Goal: Book appointment/travel/reservation

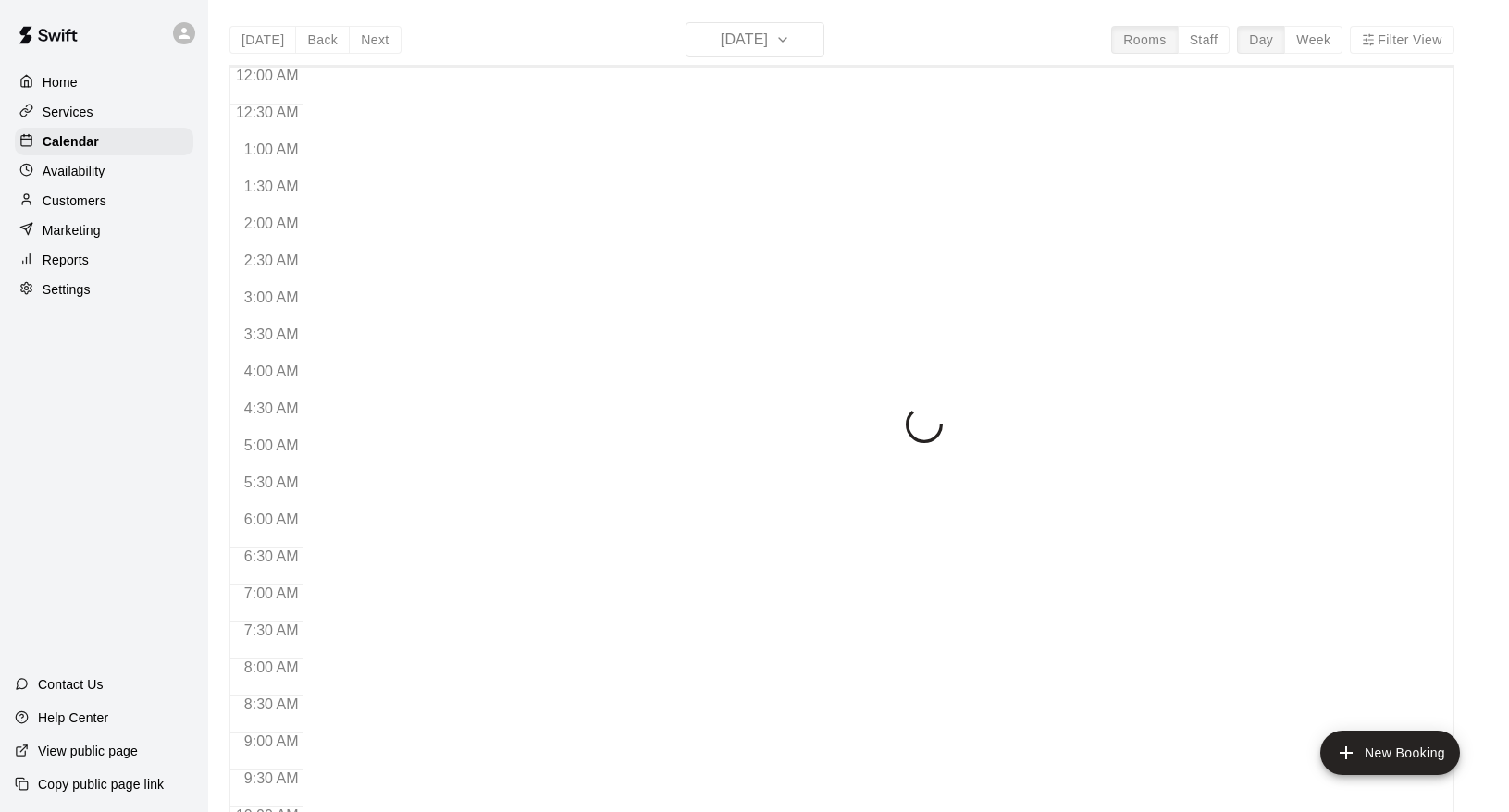
scroll to position [1011, 0]
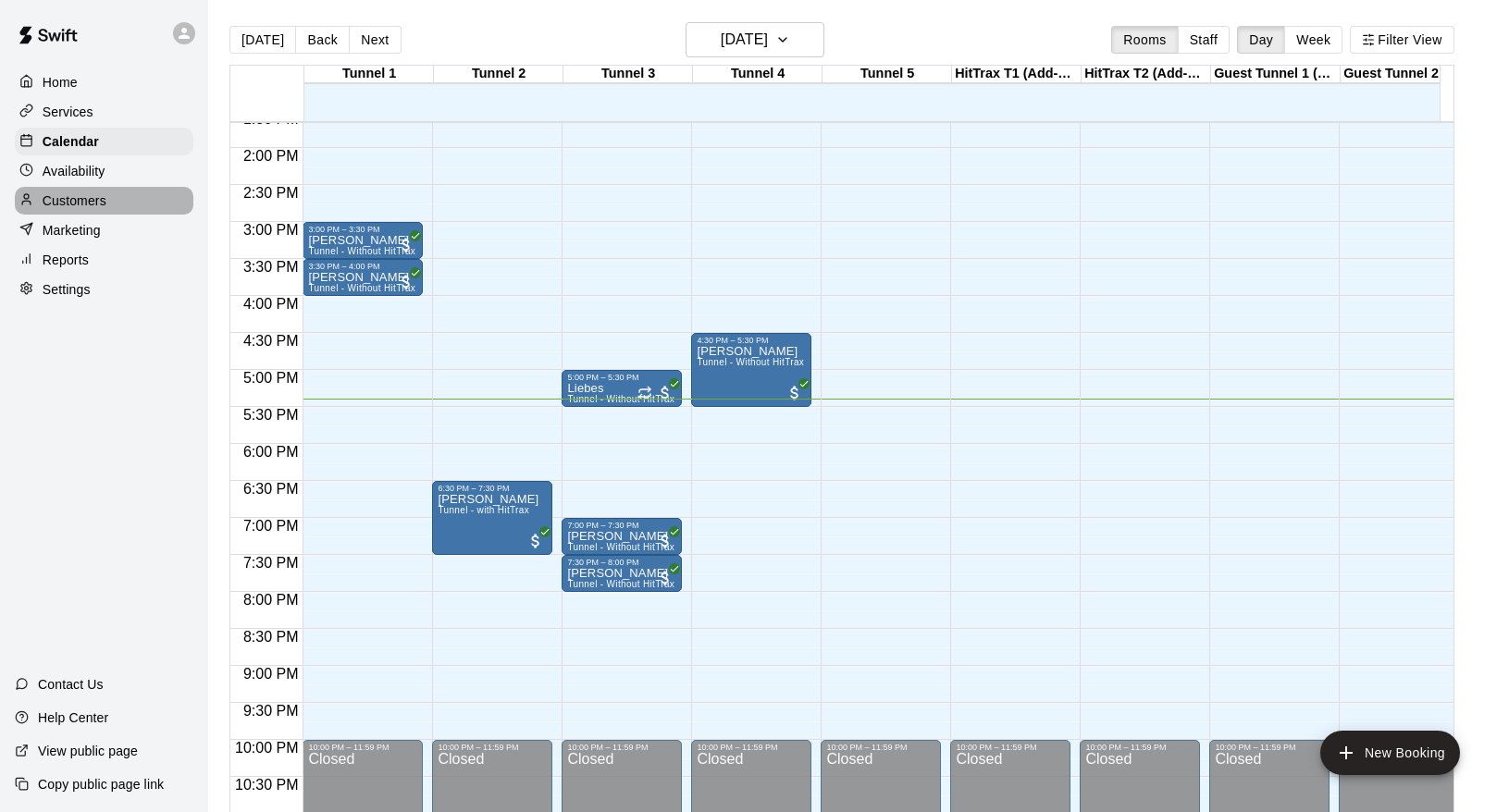
click at [92, 200] on p "Customers" at bounding box center [74, 200] width 64 height 19
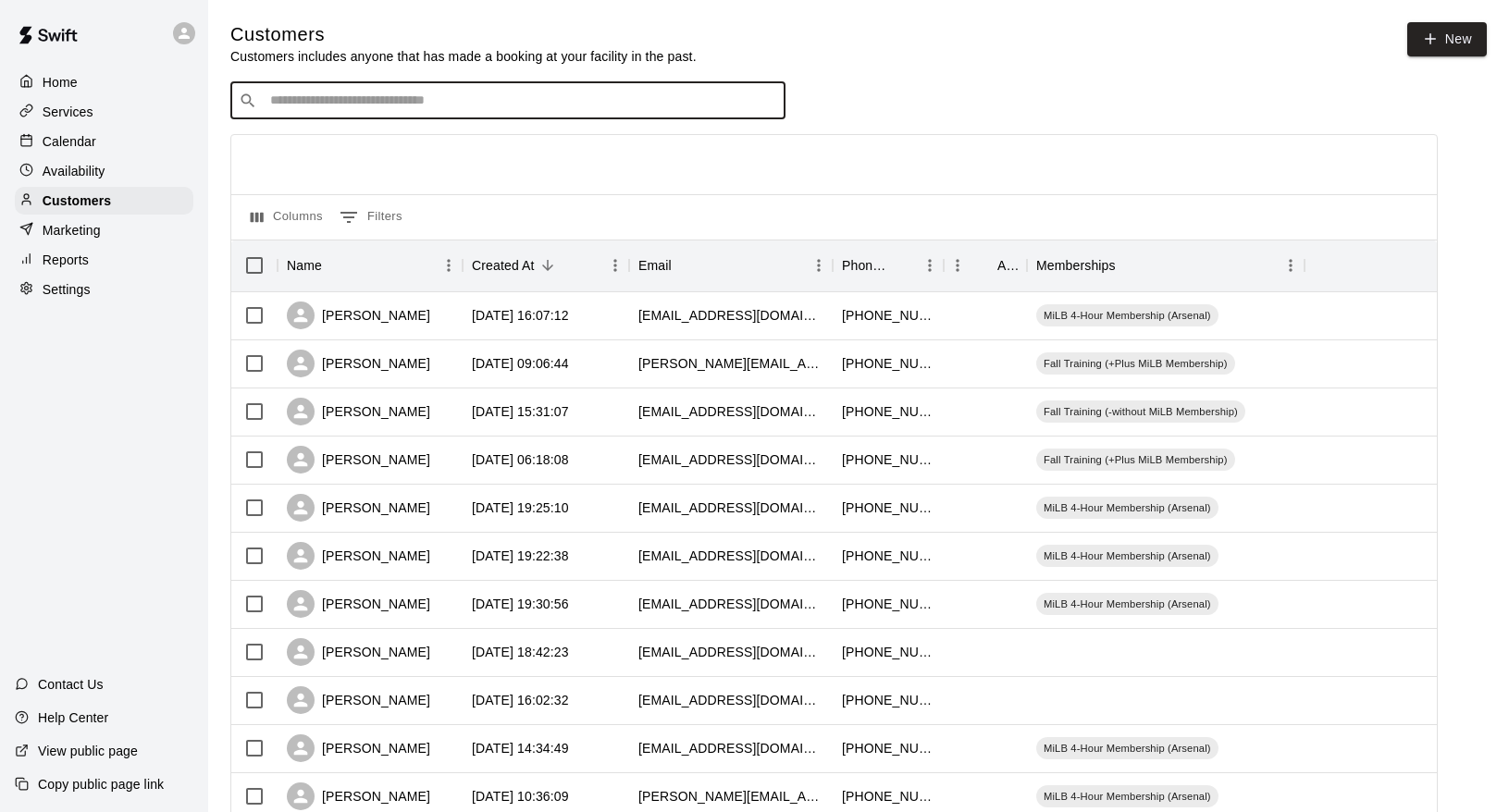
click at [433, 106] on input "Search customers by name or email" at bounding box center [521, 100] width 512 height 19
type input "*"
type input "********"
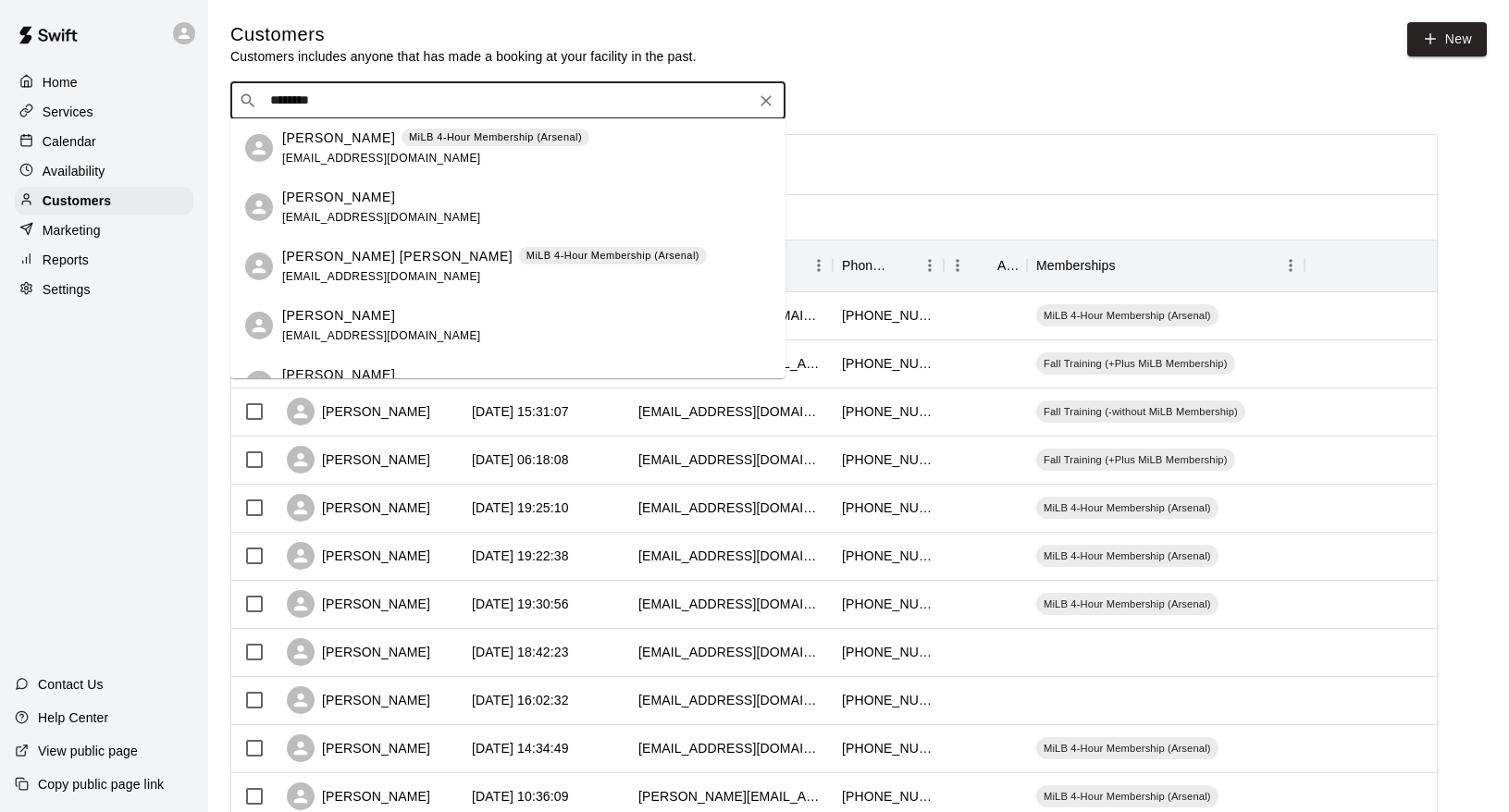
click at [342, 147] on p "[PERSON_NAME]" at bounding box center [338, 138] width 113 height 20
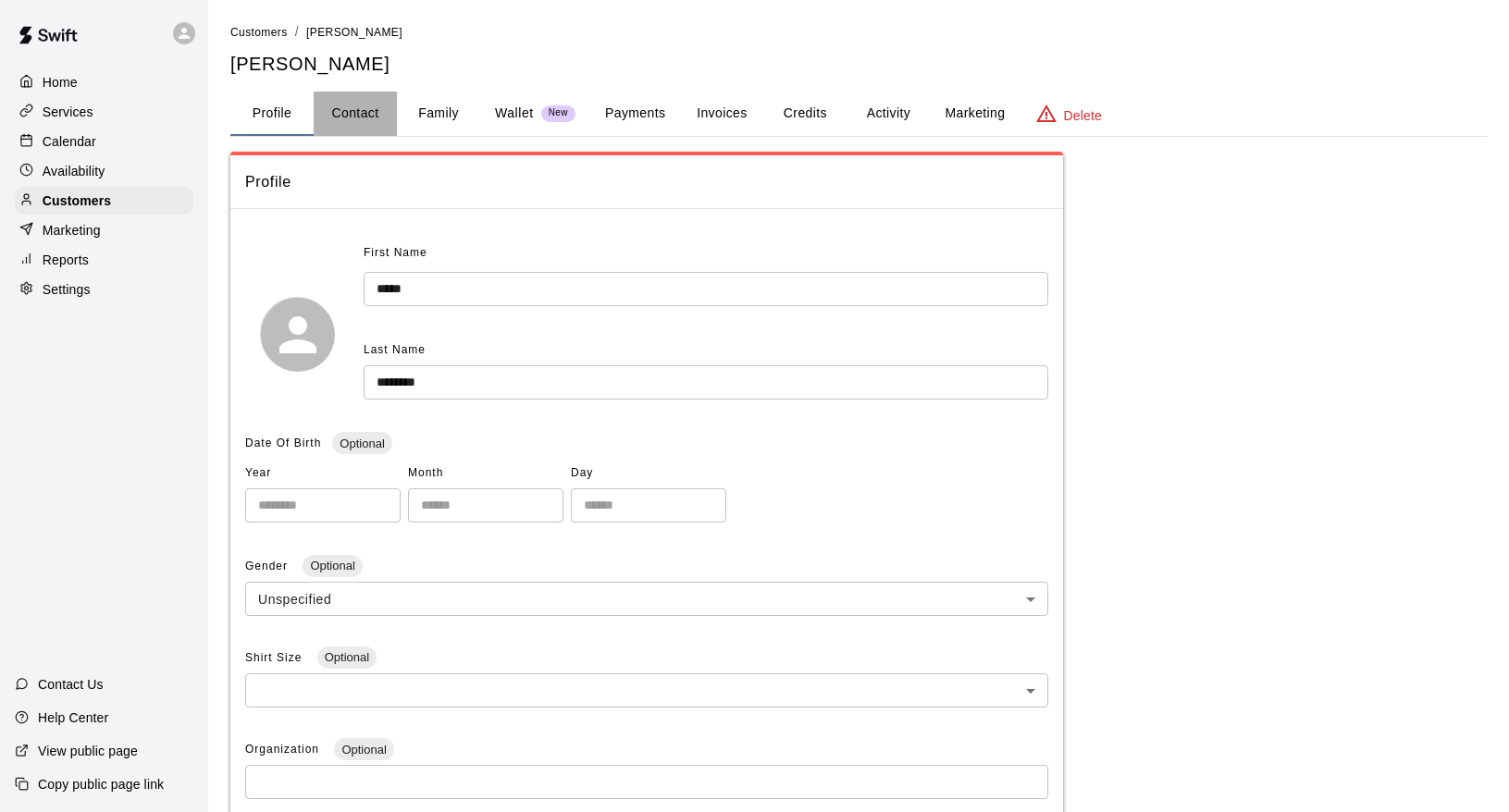
click at [374, 122] on button "Contact" at bounding box center [355, 113] width 83 height 44
select select "**"
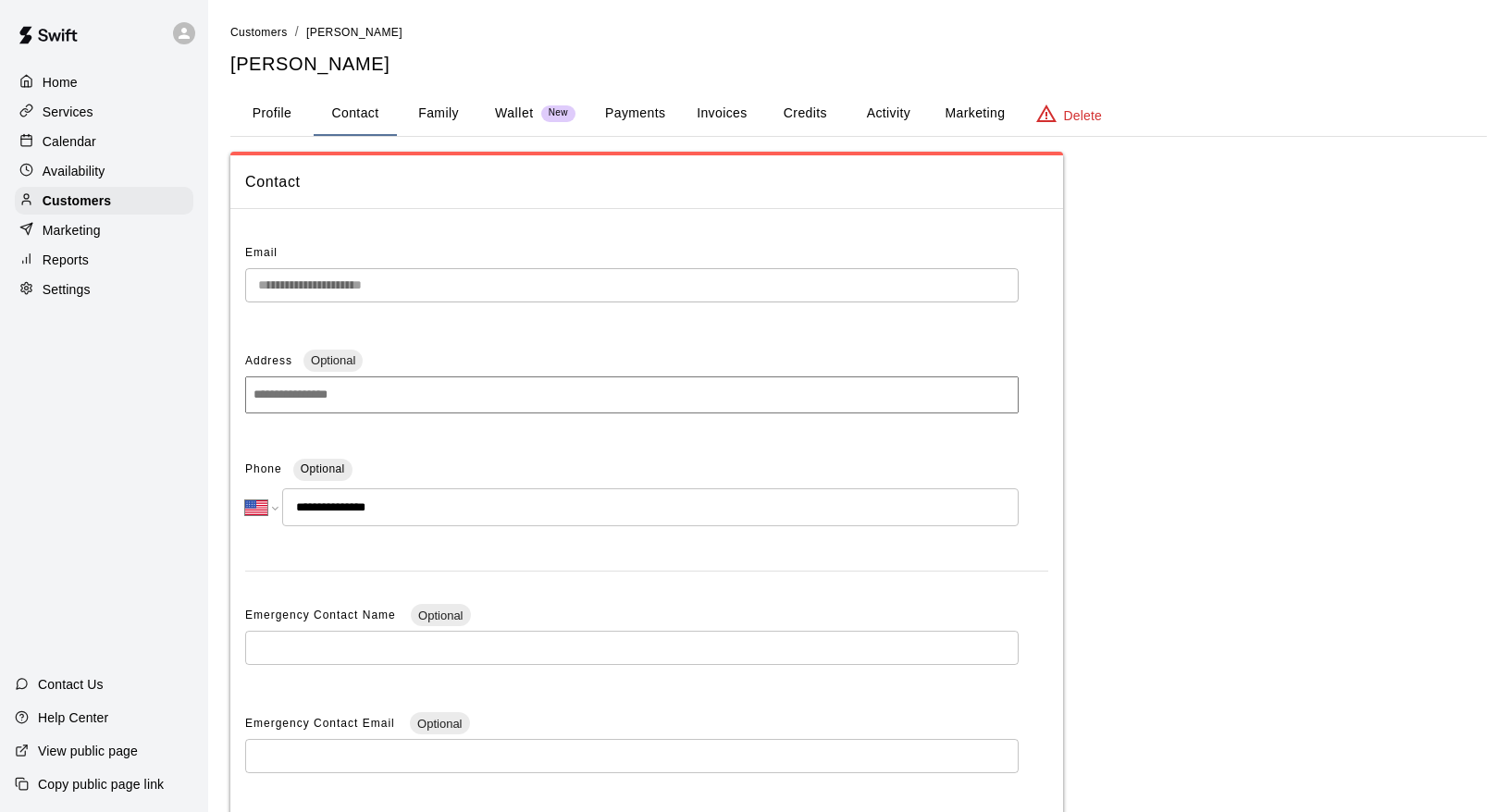
drag, startPoint x: 309, startPoint y: 497, endPoint x: 394, endPoint y: 504, distance: 85.3
click at [394, 504] on input "**********" at bounding box center [650, 507] width 737 height 38
click at [797, 112] on button "Credits" at bounding box center [805, 113] width 83 height 44
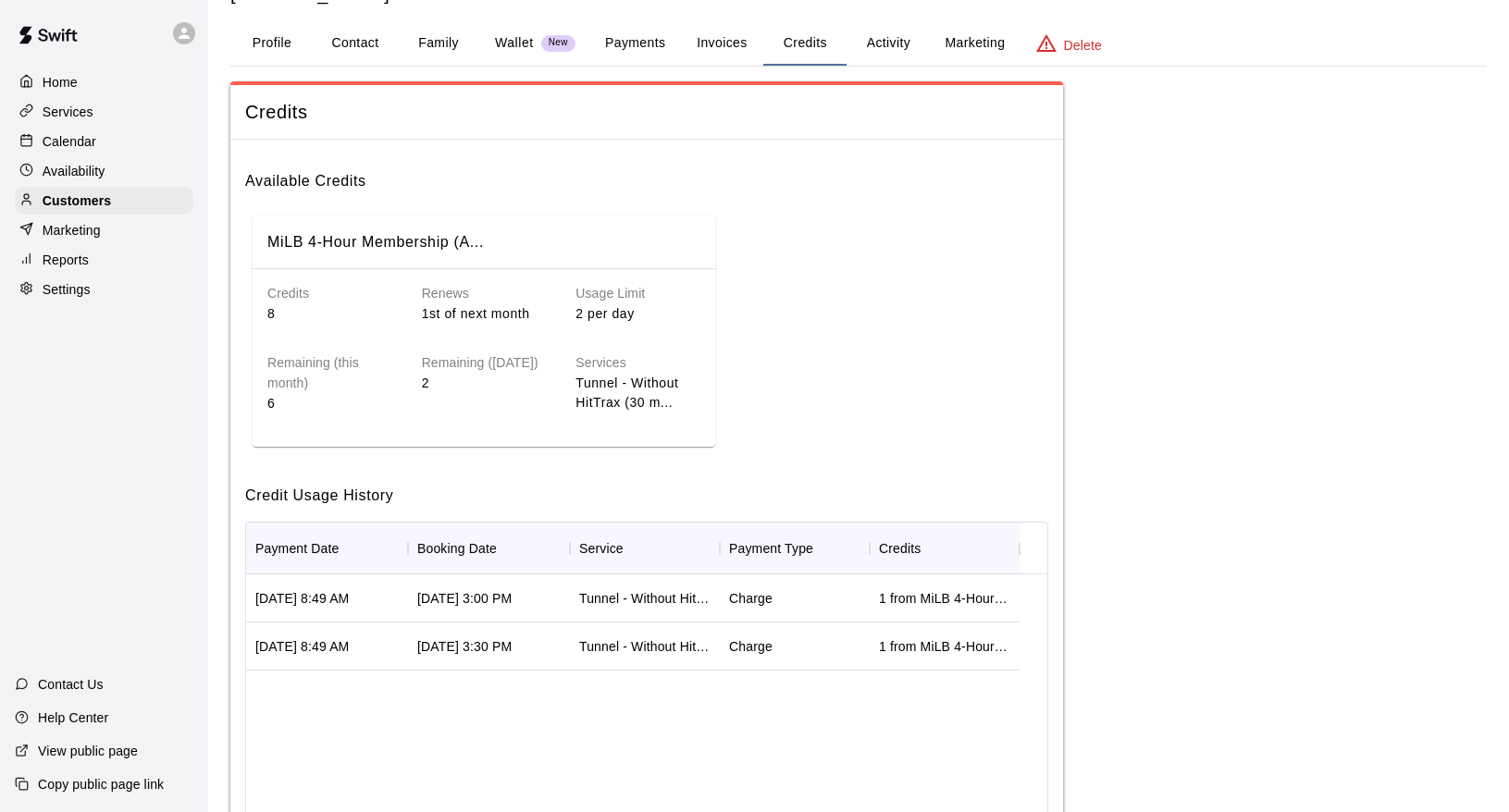
scroll to position [82, 0]
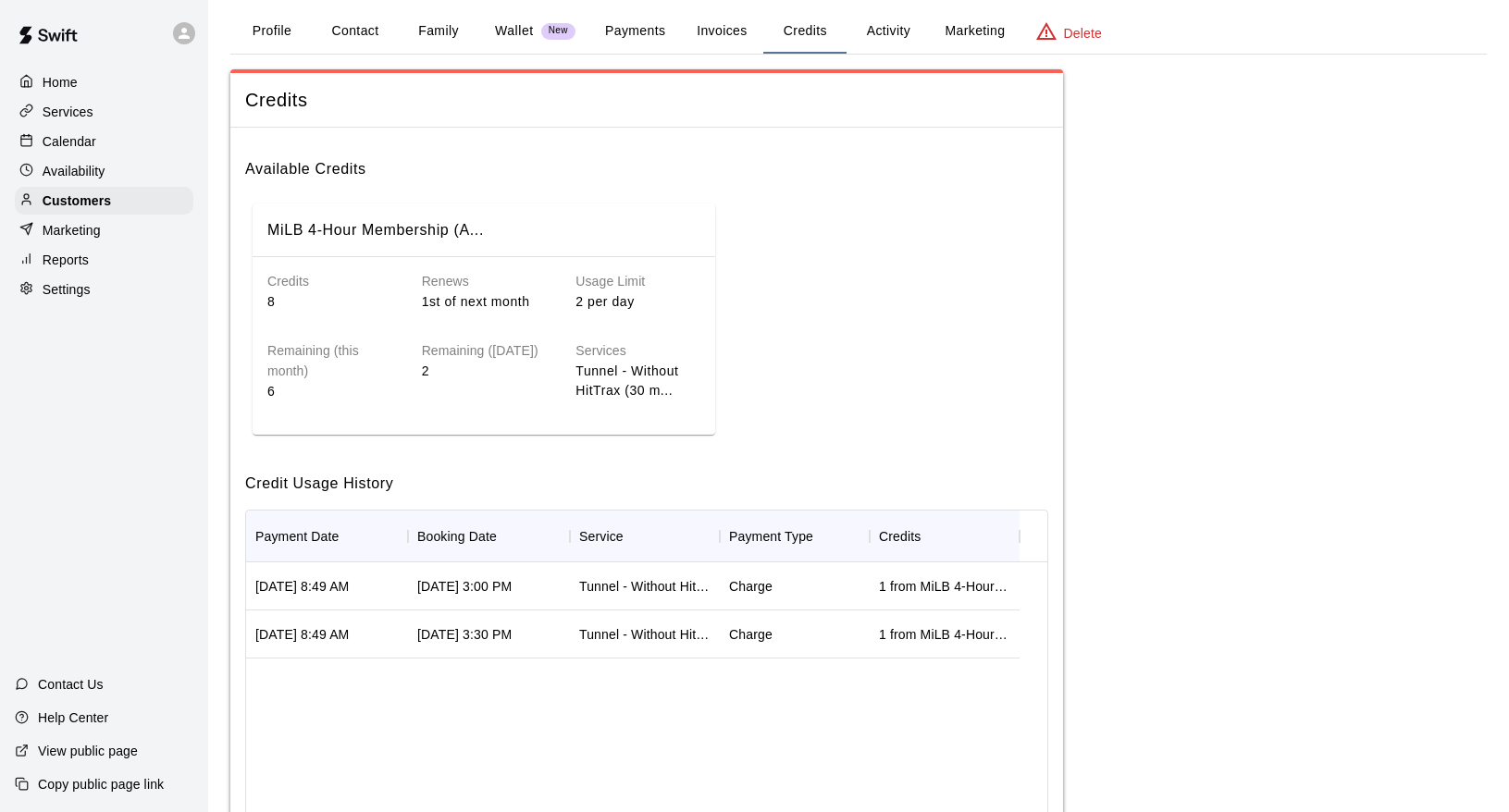
click at [770, 586] on div "Charge" at bounding box center [751, 585] width 43 height 19
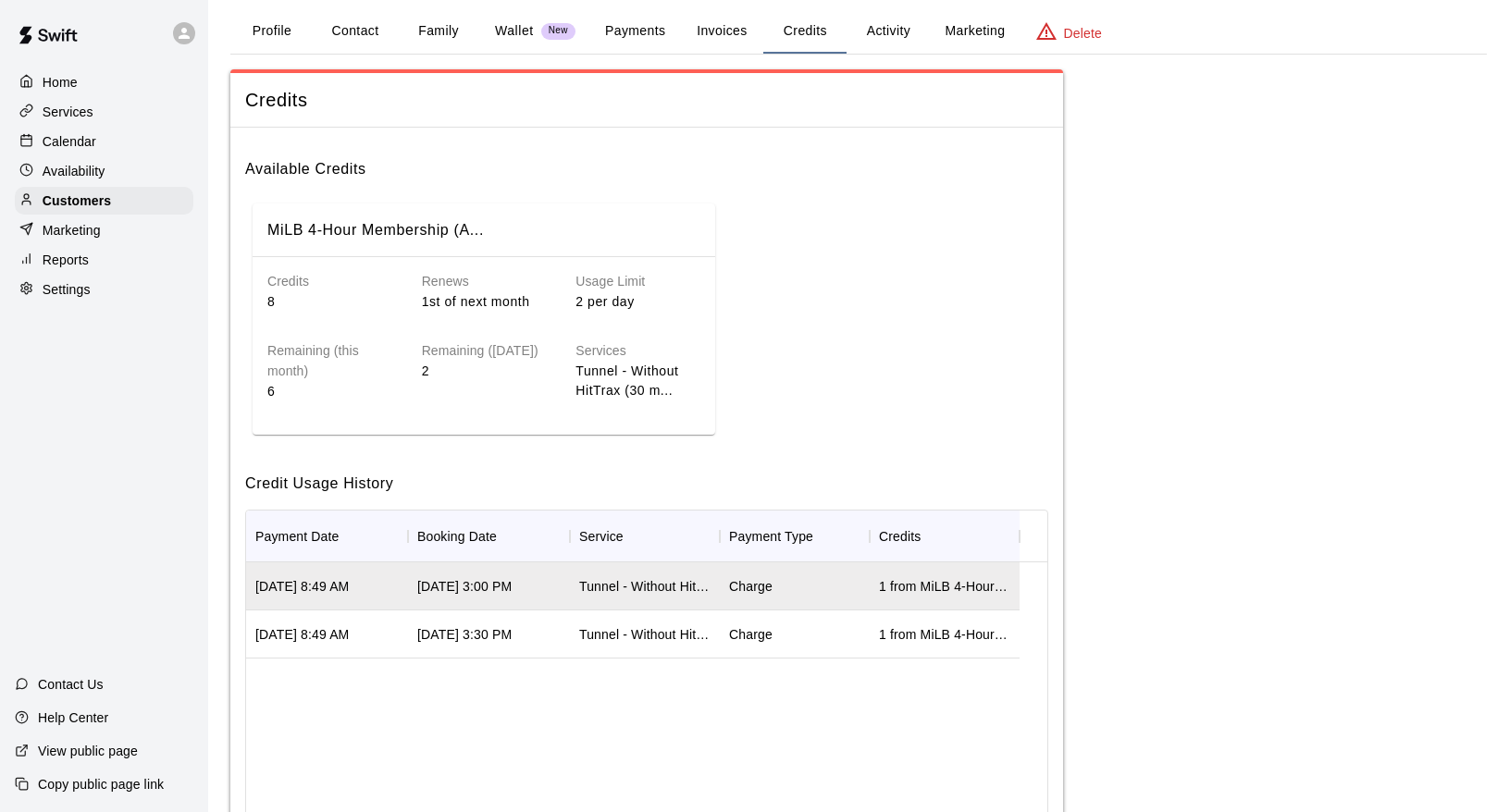
click at [778, 584] on div "Charge" at bounding box center [795, 585] width 150 height 48
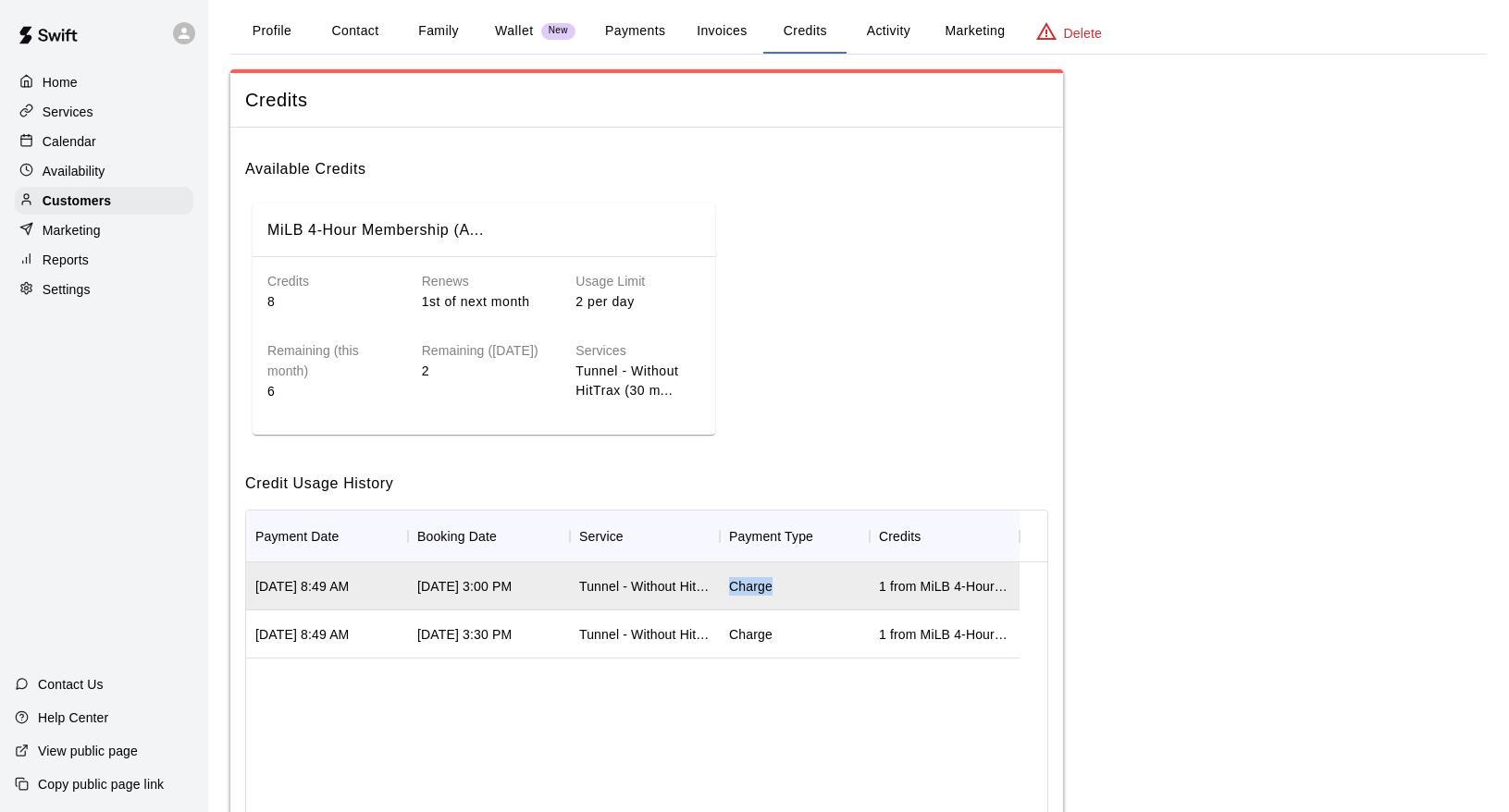
click at [778, 585] on div "Charge" at bounding box center [795, 585] width 150 height 48
click at [846, 366] on div "MiLB 4-Hour Membership (A... Credits 8 Renews 1st of next month Usage Limit 2 p…" at bounding box center [647, 319] width 804 height 246
click at [803, 37] on button "Credits" at bounding box center [805, 30] width 83 height 44
click at [785, 178] on h6 "Available Credits" at bounding box center [647, 162] width 804 height 39
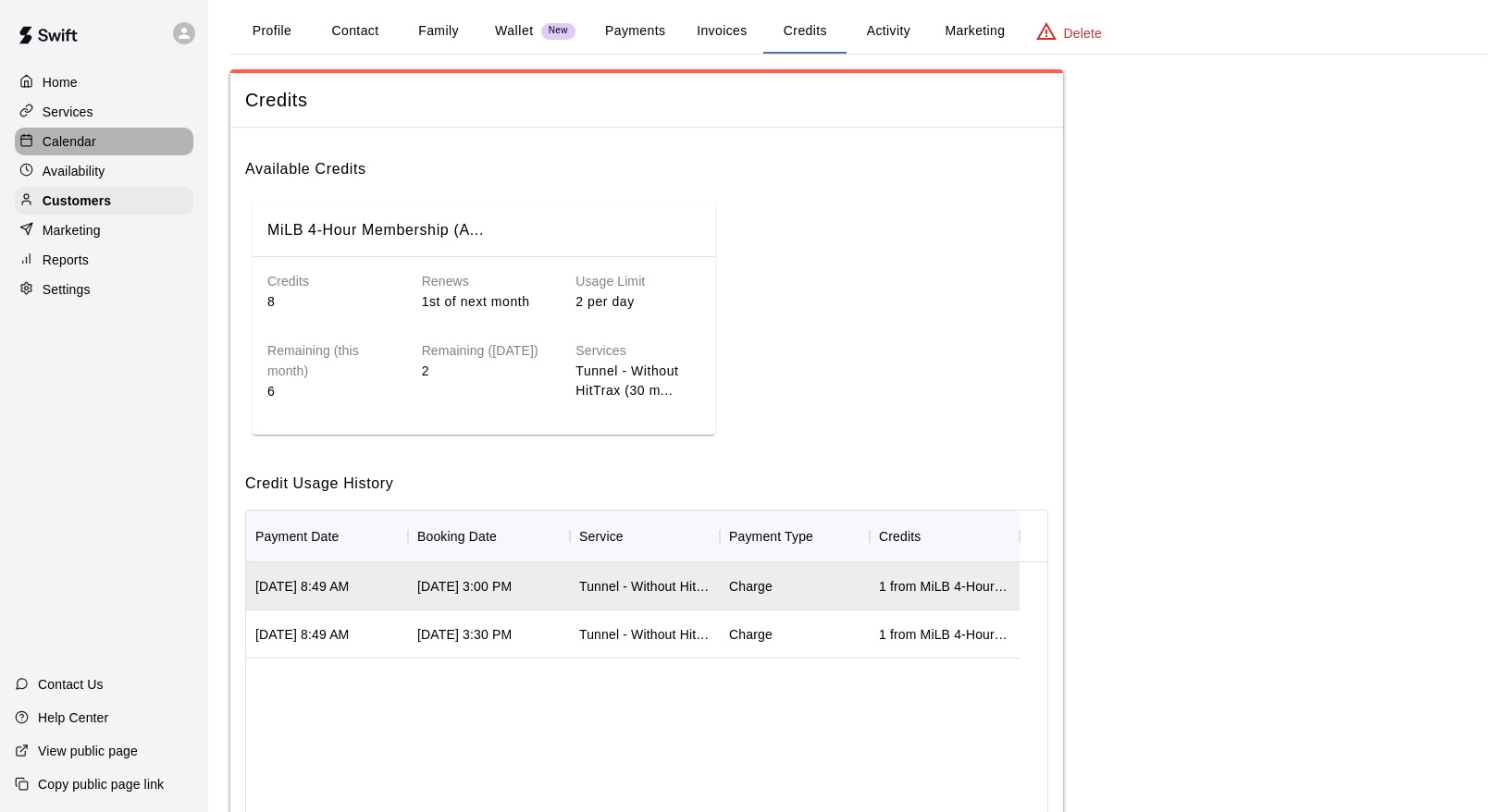
click at [69, 143] on p "Calendar" at bounding box center [69, 141] width 54 height 19
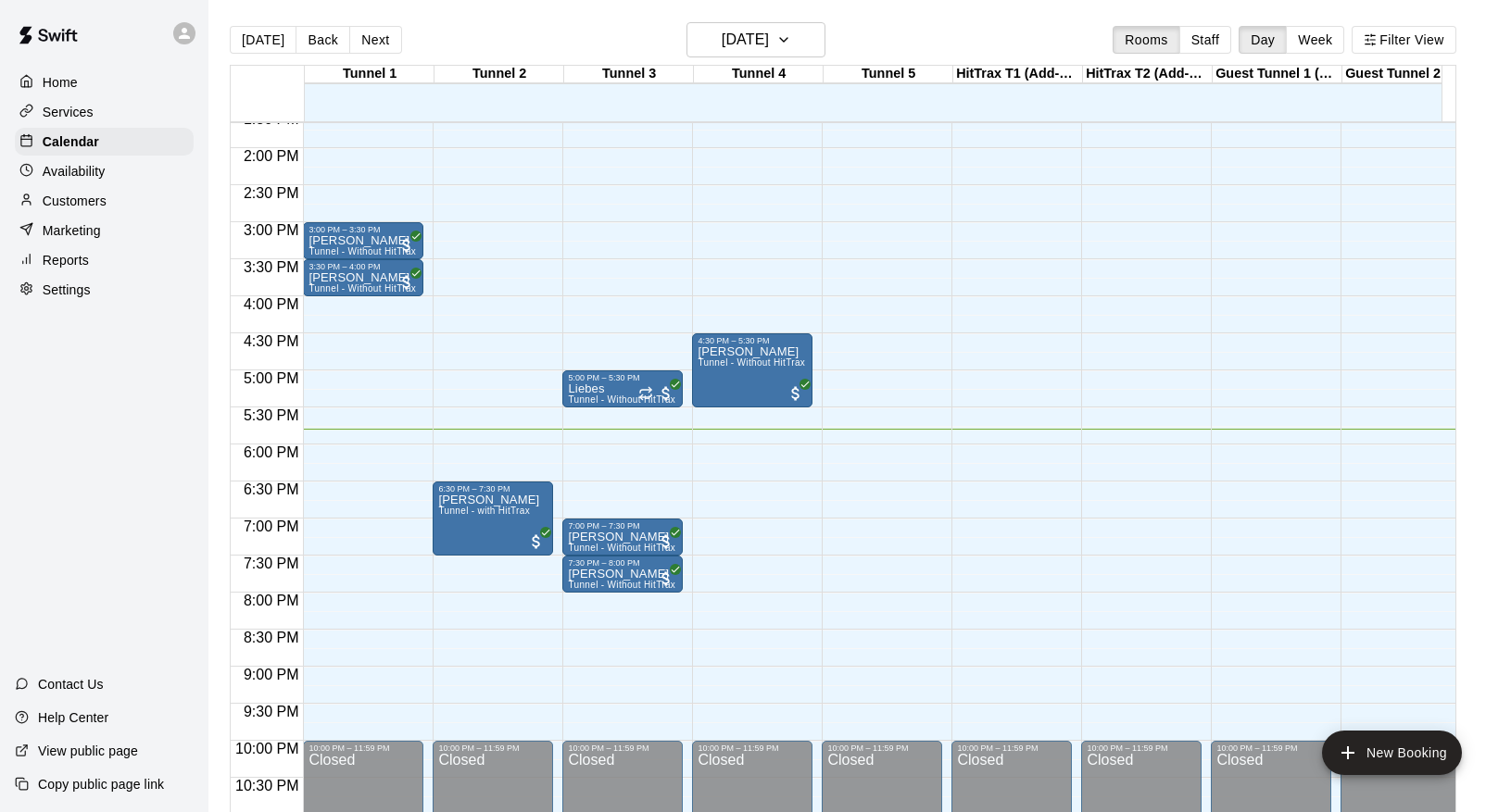
scroll to position [1024, 0]
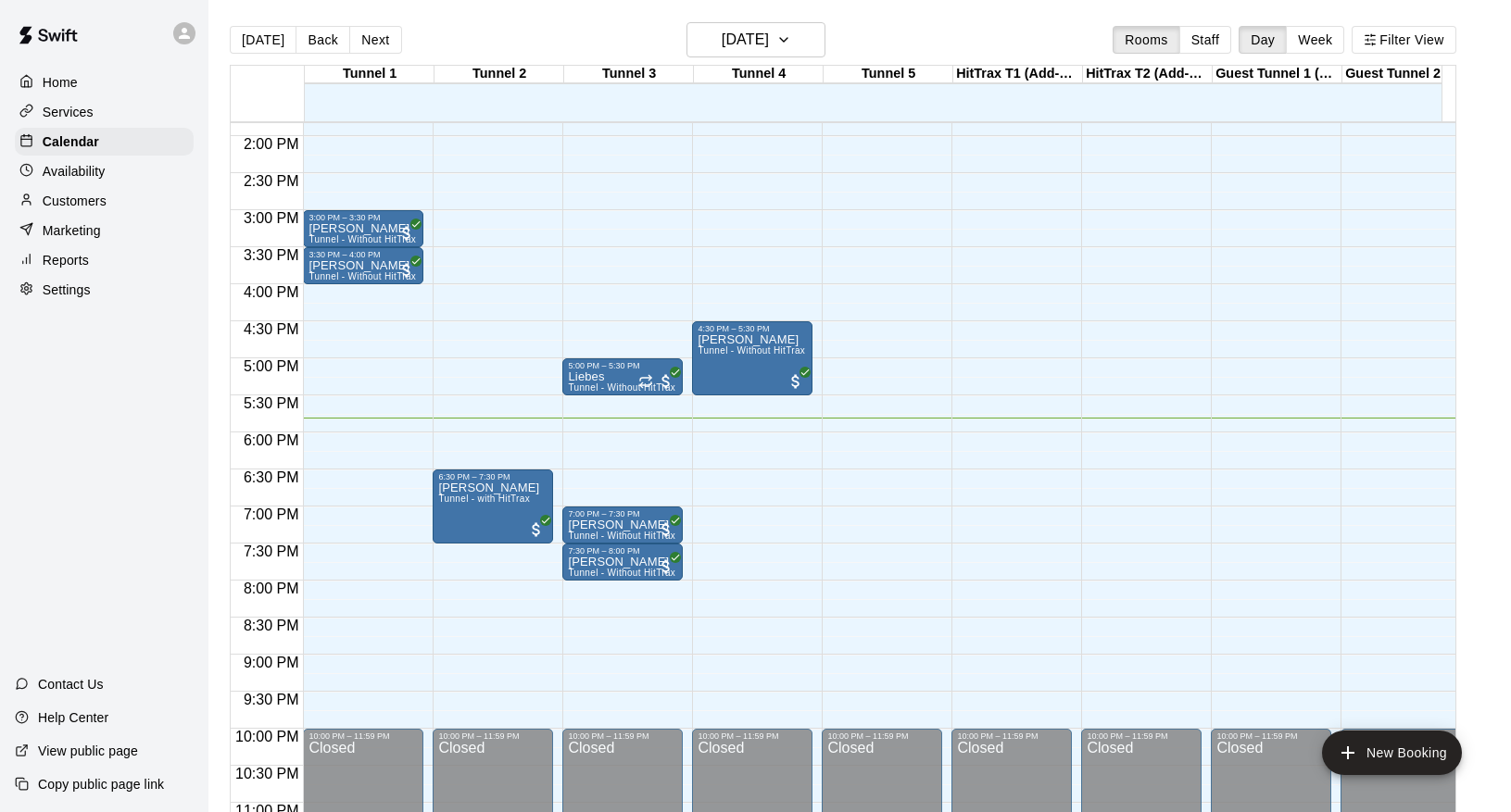
click at [542, 18] on main "[DATE] Back [DATE][DATE] Rooms Staff Day Week Filter View Tunnel 1 11 Thu Tunne…" at bounding box center [860, 420] width 1303 height 841
click at [329, 42] on button "Back" at bounding box center [323, 39] width 55 height 27
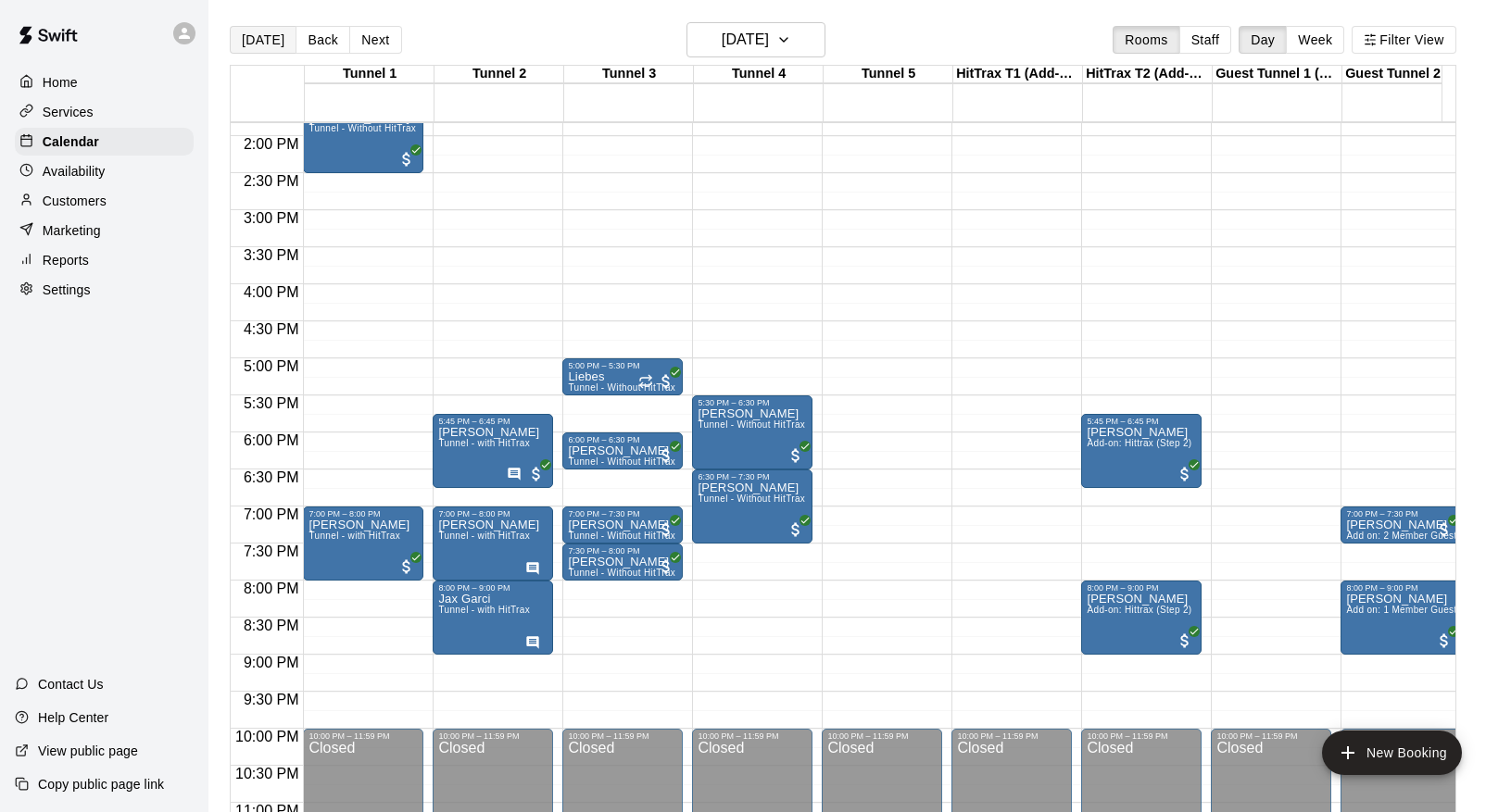
click at [258, 40] on button "[DATE]" at bounding box center [263, 39] width 67 height 27
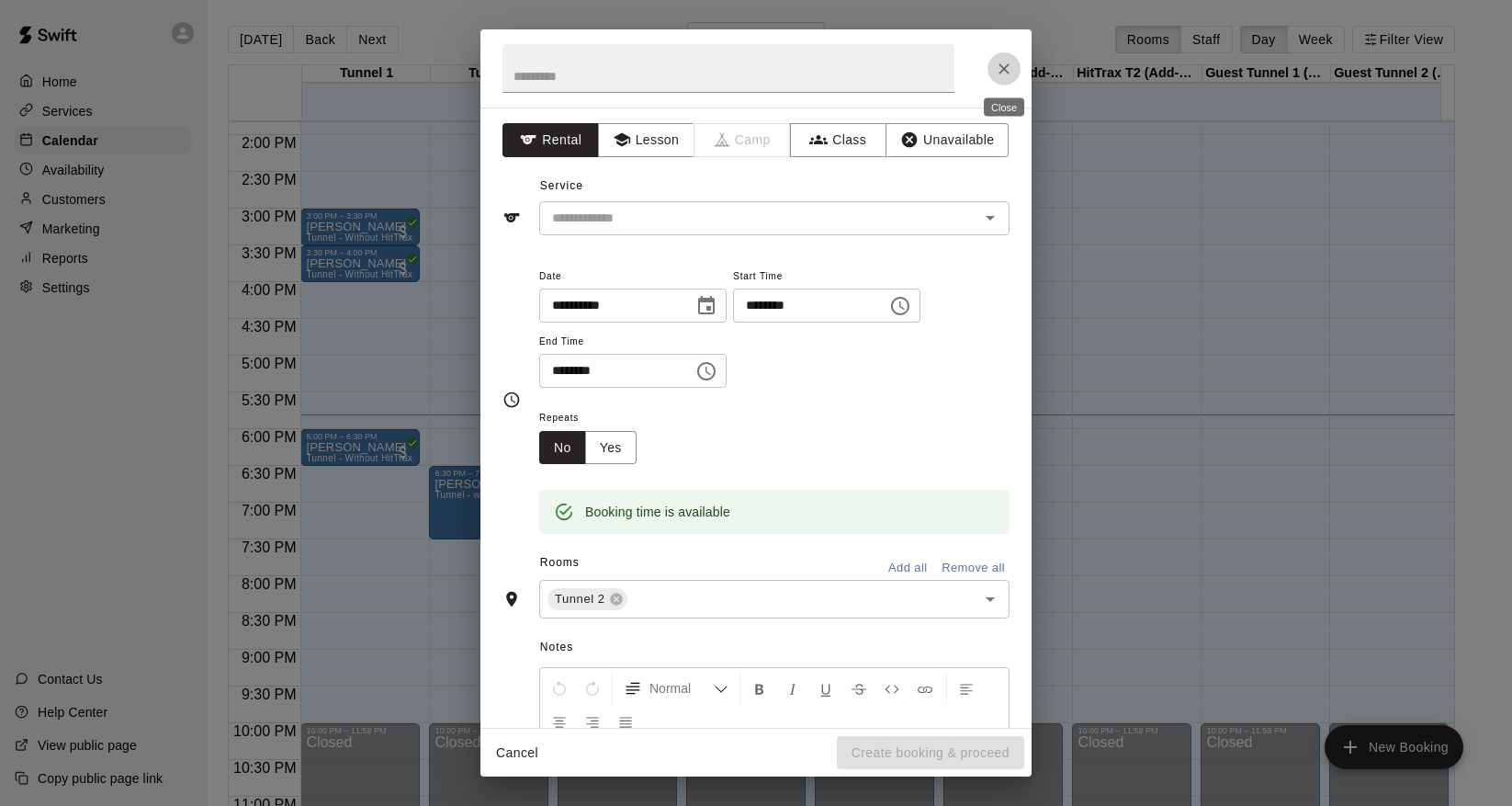
click at [1001, 63] on icon "Close" at bounding box center [1003, 68] width 19 height 19
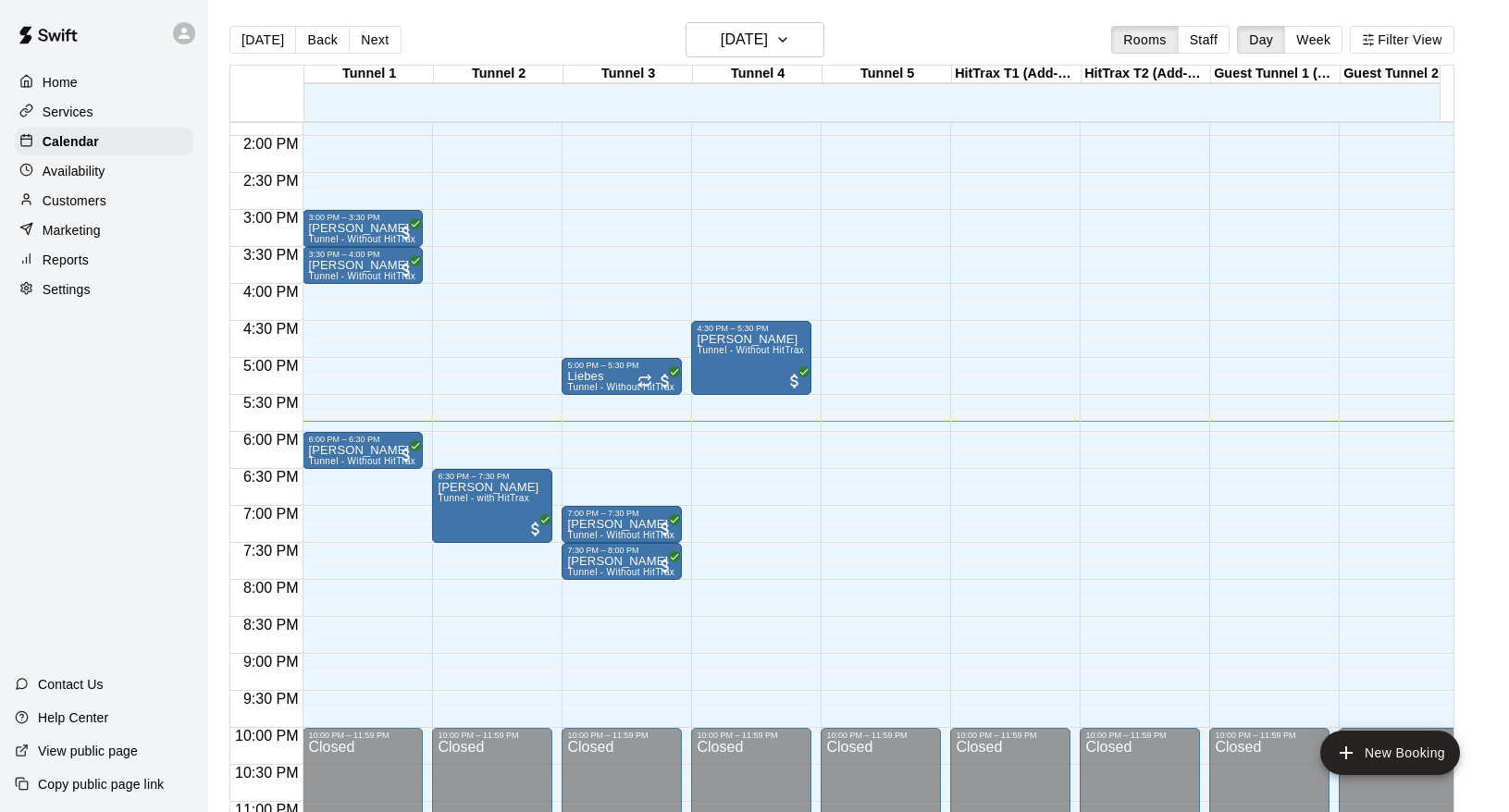
click at [69, 202] on p "Customers" at bounding box center [74, 200] width 64 height 19
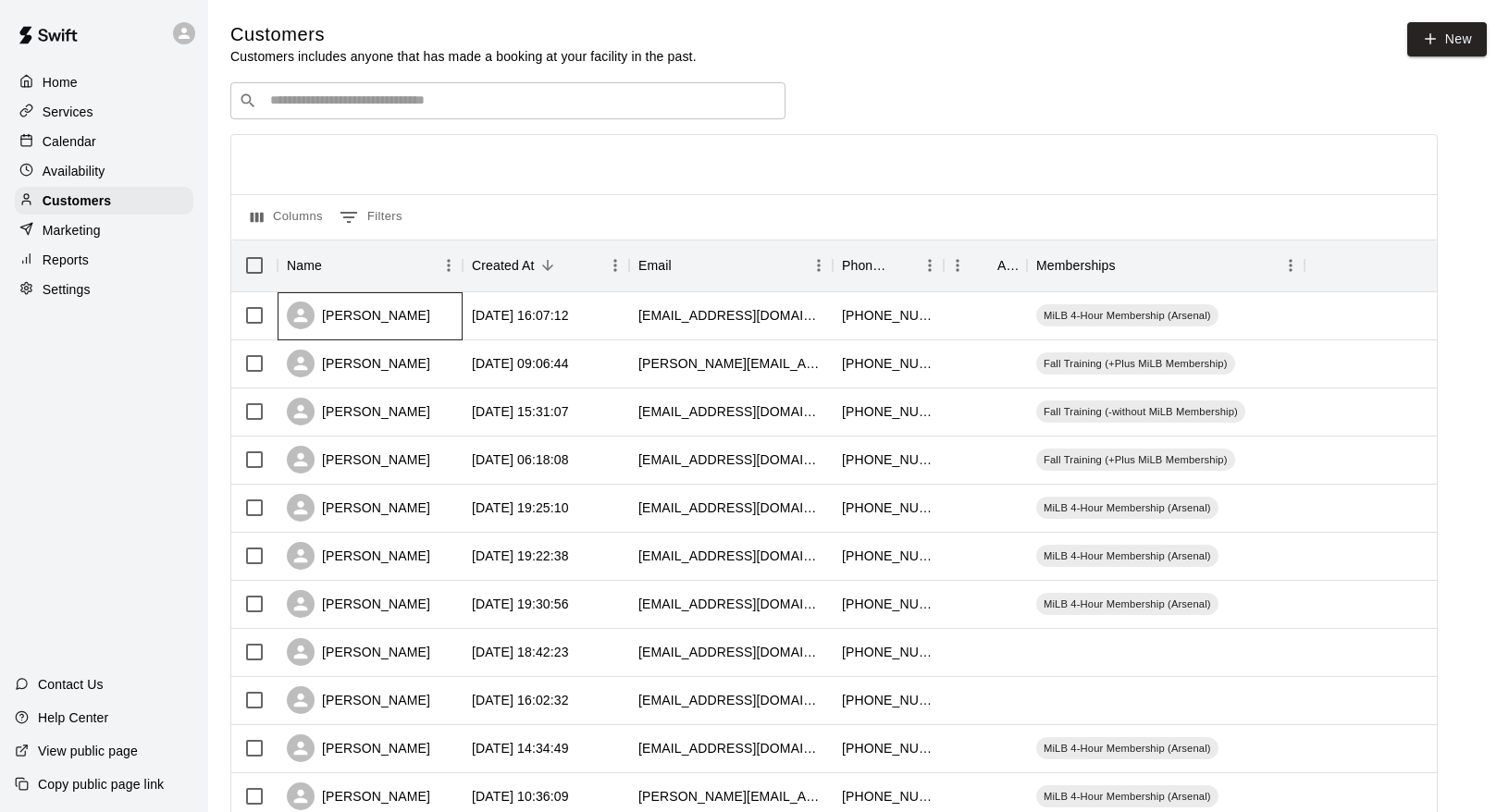
click at [398, 313] on div "[PERSON_NAME]" at bounding box center [358, 315] width 143 height 27
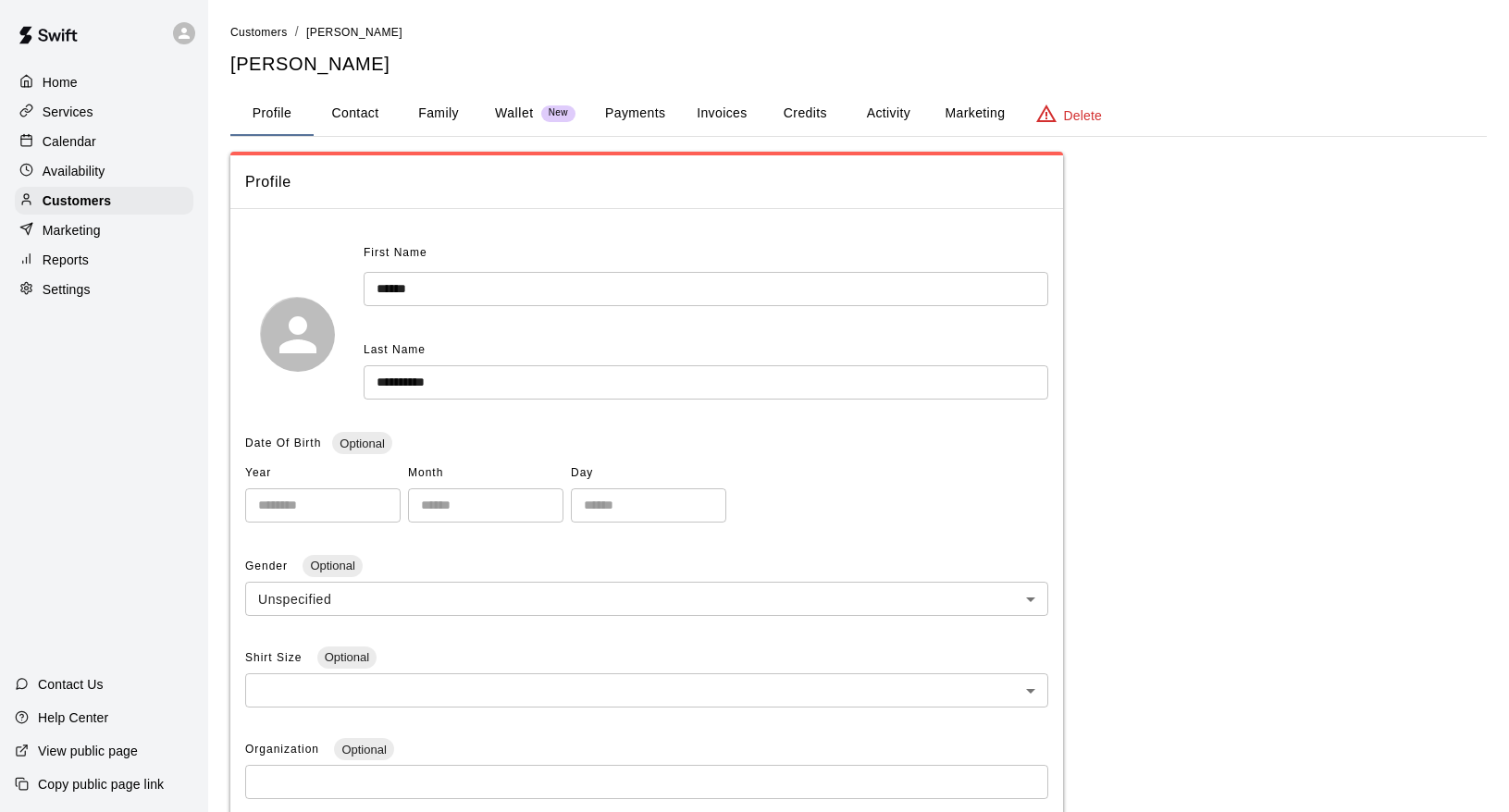
click at [378, 115] on button "Contact" at bounding box center [355, 113] width 83 height 44
select select "**"
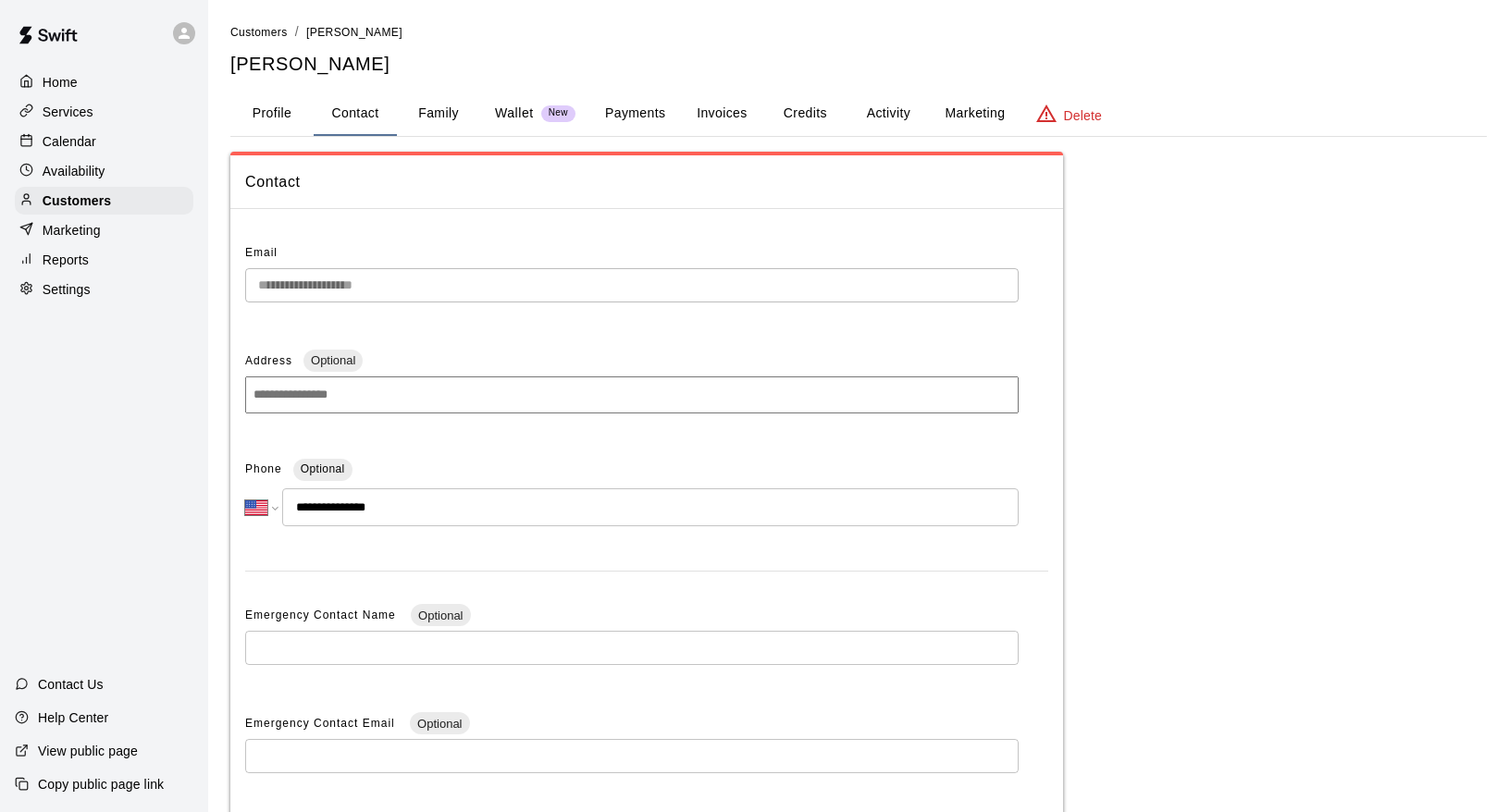
click at [321, 502] on input "**********" at bounding box center [650, 507] width 737 height 38
drag, startPoint x: 312, startPoint y: 501, endPoint x: 391, endPoint y: 501, distance: 79.0
click at [391, 501] on input "**********" at bounding box center [650, 507] width 737 height 38
click at [57, 135] on p "Calendar" at bounding box center [69, 141] width 54 height 19
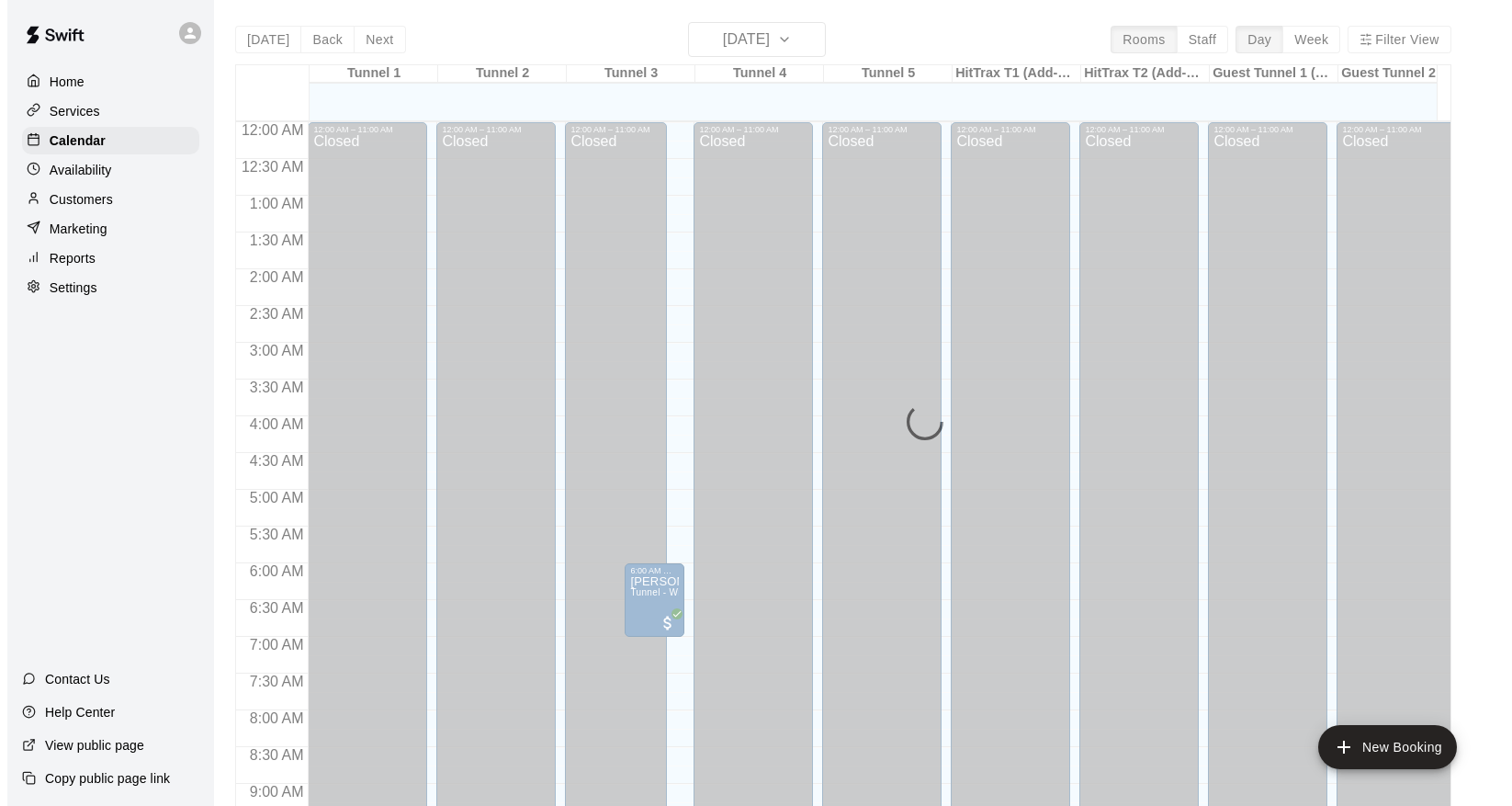
scroll to position [1006, 0]
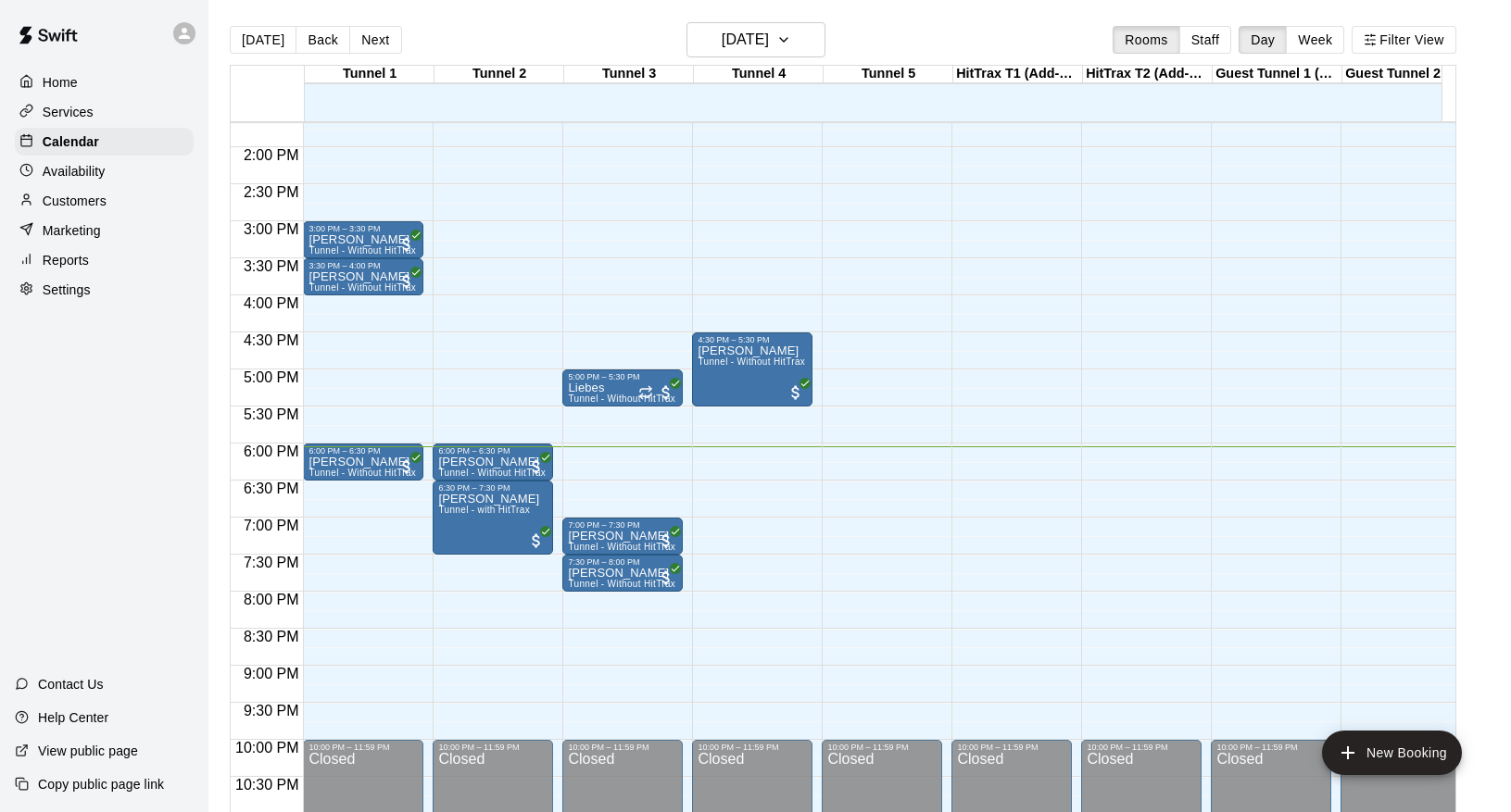
click at [724, 459] on body "Home Services Calendar Availability Customers Marketing Reports Settings Contac…" at bounding box center [756, 420] width 1511 height 841
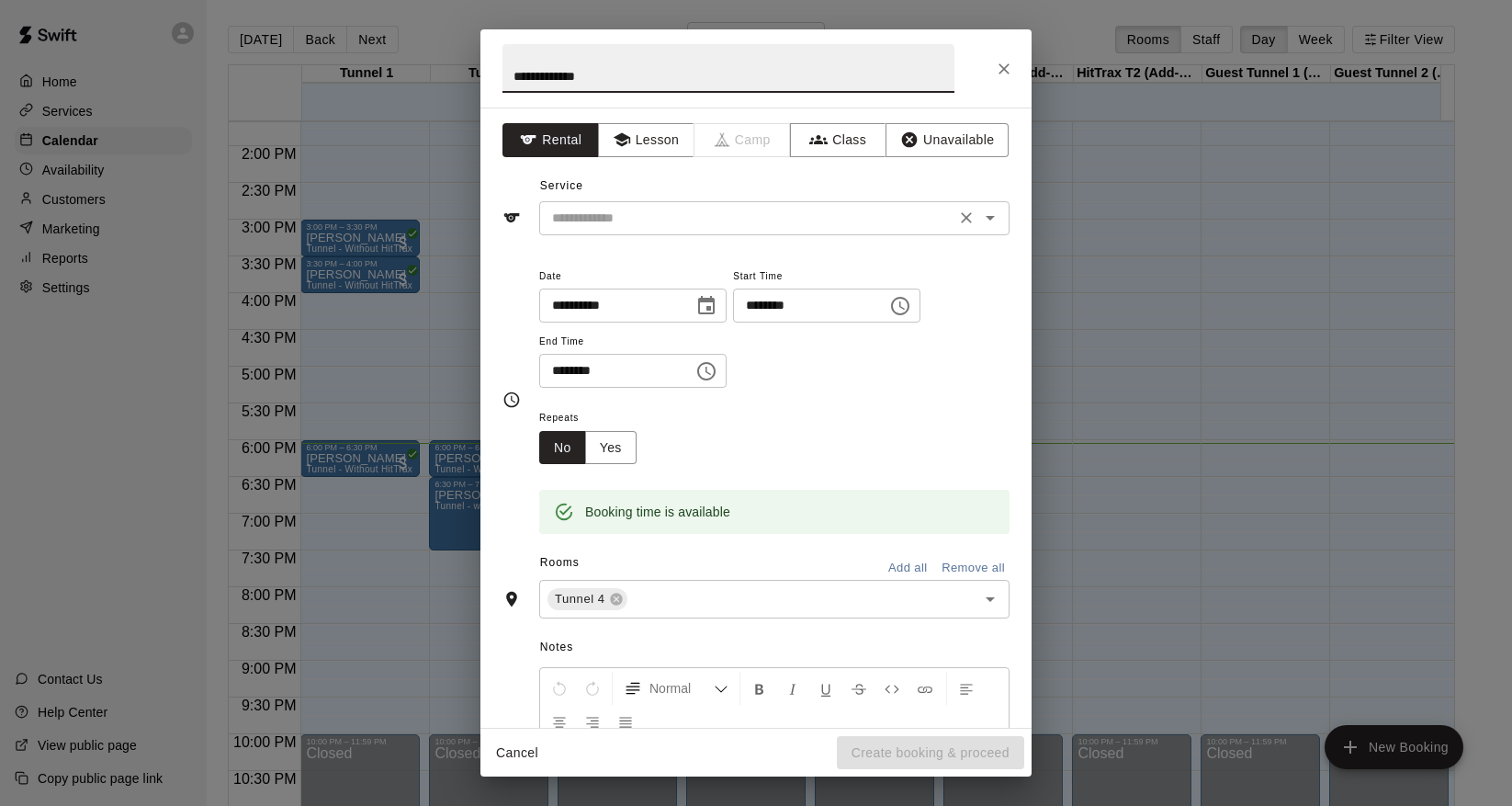
click at [564, 230] on div "​" at bounding box center [775, 218] width 471 height 34
type input "**********"
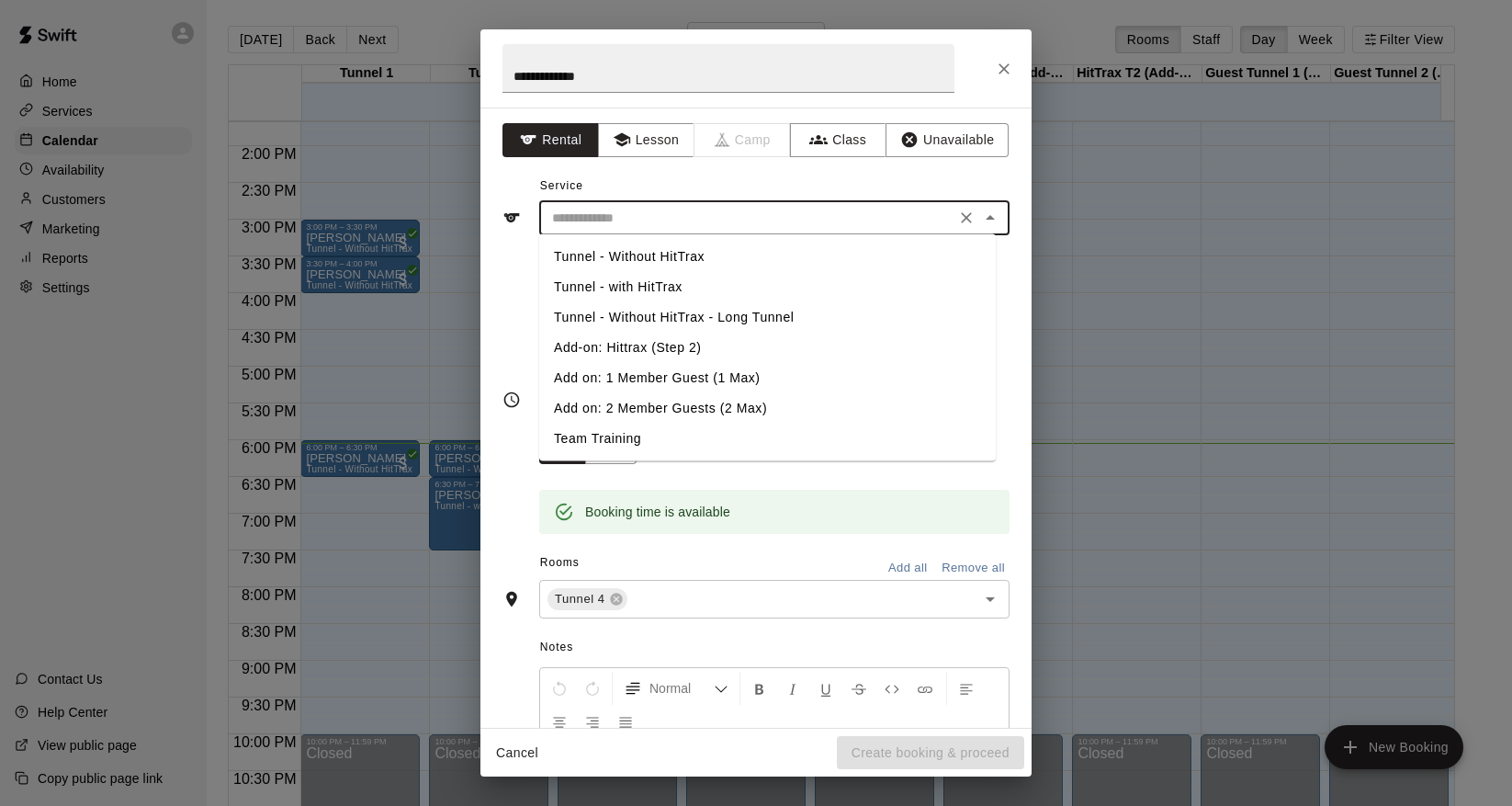
click at [653, 315] on li "Tunnel - Without HitTrax - Long Tunnel" at bounding box center [768, 317] width 457 height 30
type input "**********"
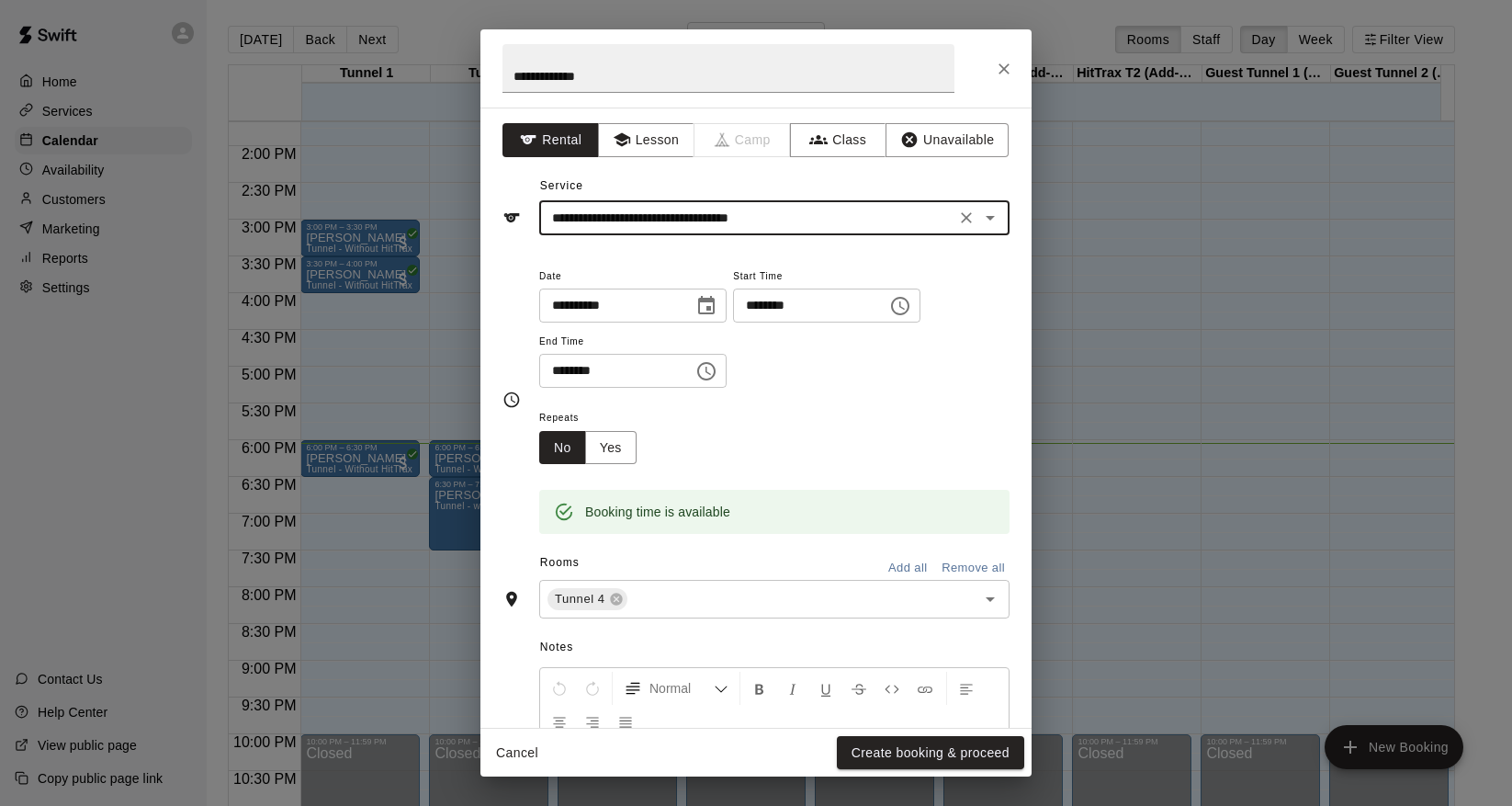
click at [709, 374] on icon "Choose time, selected time is 6:30 PM" at bounding box center [706, 371] width 19 height 19
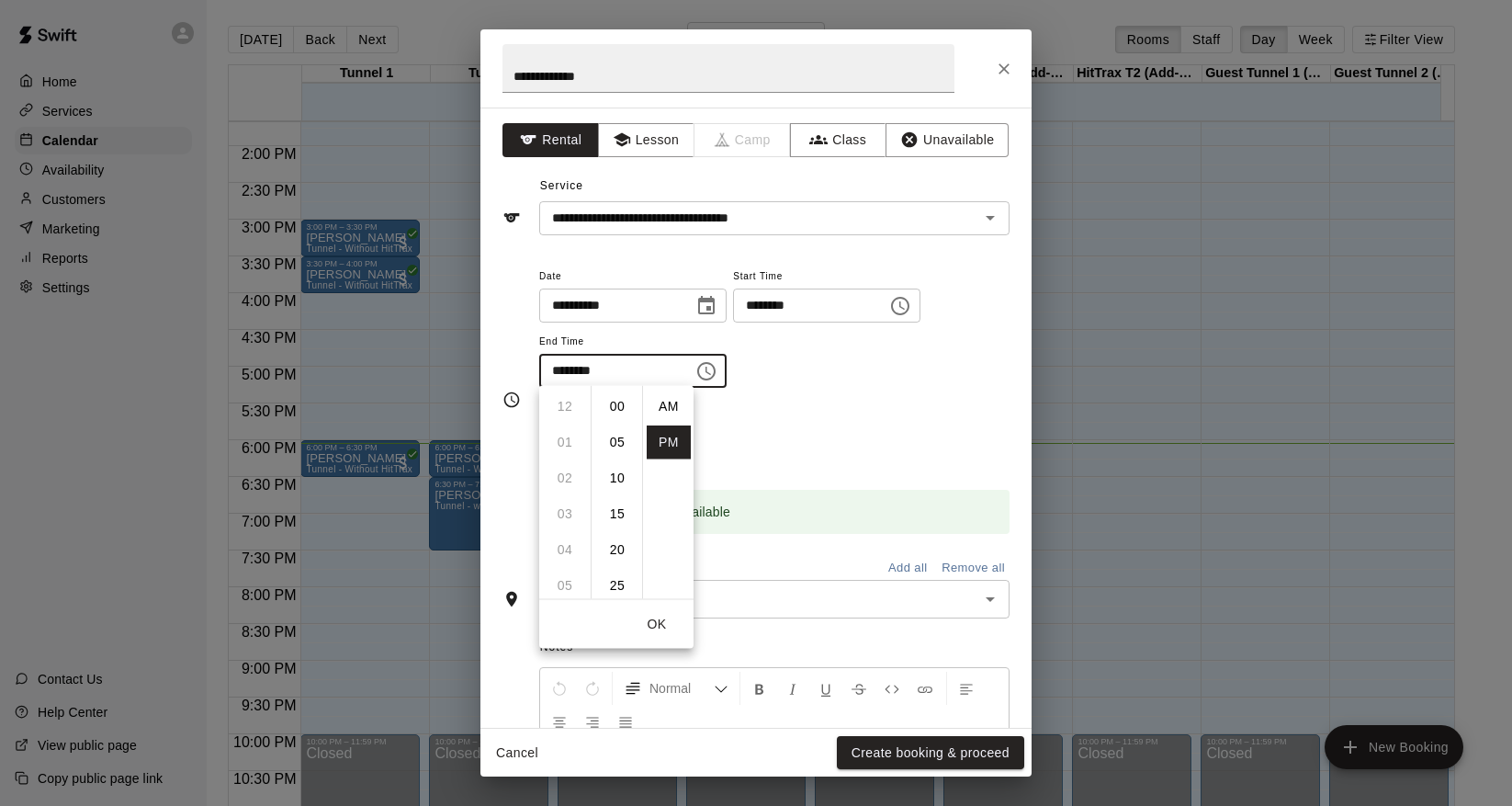
scroll to position [33, 0]
click at [566, 480] on li "08" at bounding box center [564, 478] width 44 height 34
click at [625, 412] on li "00" at bounding box center [617, 406] width 44 height 34
type input "********"
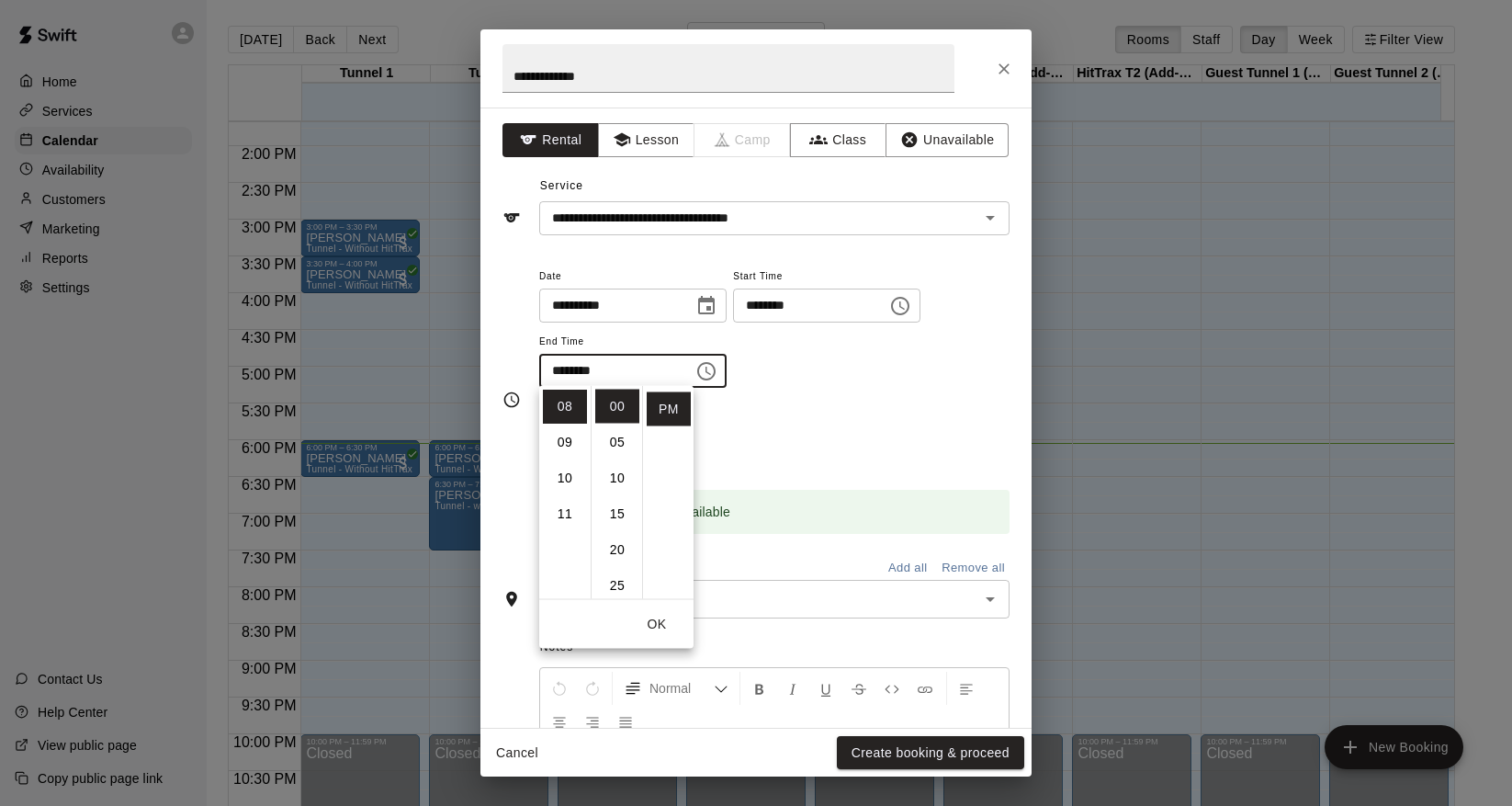
click at [780, 417] on div "Repeats No Yes" at bounding box center [775, 435] width 471 height 58
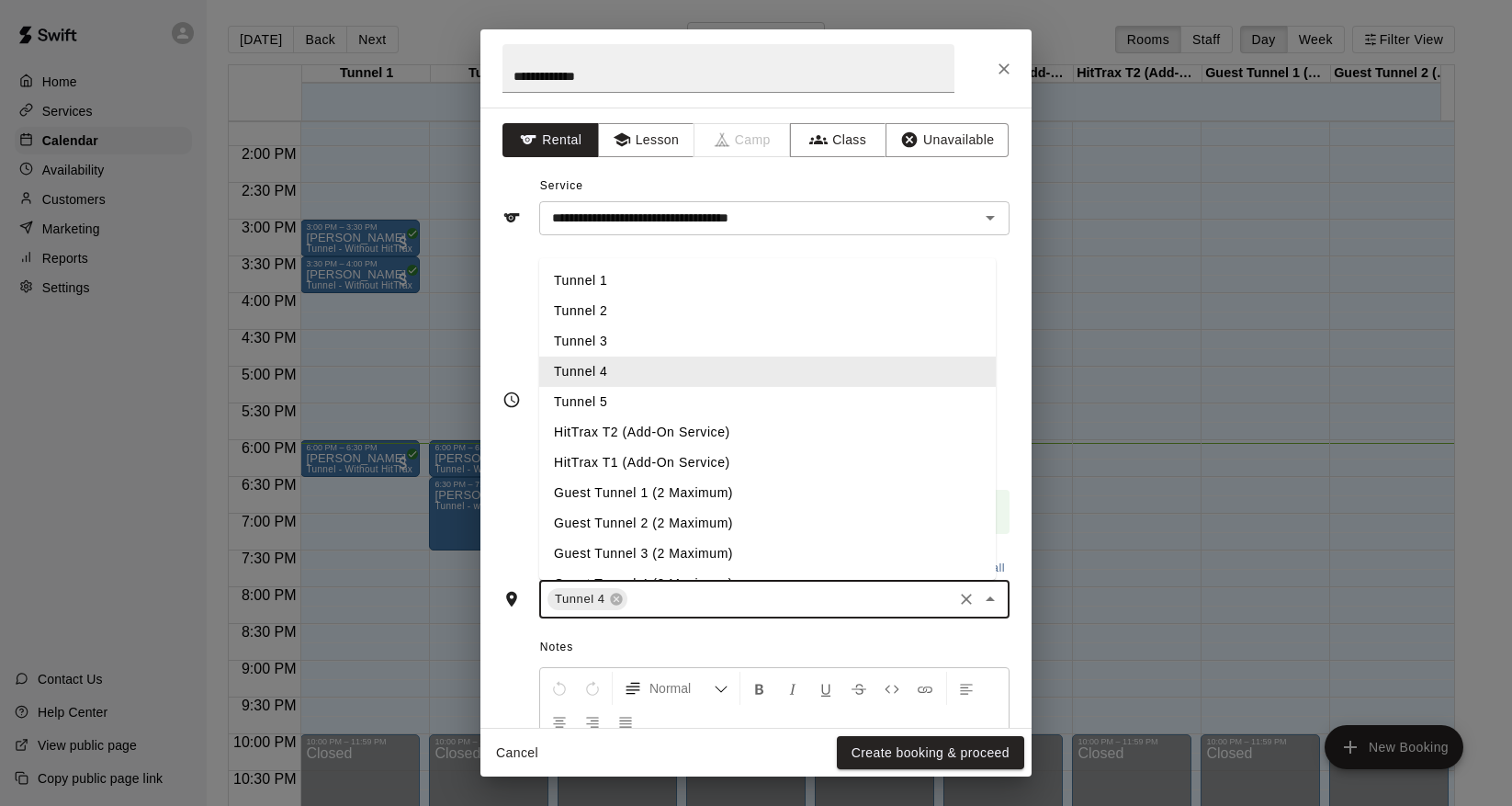
click at [737, 597] on input "text" at bounding box center [790, 600] width 320 height 23
click at [662, 544] on li "Guest Tunnel 3 (2 Maximum)" at bounding box center [768, 554] width 457 height 30
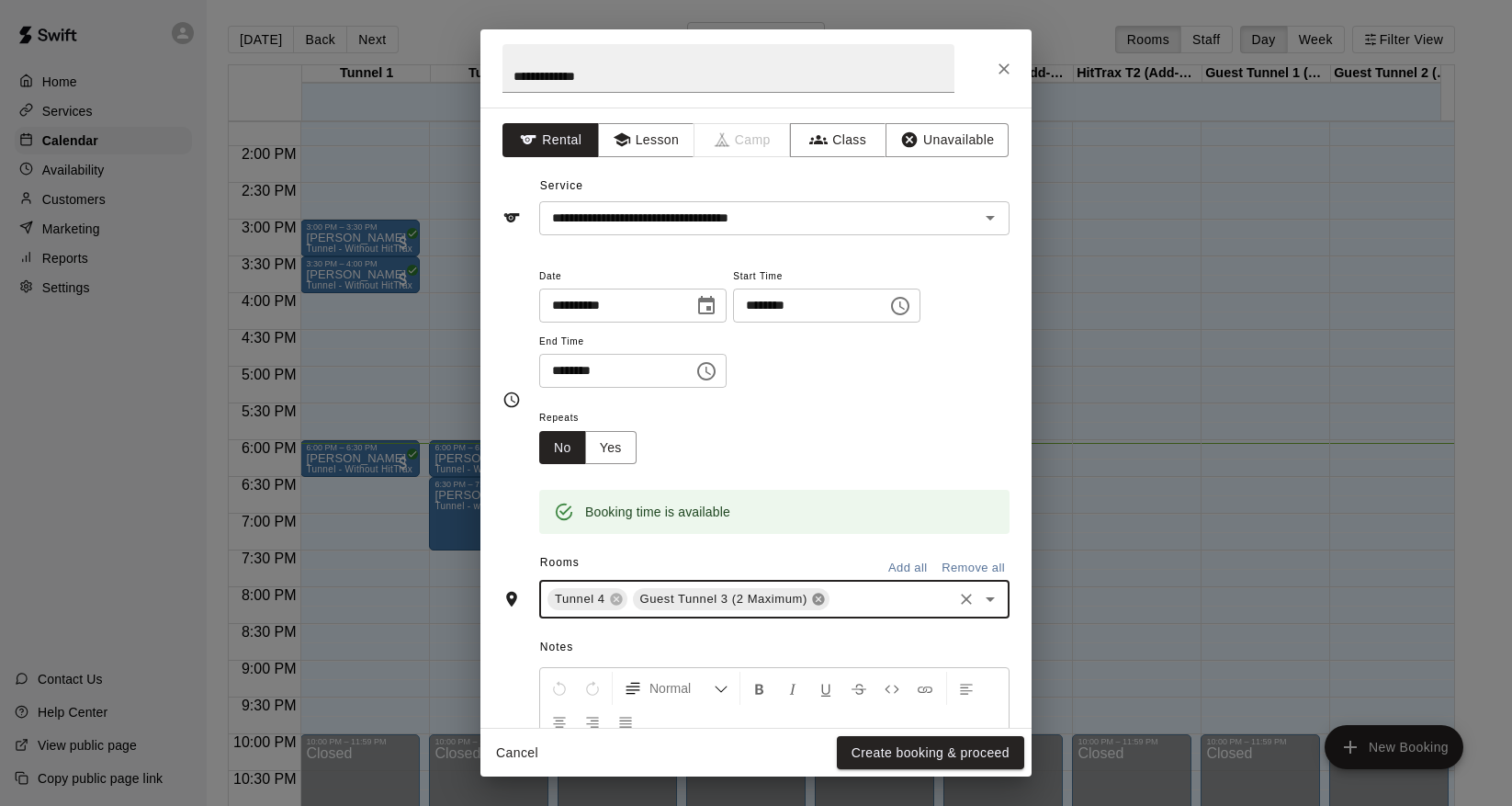
click at [821, 596] on icon at bounding box center [818, 599] width 12 height 12
click at [717, 580] on div "Tunnel 4 ​" at bounding box center [775, 599] width 471 height 39
click at [717, 589] on input "text" at bounding box center [790, 600] width 320 height 23
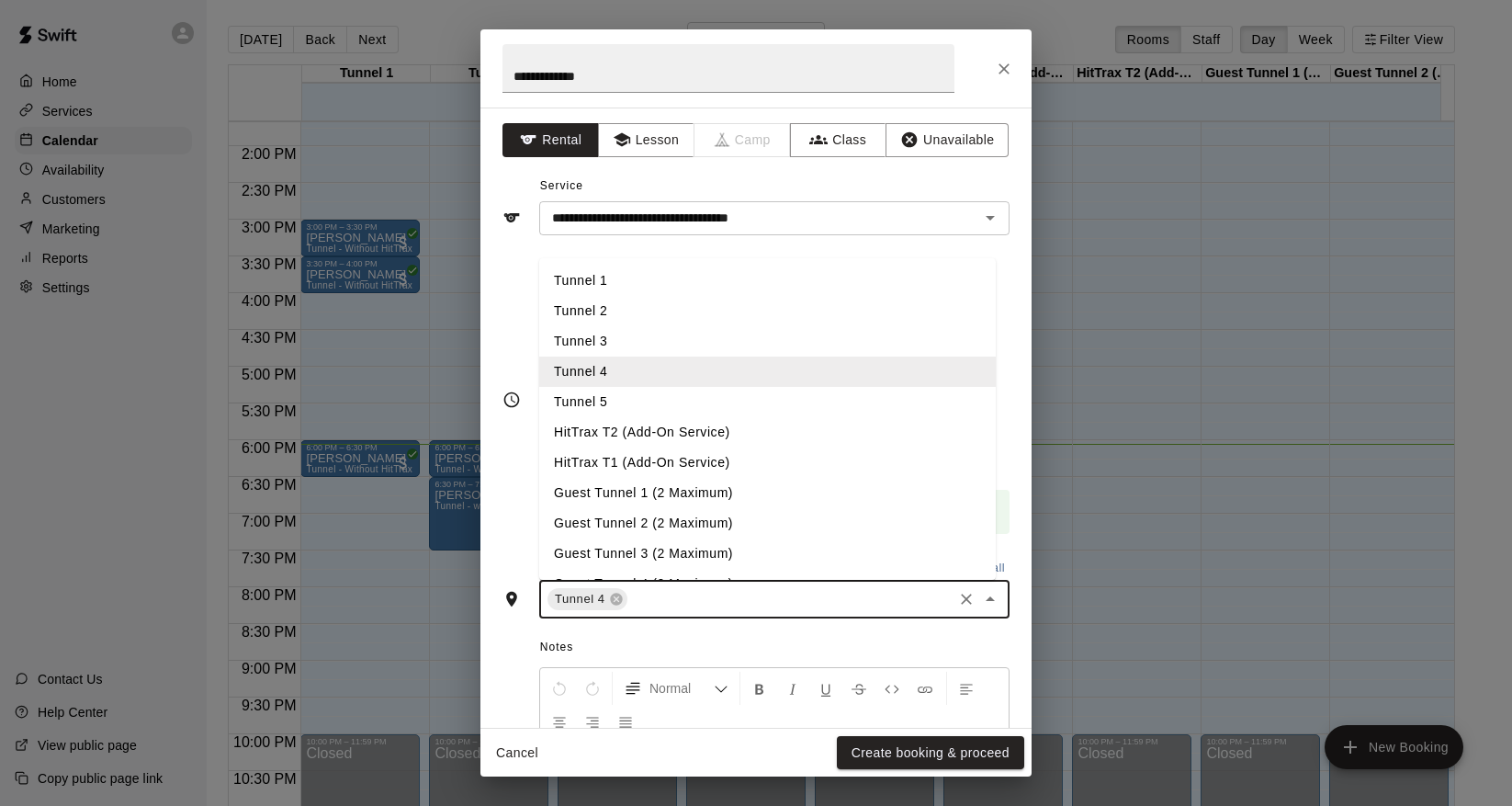
click at [717, 589] on input "text" at bounding box center [790, 600] width 320 height 23
click at [613, 343] on li "Tunnel 3" at bounding box center [768, 341] width 457 height 30
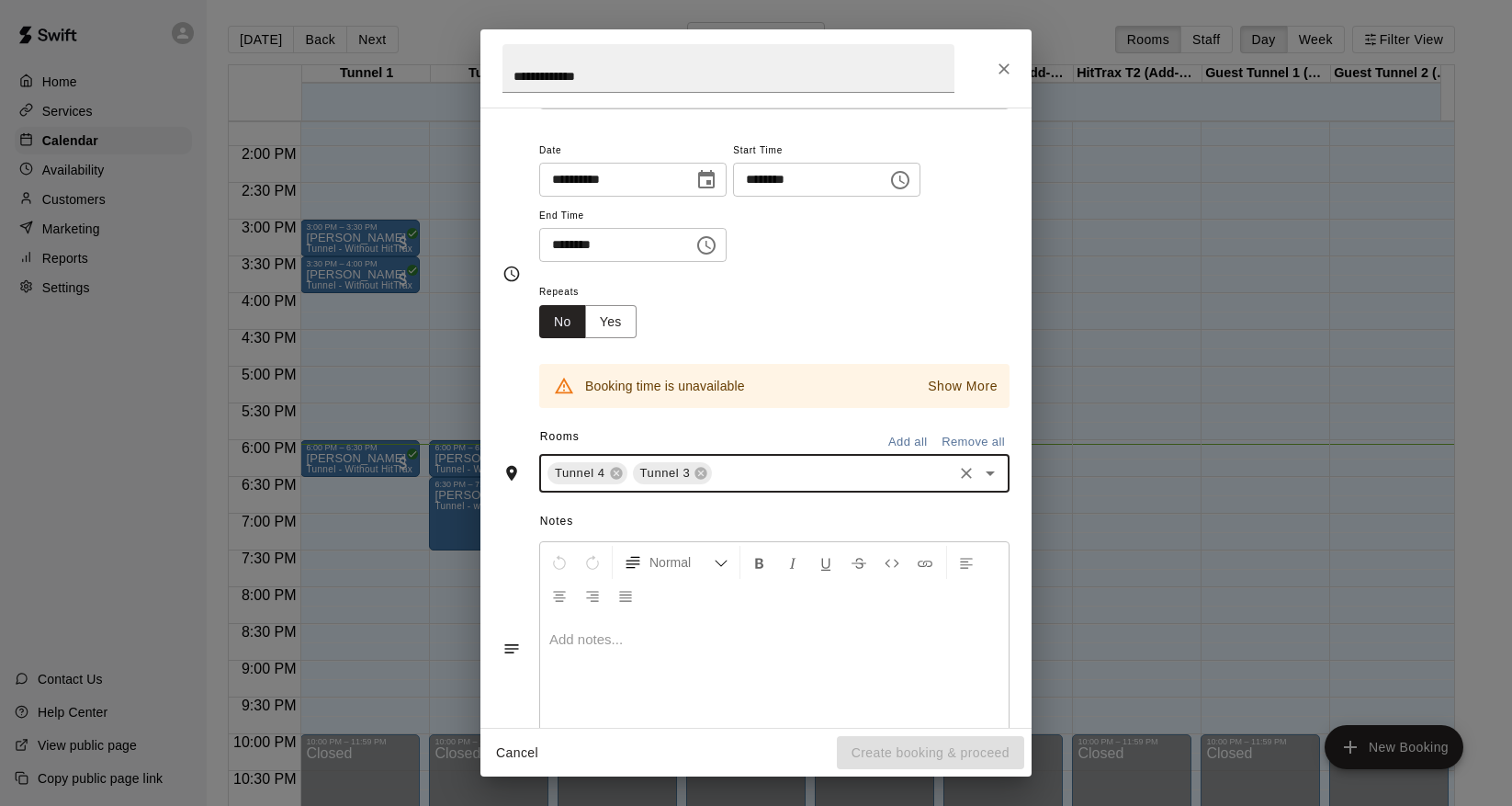
scroll to position [183, 0]
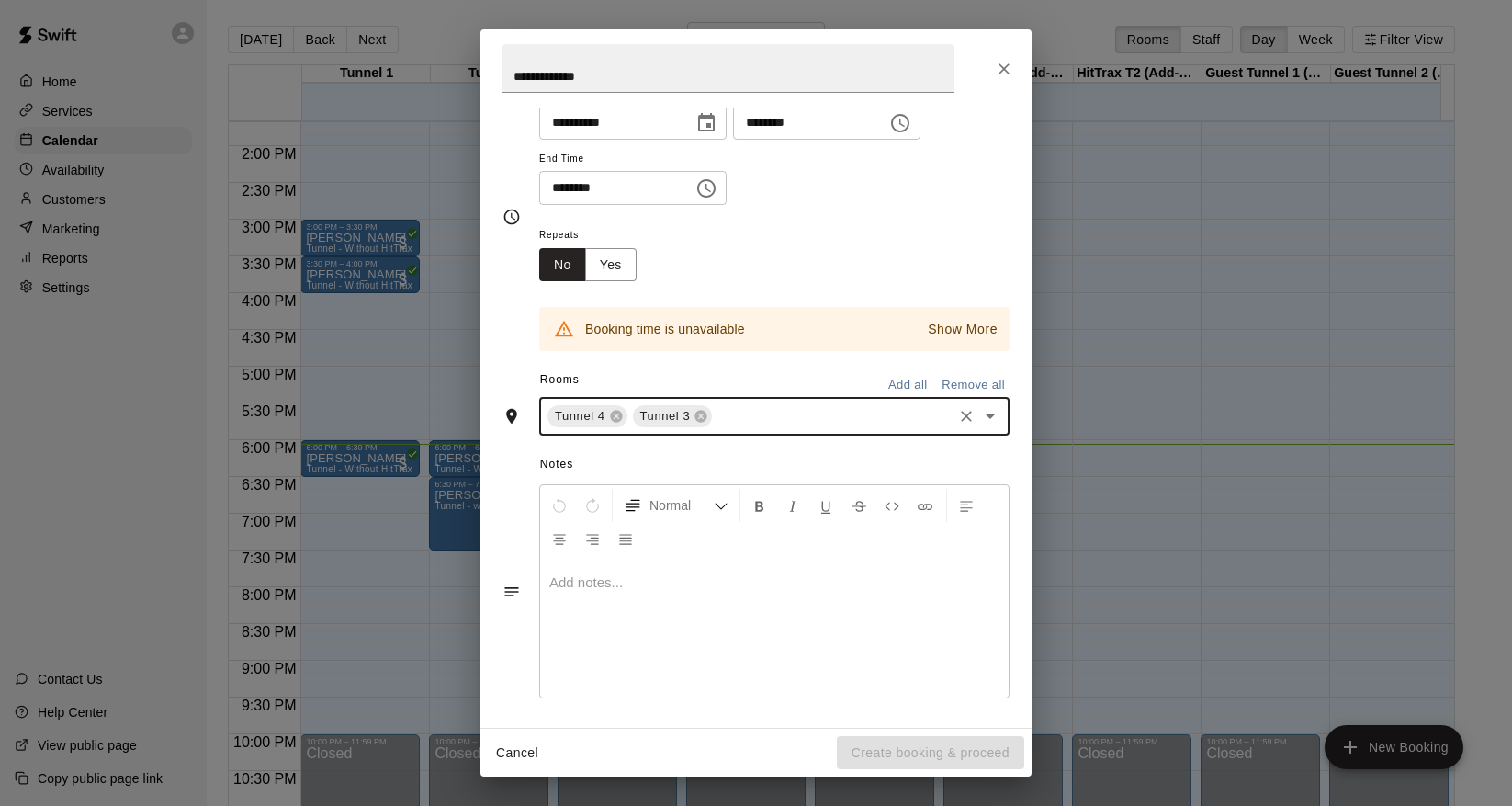
click at [935, 321] on p "Show More" at bounding box center [963, 329] width 70 height 19
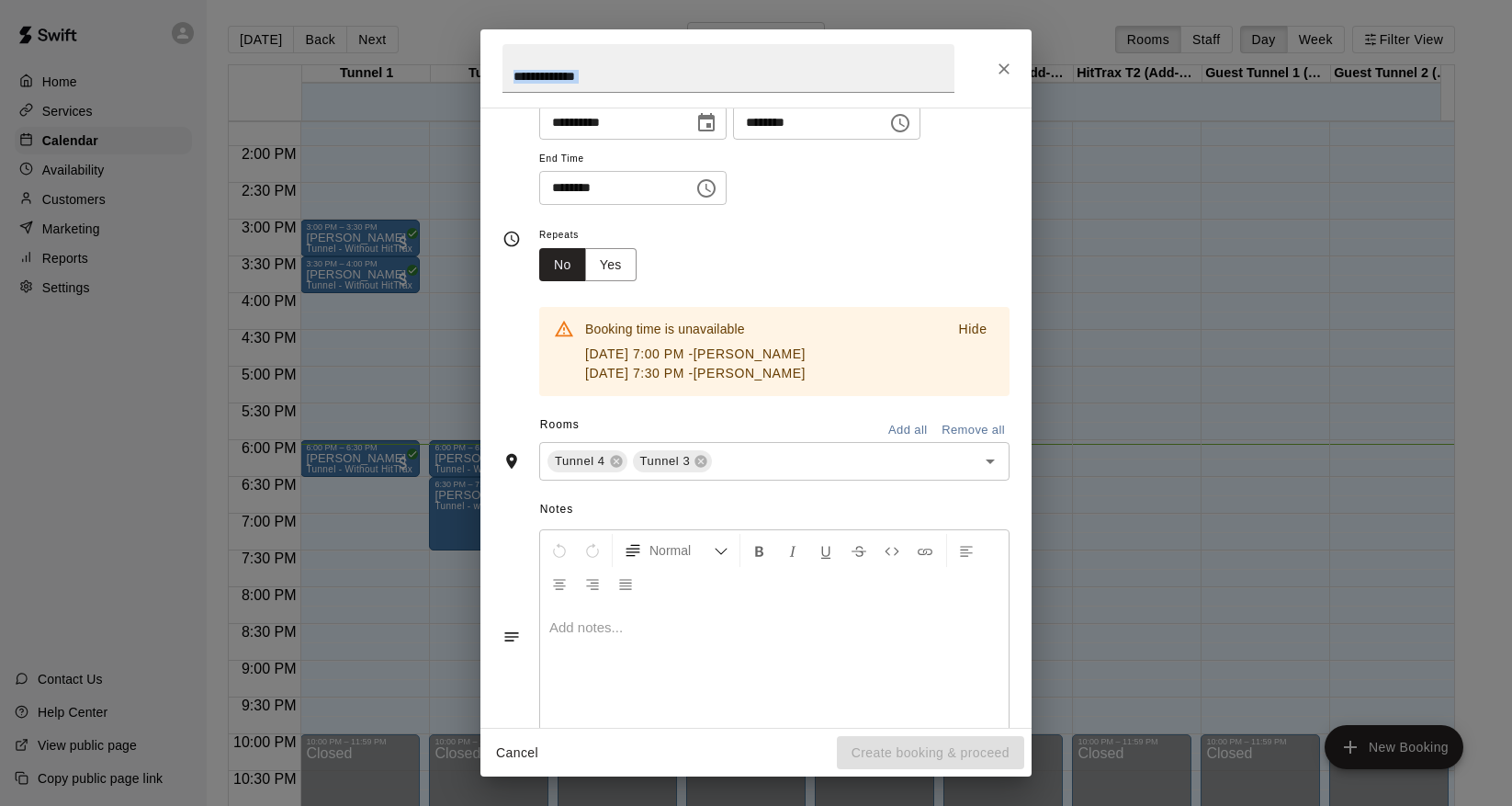
drag, startPoint x: 755, startPoint y: 40, endPoint x: 1030, endPoint y: 93, distance: 280.1
click at [1030, 93] on div "**********" at bounding box center [756, 68] width 551 height 78
click at [514, 754] on button "Cancel" at bounding box center [517, 752] width 58 height 34
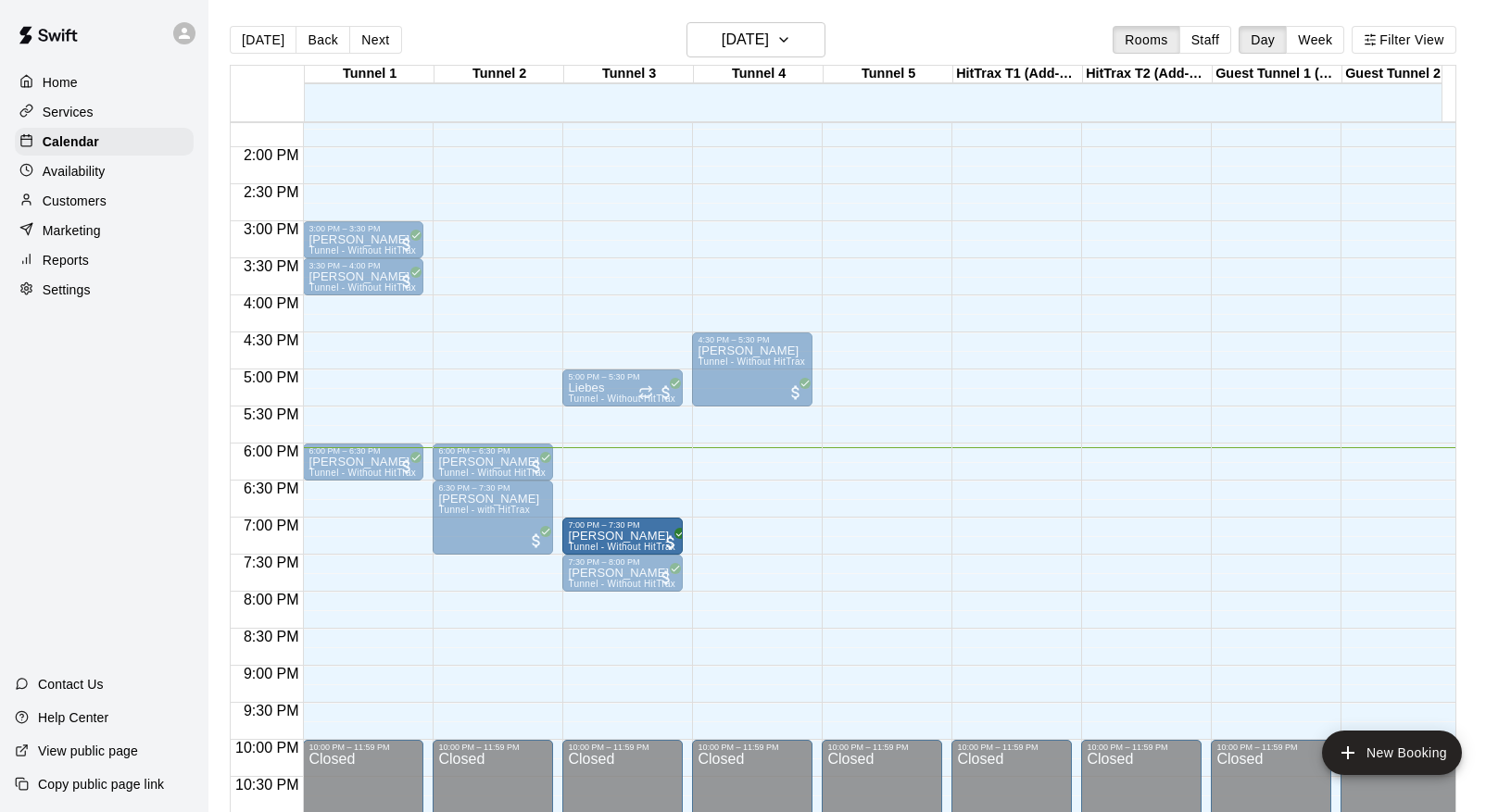
drag, startPoint x: 592, startPoint y: 521, endPoint x: 371, endPoint y: 533, distance: 221.3
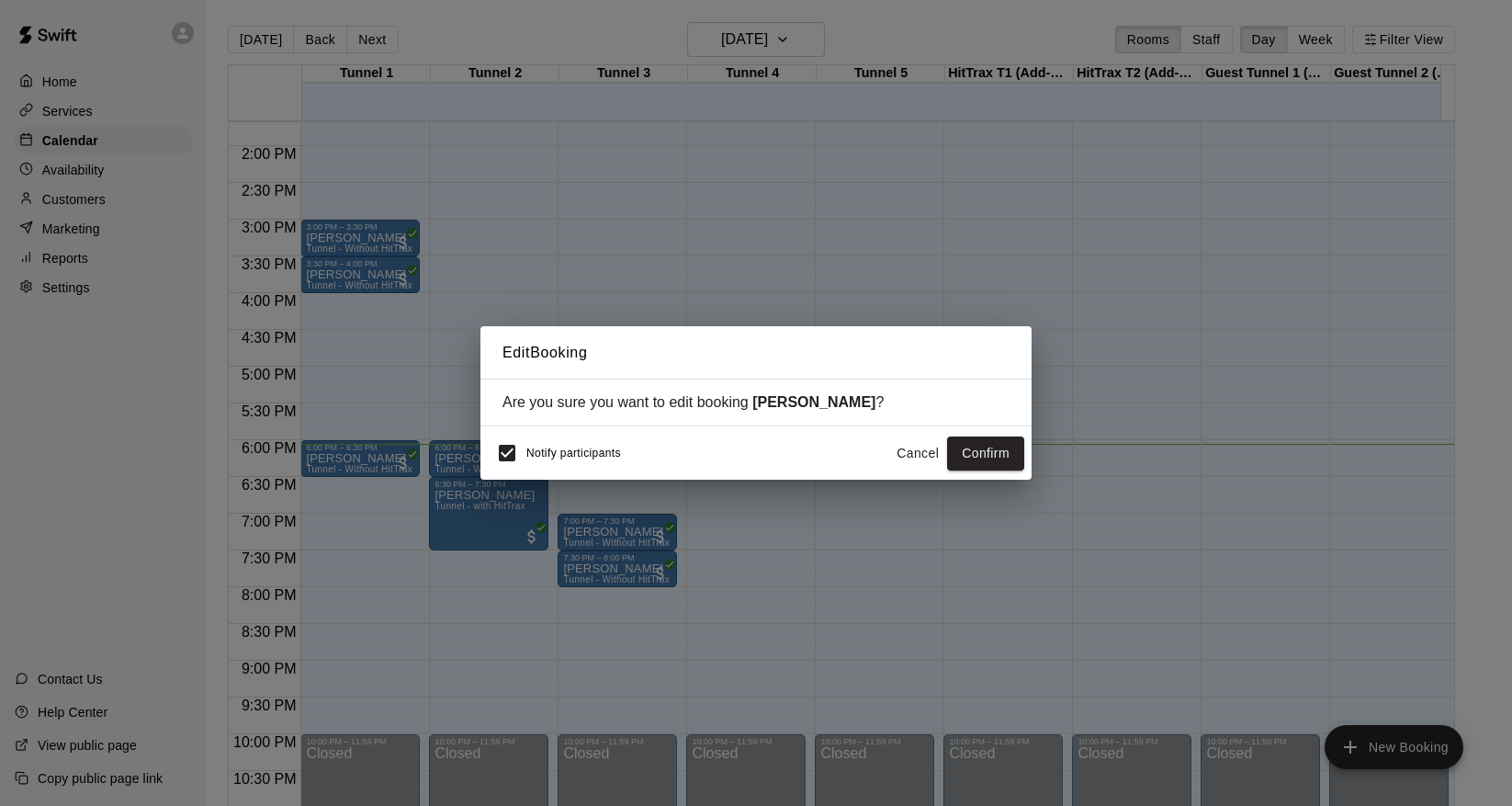
click at [565, 455] on span "Notify participants" at bounding box center [573, 453] width 94 height 13
click at [973, 461] on button "Confirm" at bounding box center [985, 453] width 77 height 34
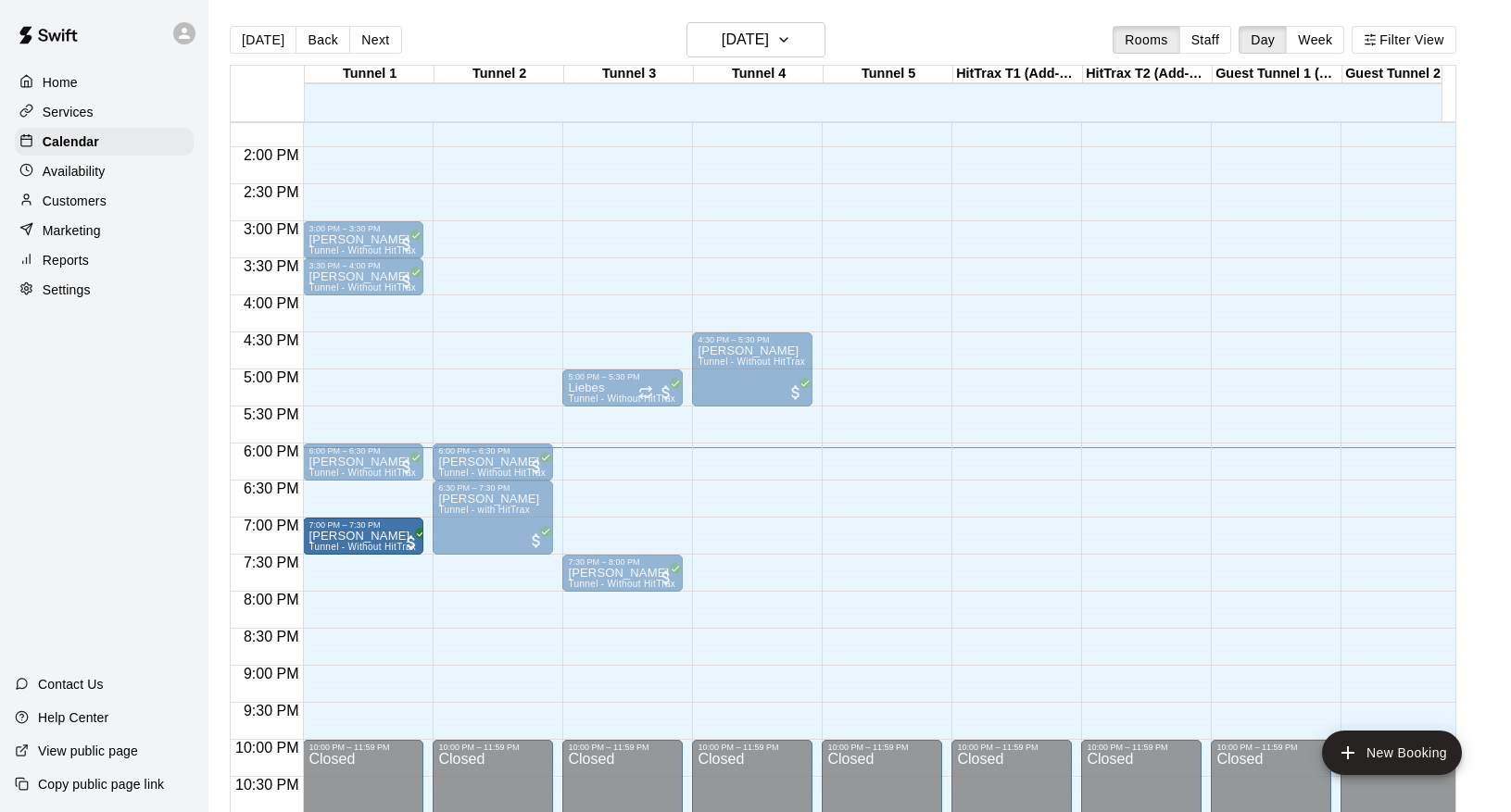
drag, startPoint x: 608, startPoint y: 528, endPoint x: 360, endPoint y: 540, distance: 248.3
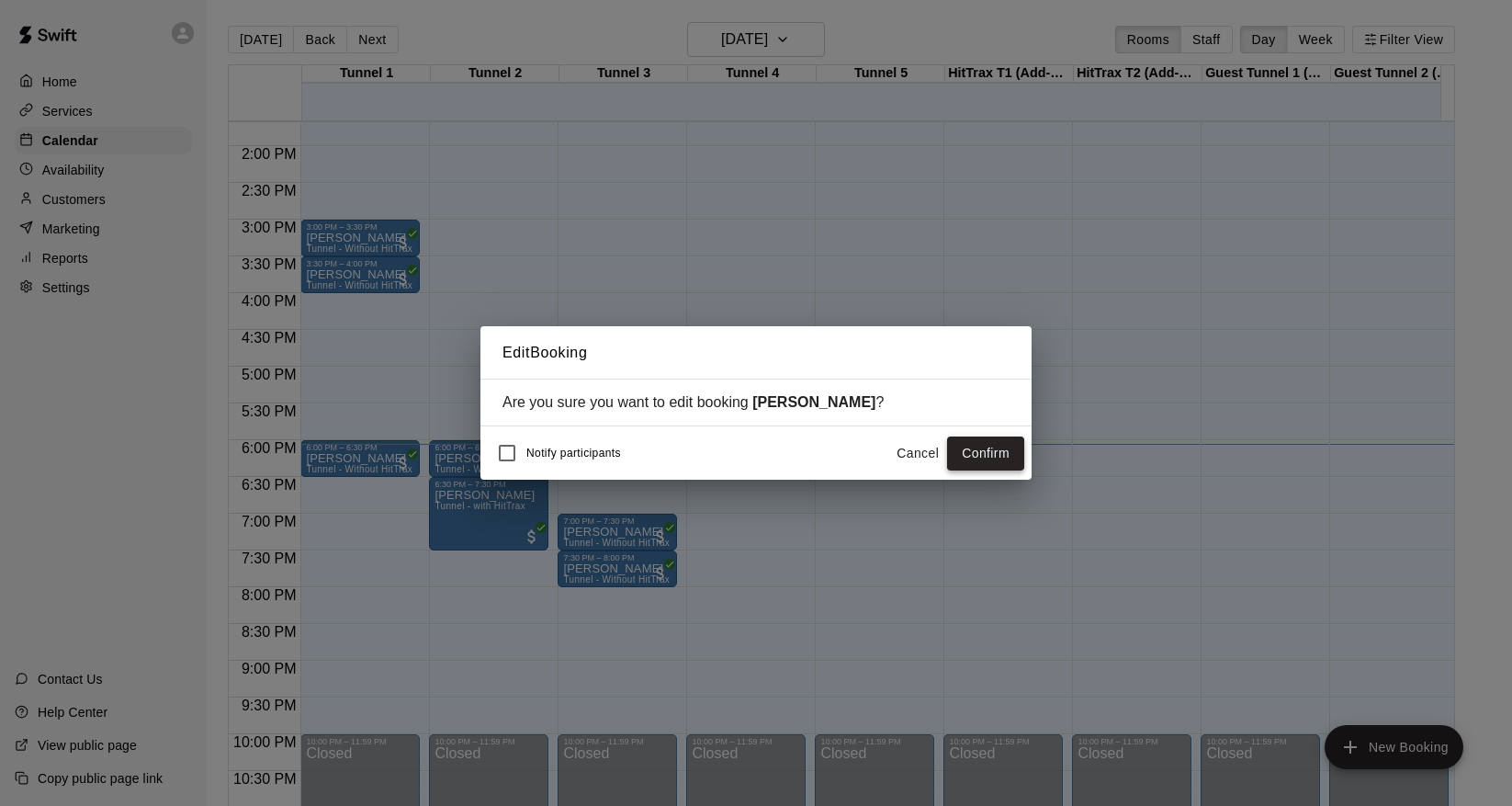
click at [966, 457] on button "Confirm" at bounding box center [985, 453] width 77 height 34
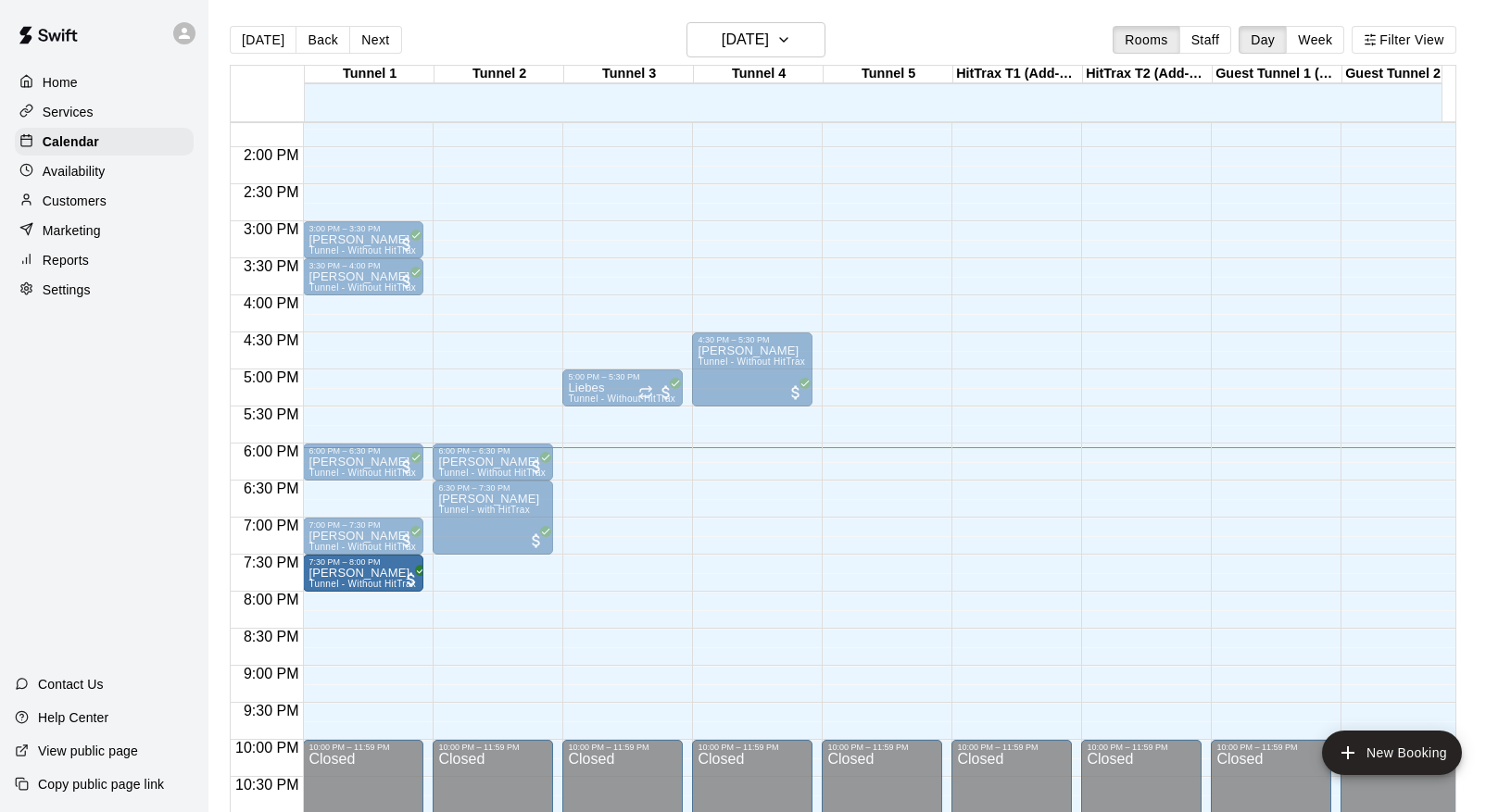
drag, startPoint x: 619, startPoint y: 561, endPoint x: 397, endPoint y: 570, distance: 222.2
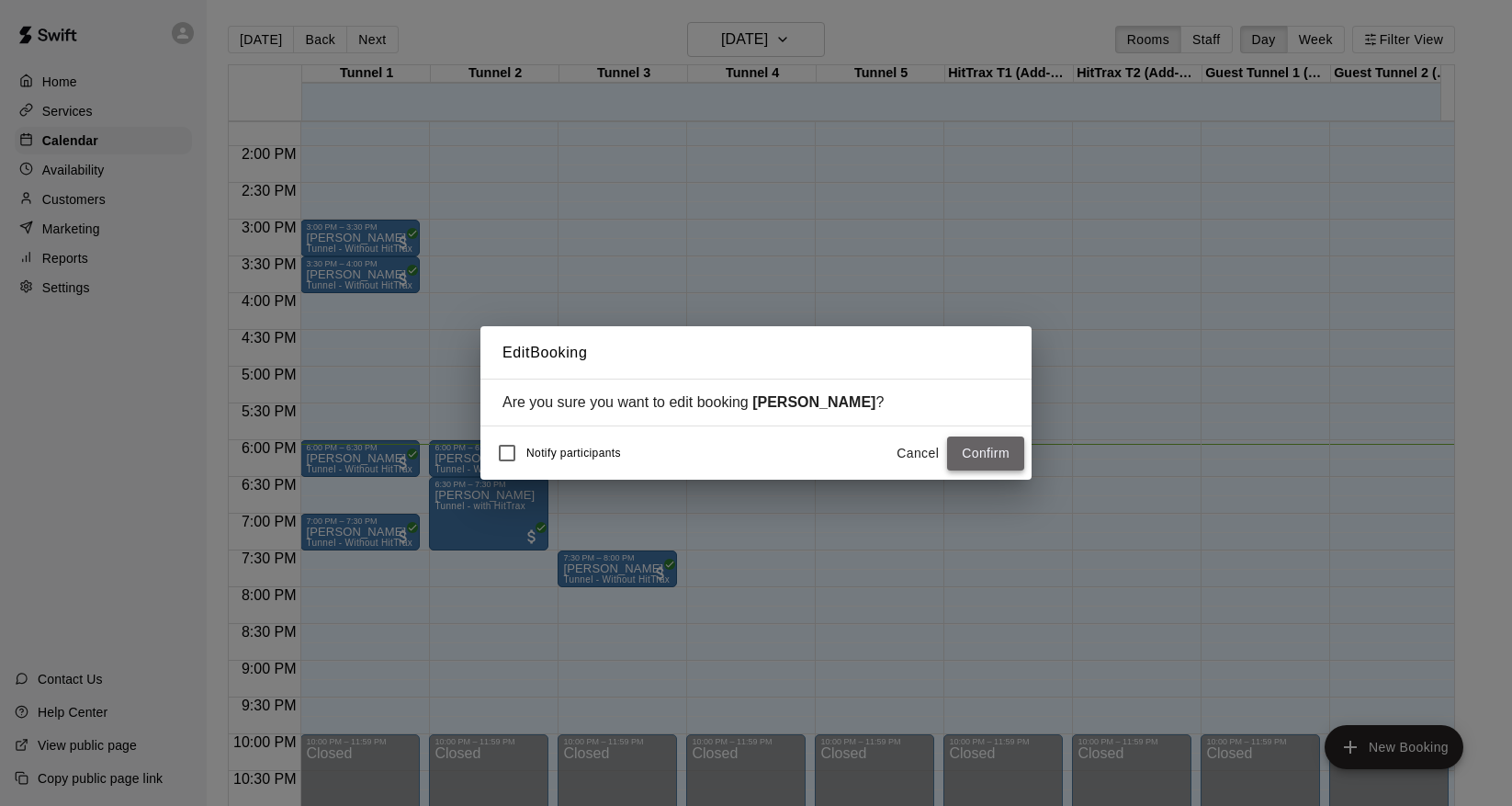
click at [966, 453] on button "Confirm" at bounding box center [985, 453] width 77 height 34
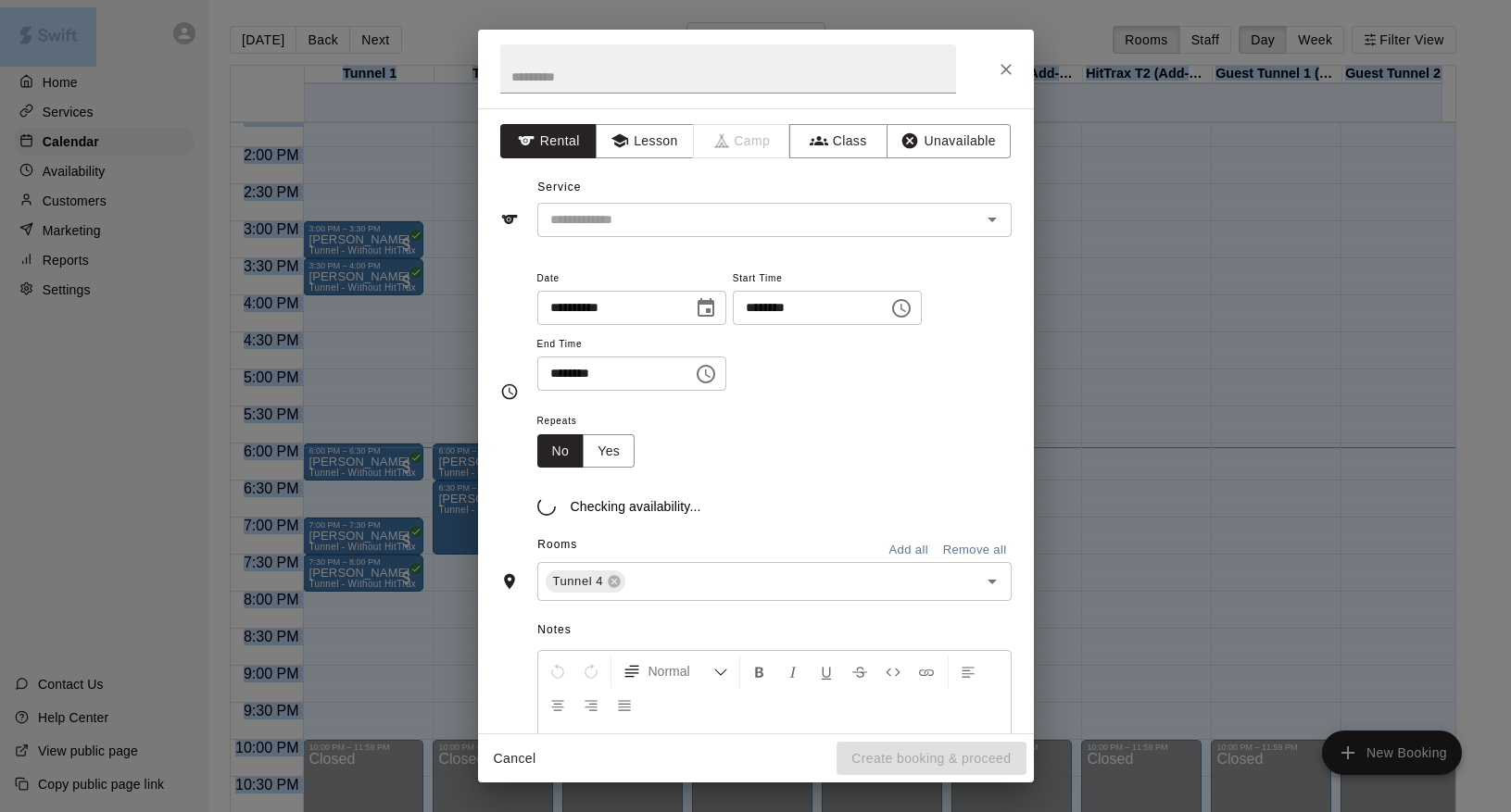
click at [750, 453] on div "Repeats No Yes" at bounding box center [774, 438] width 475 height 58
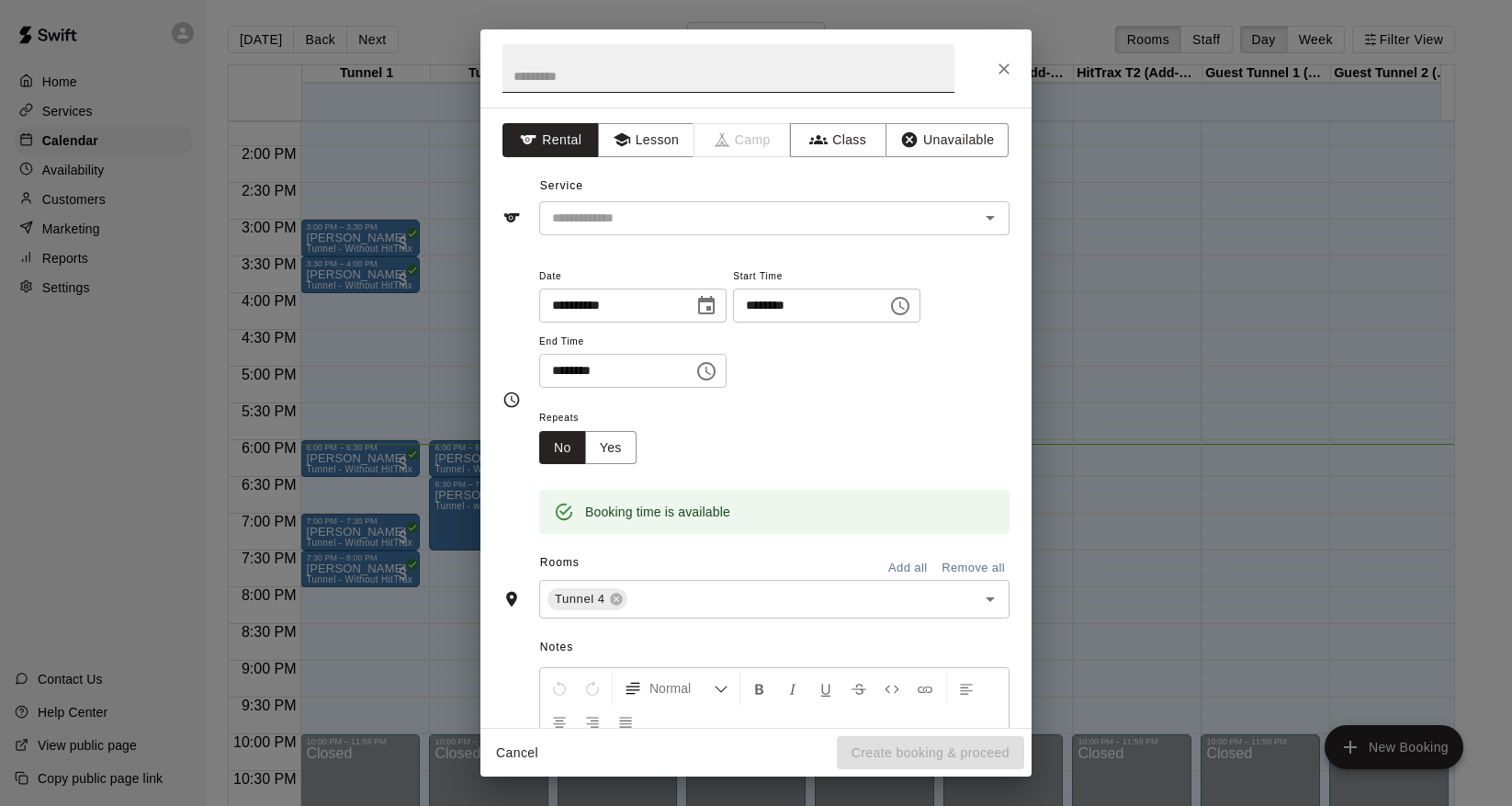
click at [595, 83] on input "text" at bounding box center [729, 68] width 452 height 49
type input "**********"
click at [655, 208] on input "text" at bounding box center [747, 218] width 405 height 23
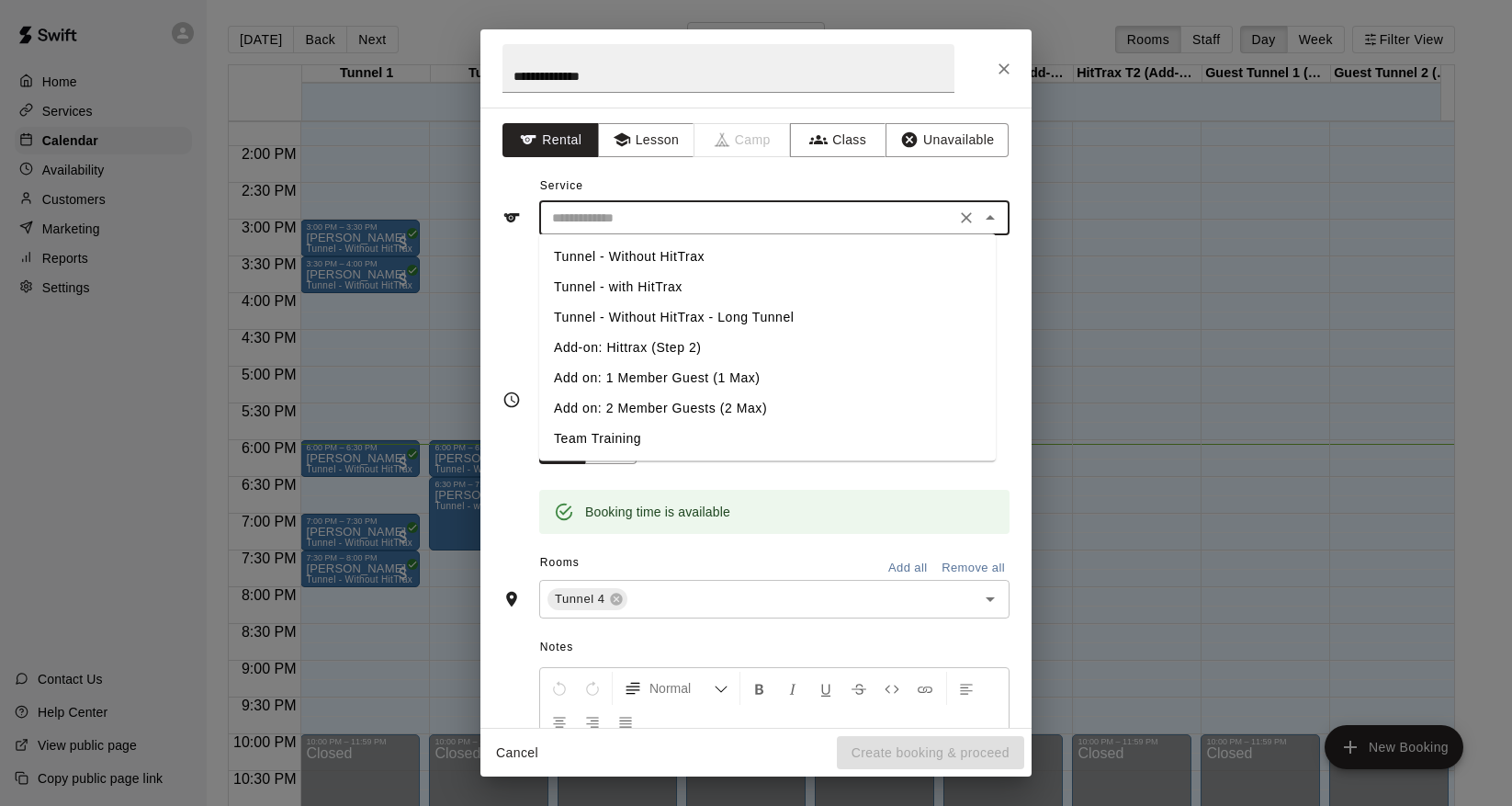
click at [677, 314] on li "Tunnel - Without HitTrax - Long Tunnel" at bounding box center [768, 317] width 457 height 30
type input "**********"
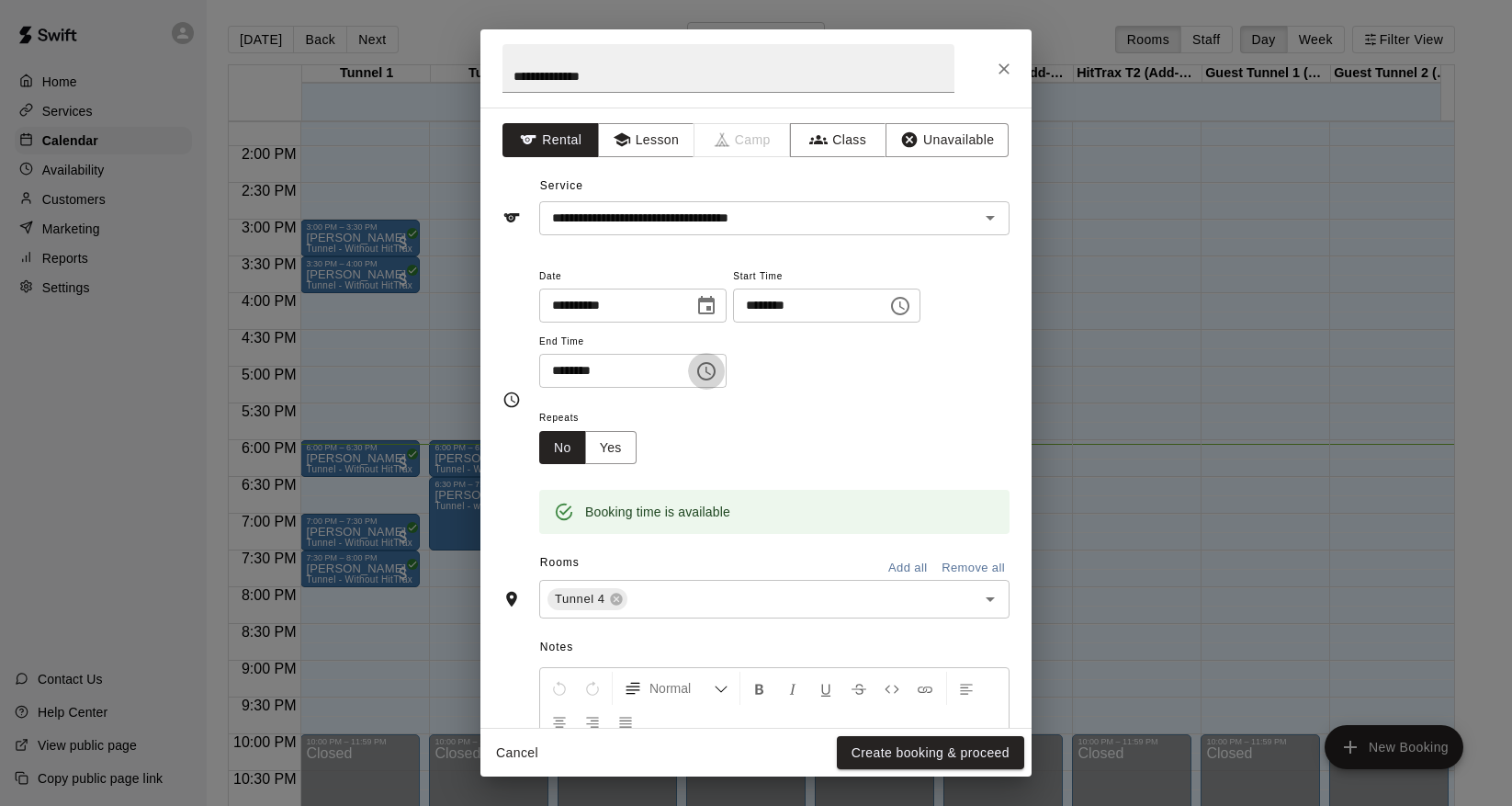
click at [714, 371] on icon "Choose time, selected time is 6:30 PM" at bounding box center [706, 371] width 22 height 22
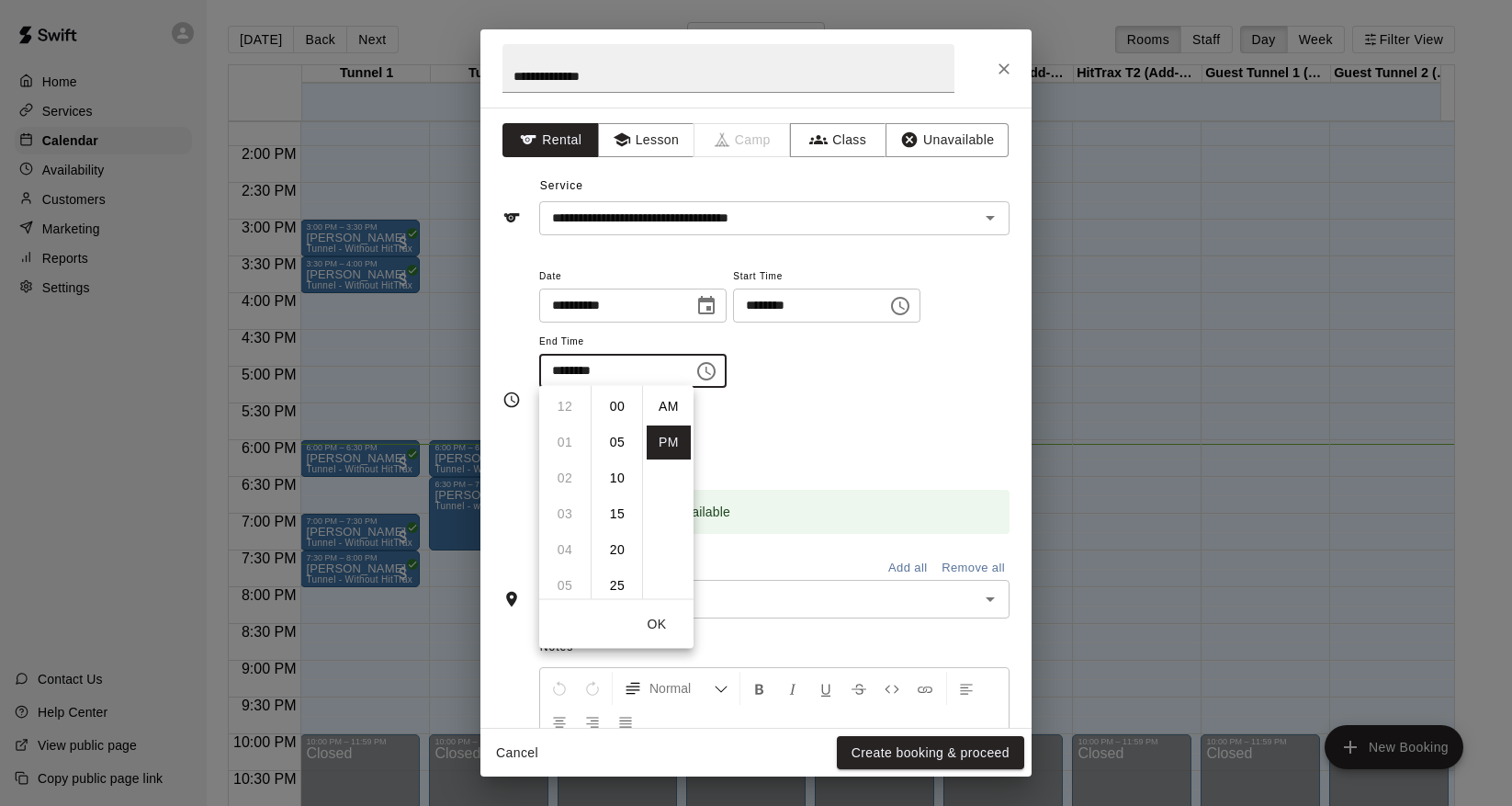
scroll to position [33, 0]
click at [561, 484] on li "08" at bounding box center [564, 478] width 44 height 34
click at [618, 404] on li "00" at bounding box center [617, 406] width 44 height 34
type input "********"
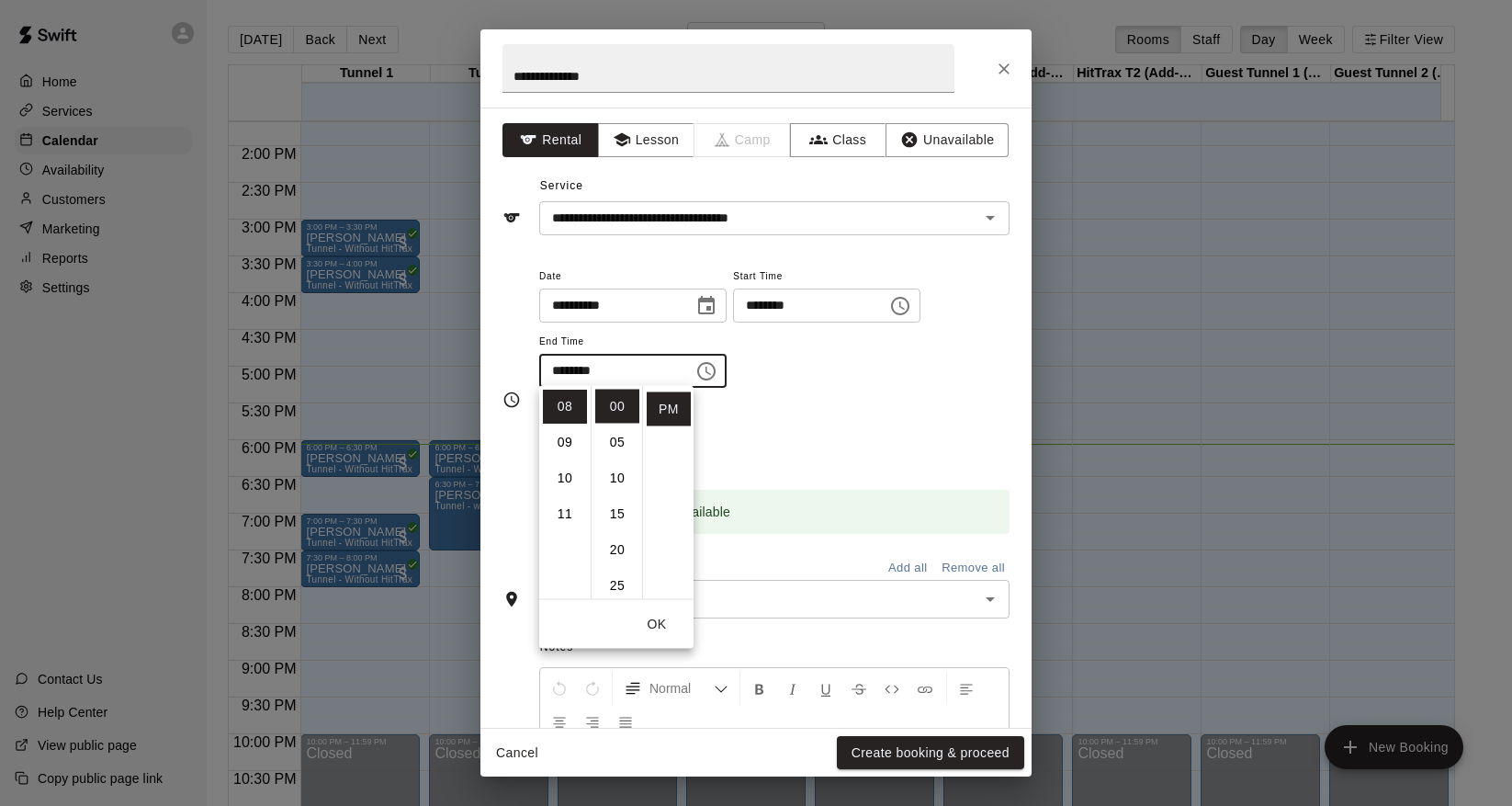
click at [785, 441] on div "Repeats No Yes" at bounding box center [775, 435] width 471 height 58
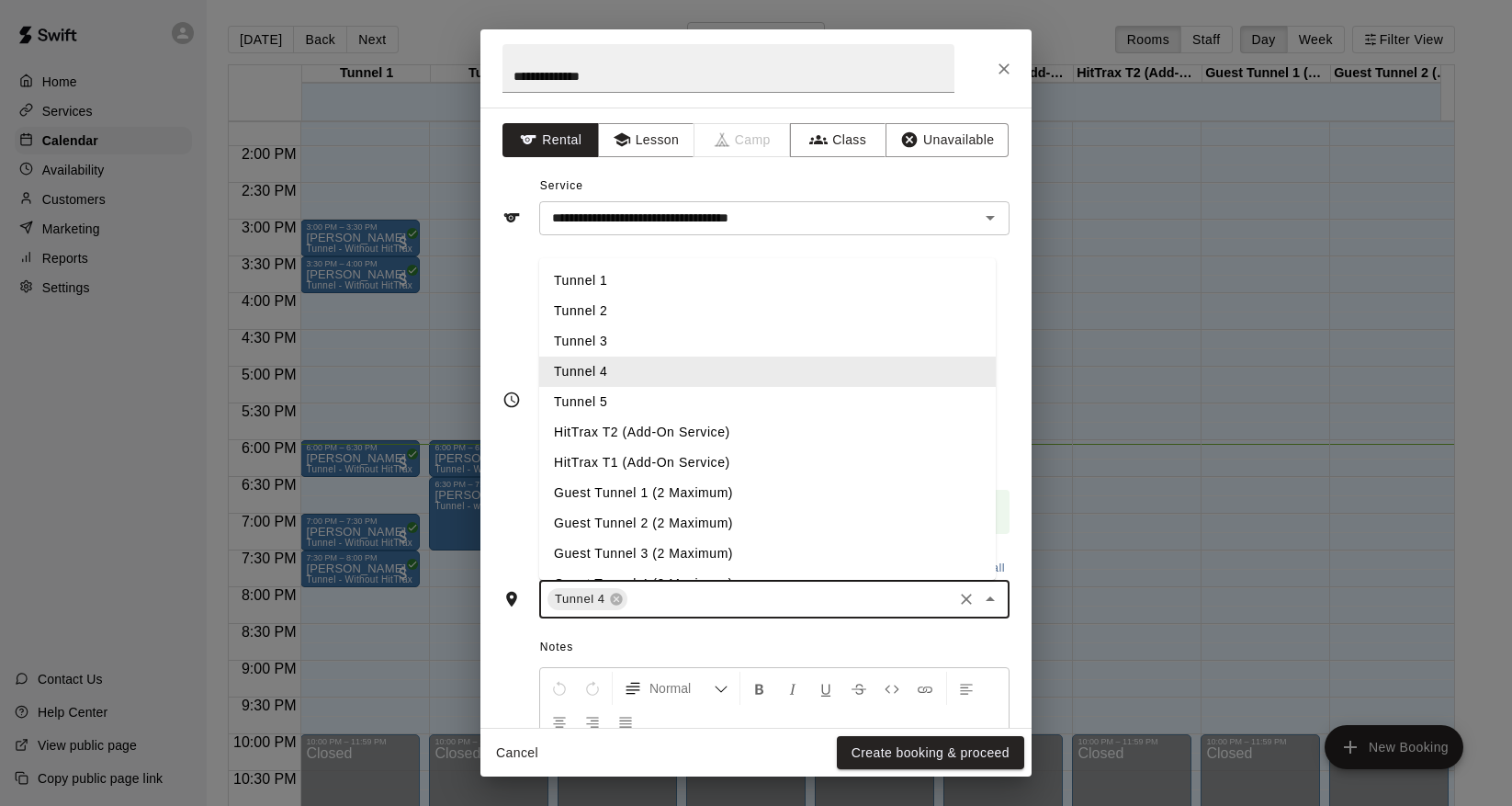
click at [727, 594] on input "text" at bounding box center [790, 600] width 320 height 23
click at [610, 343] on li "Tunnel 3" at bounding box center [768, 341] width 457 height 30
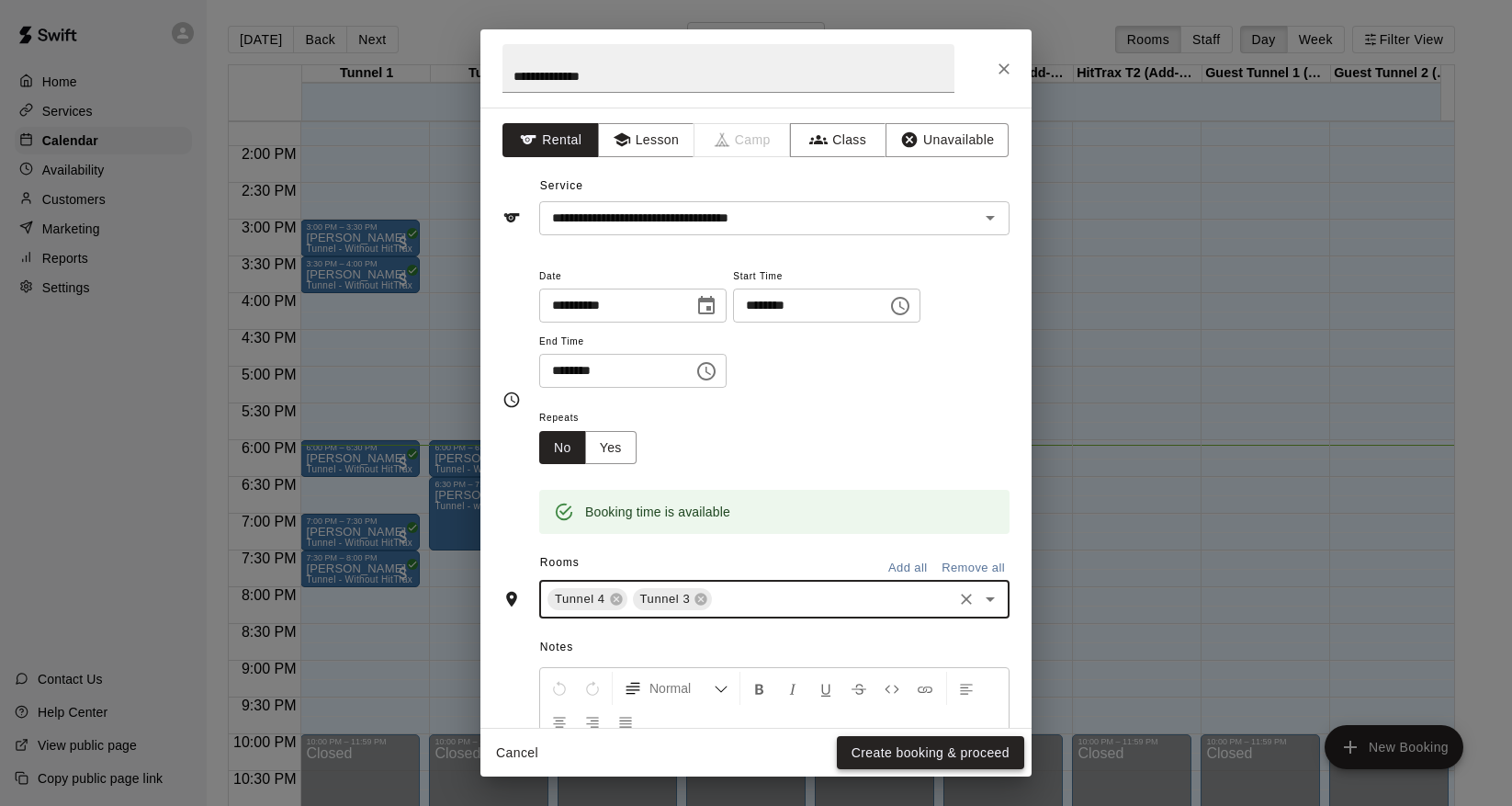
click at [868, 748] on button "Create booking & proceed" at bounding box center [930, 752] width 187 height 34
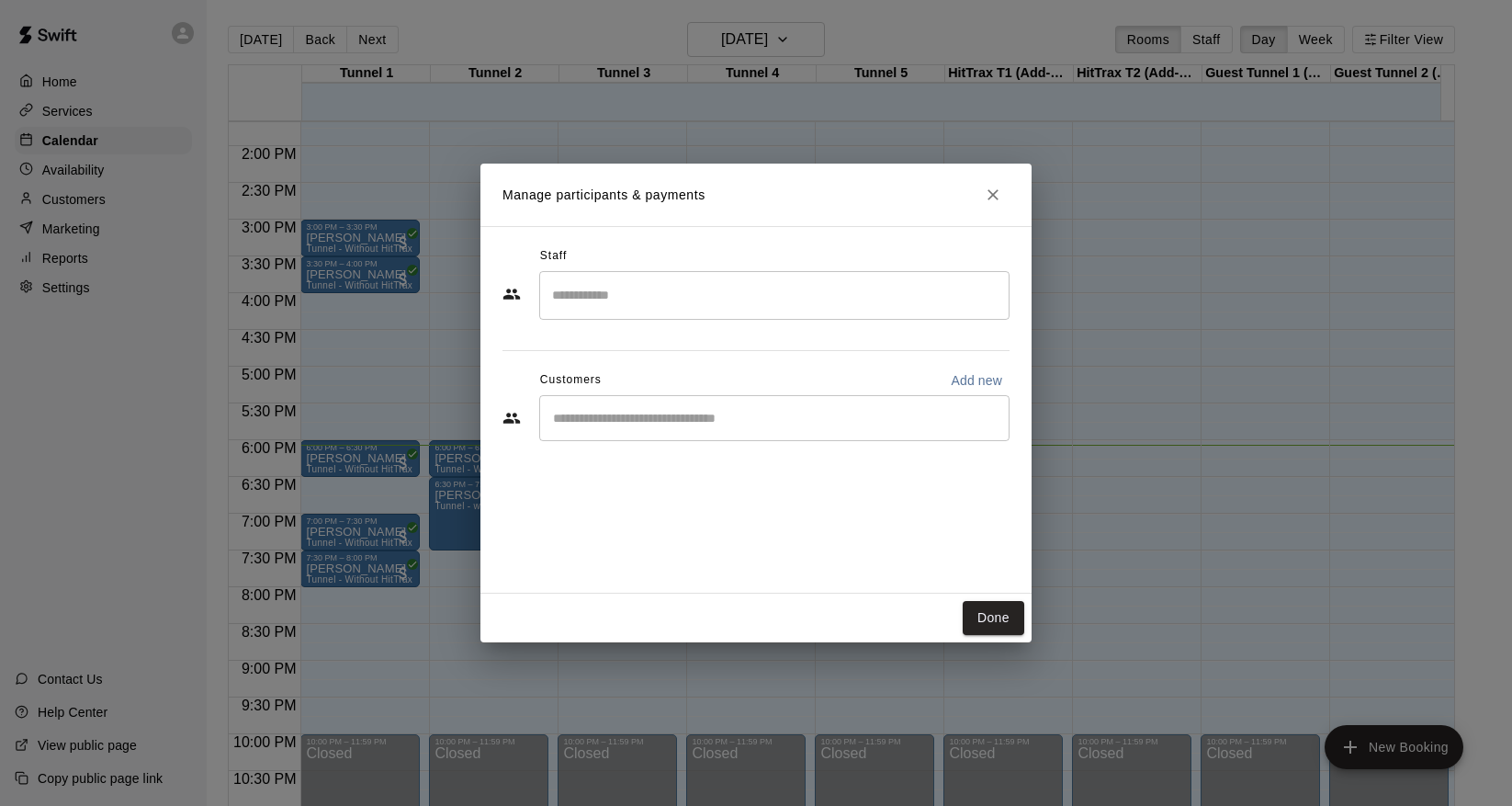
click at [850, 425] on input "Start typing to search customers..." at bounding box center [775, 418] width 454 height 19
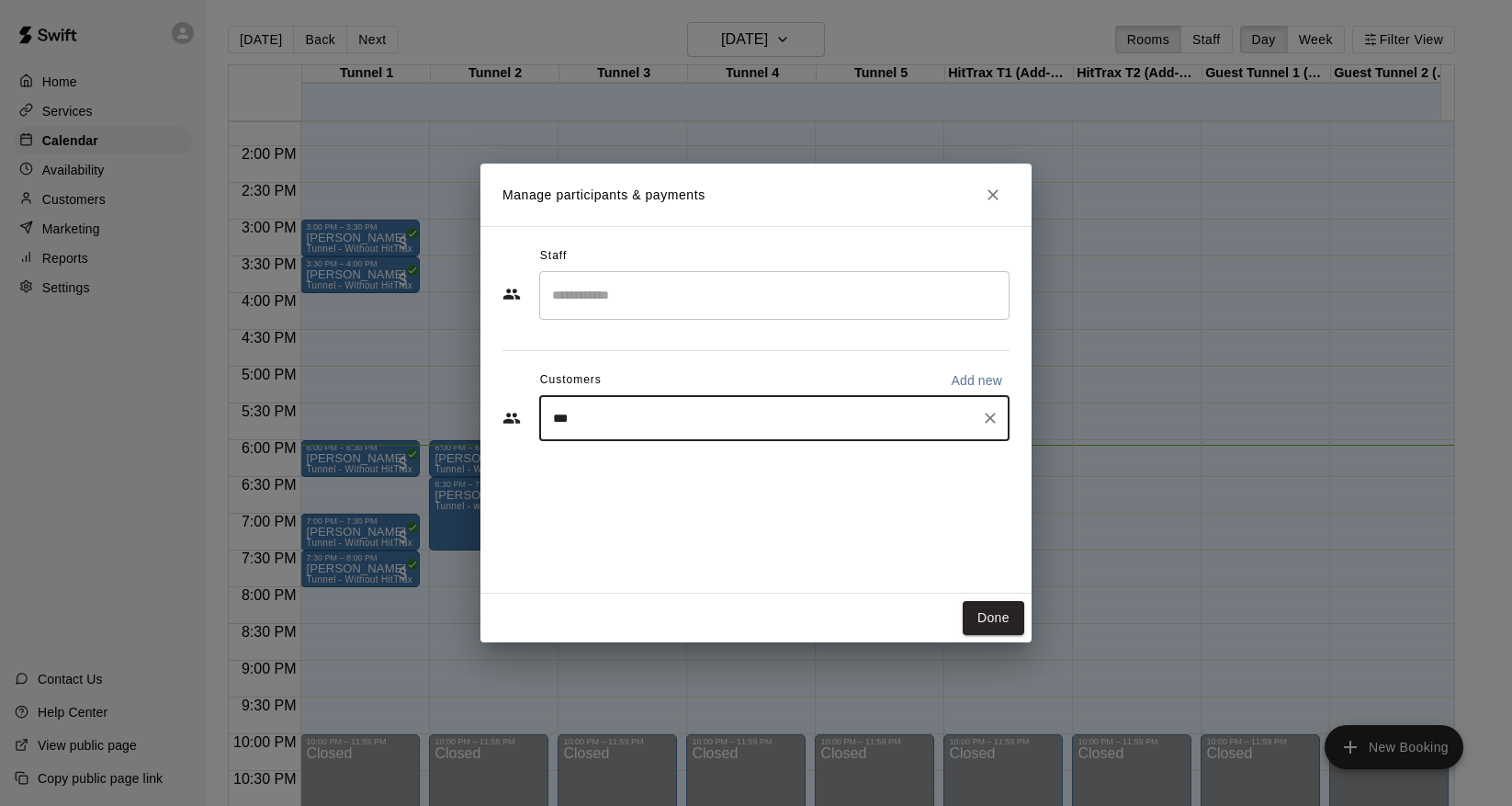
type input "****"
click at [700, 468] on div "[PERSON_NAME]" at bounding box center [737, 460] width 292 height 19
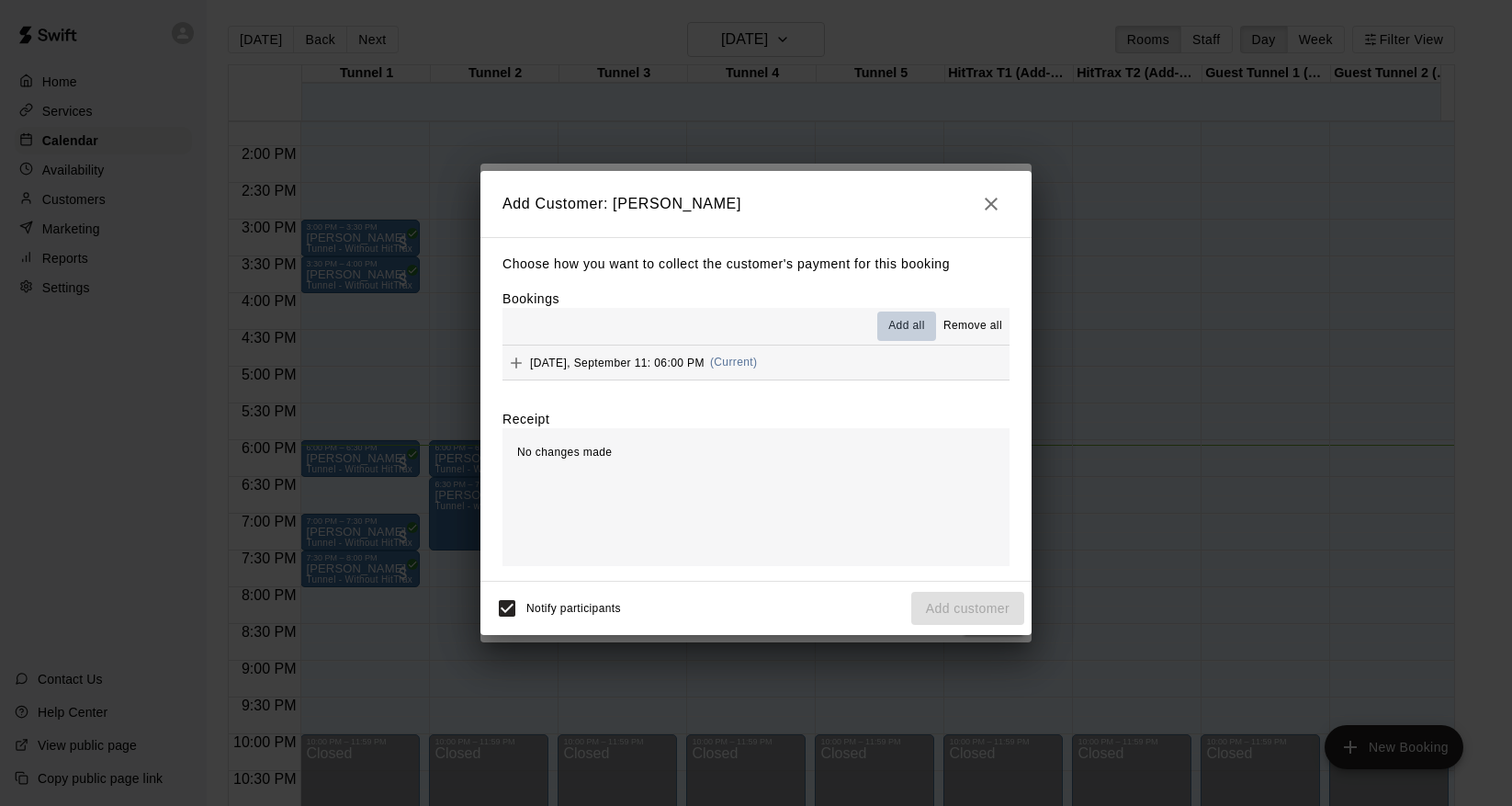
click at [903, 329] on span "Add all" at bounding box center [907, 326] width 37 height 19
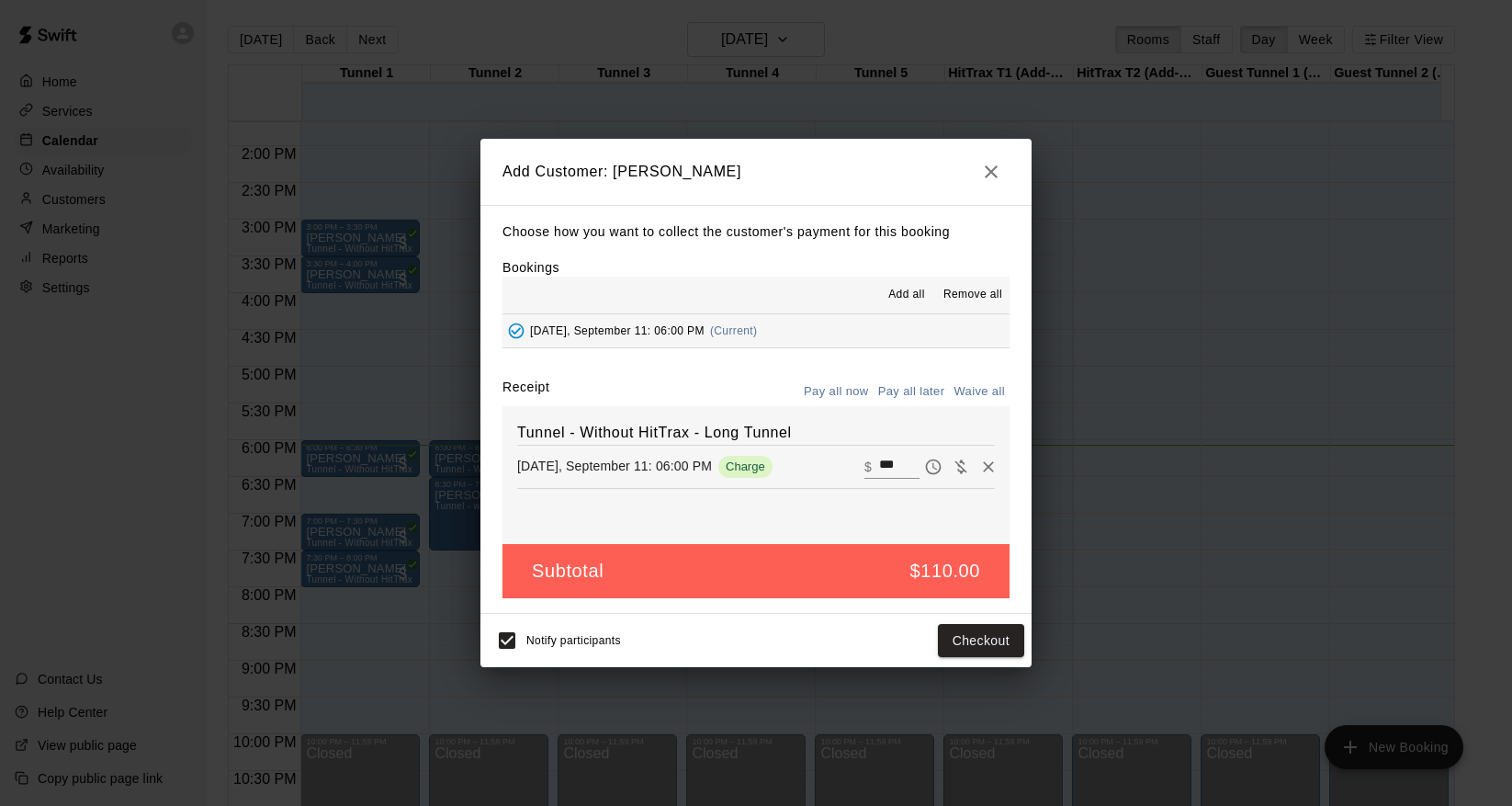
click at [952, 465] on icon "Waive payment" at bounding box center [961, 467] width 19 height 19
type input "*"
click at [947, 470] on span "Waive payment" at bounding box center [961, 466] width 27 height 16
click at [972, 636] on button "Add customer" at bounding box center [967, 640] width 113 height 34
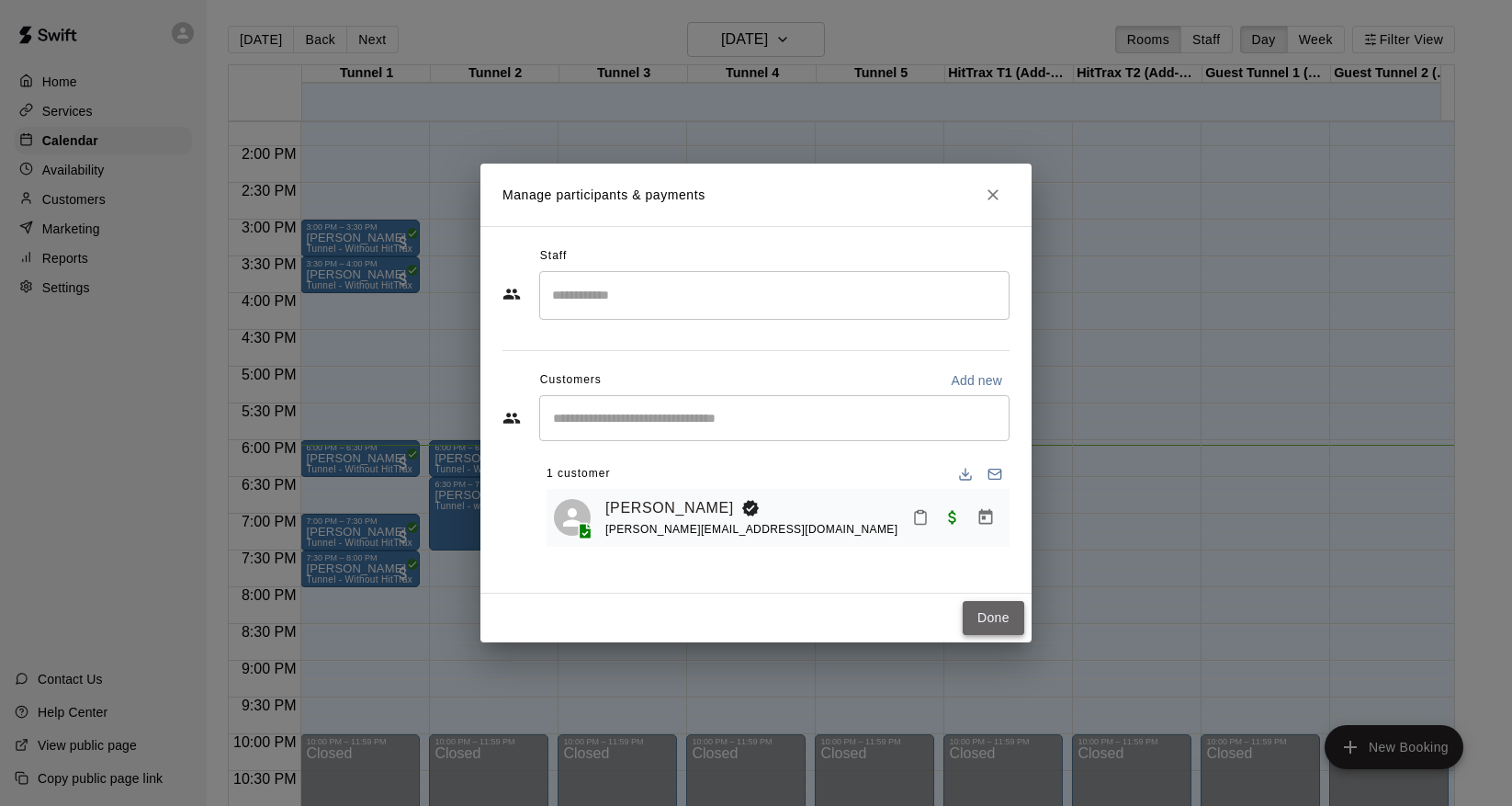
click at [991, 615] on button "Done" at bounding box center [993, 618] width 61 height 34
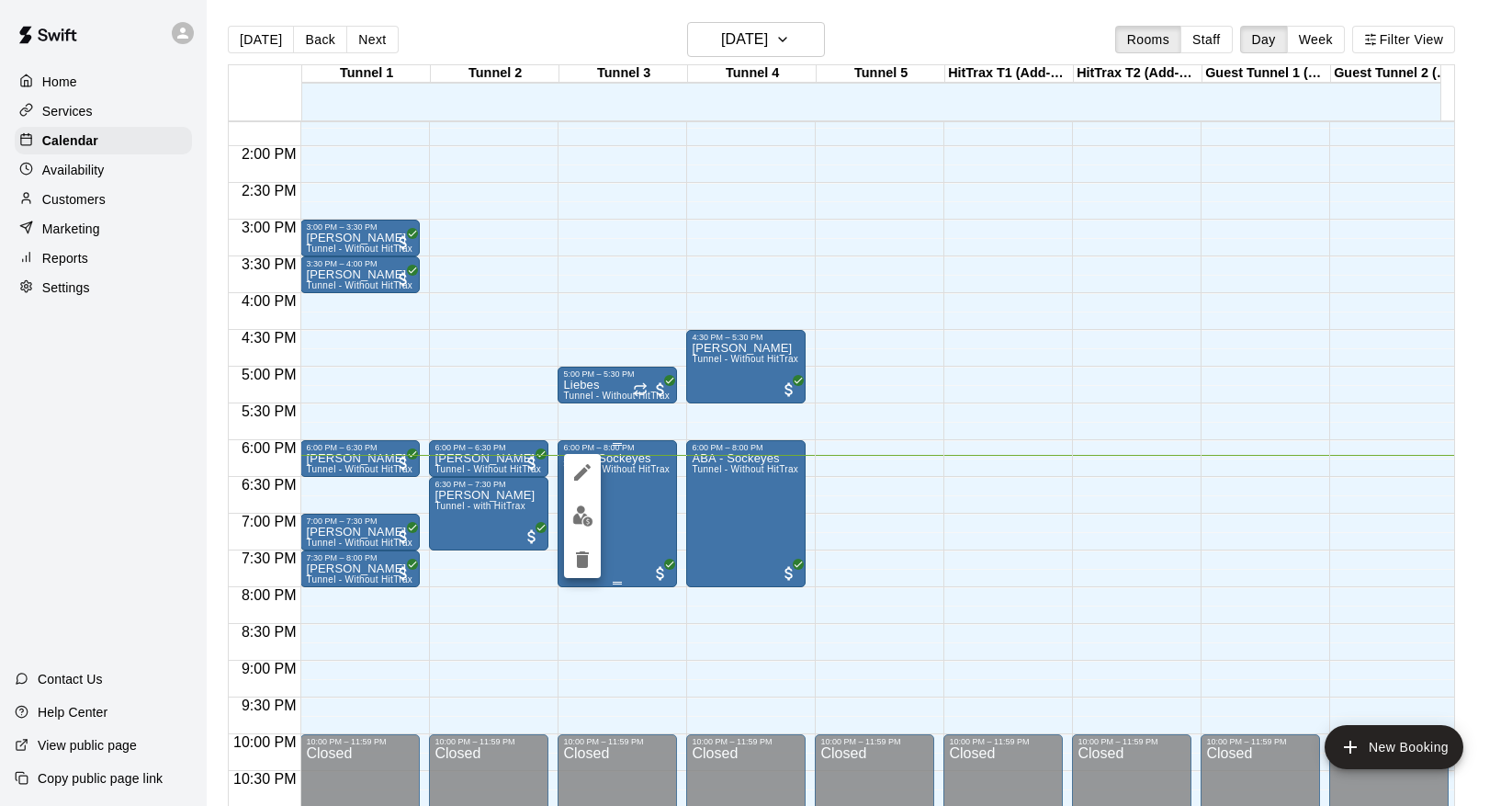
click at [614, 519] on div at bounding box center [756, 403] width 1512 height 806
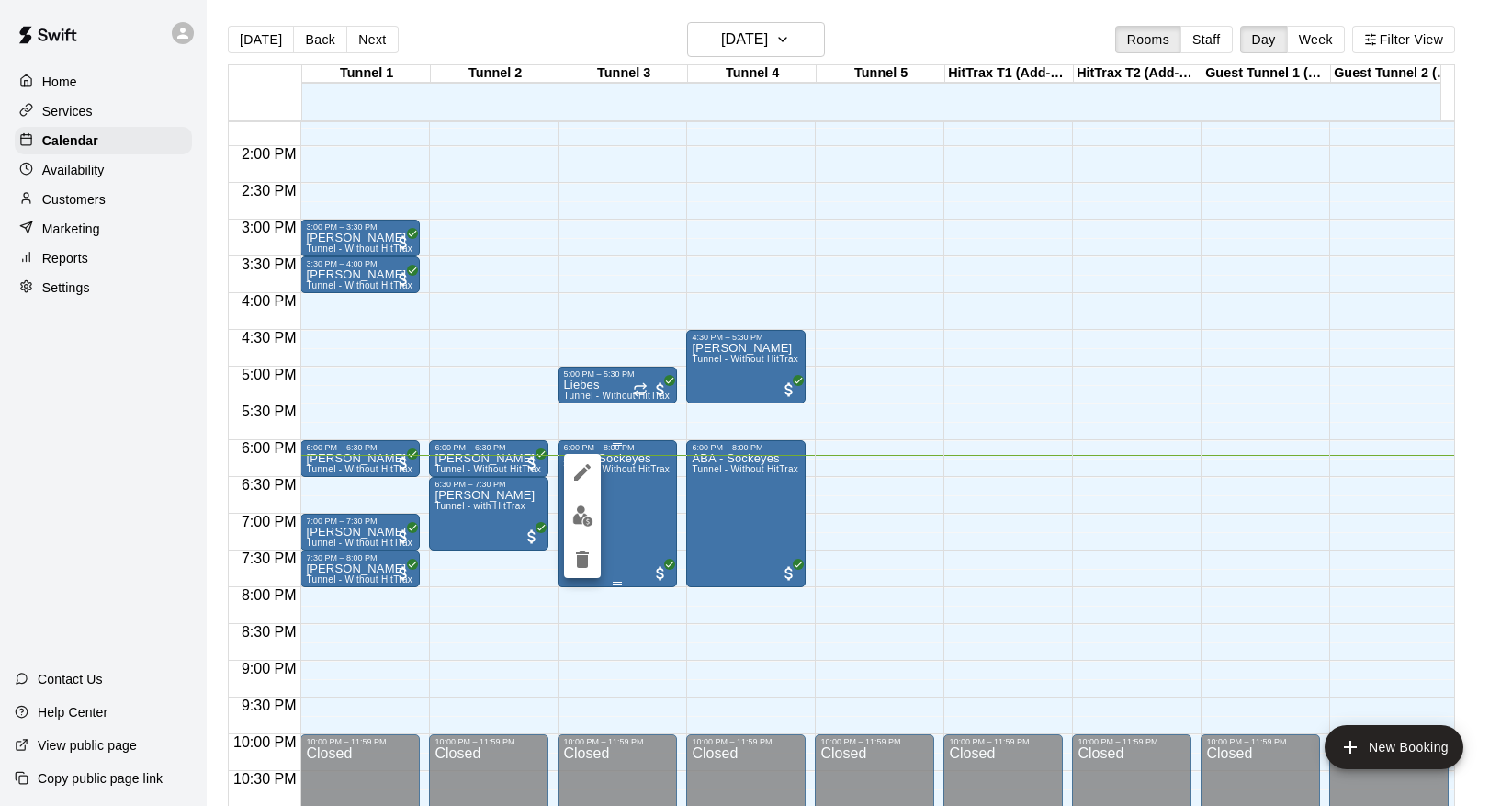
click at [614, 519] on div at bounding box center [756, 403] width 1512 height 806
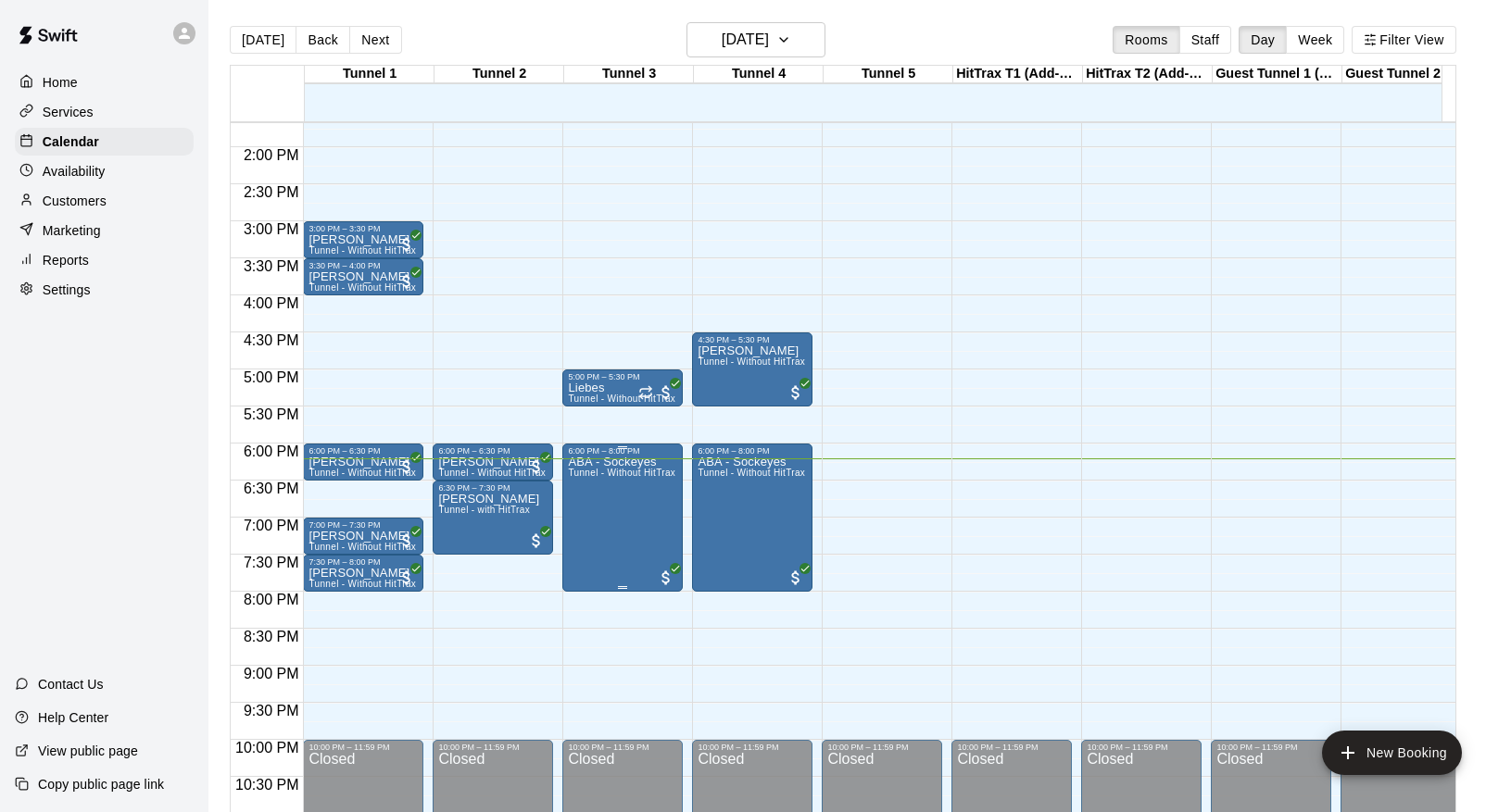
click at [587, 476] on span "Tunnel - Without HitTrax - Long Tunnel" at bounding box center [653, 472] width 171 height 10
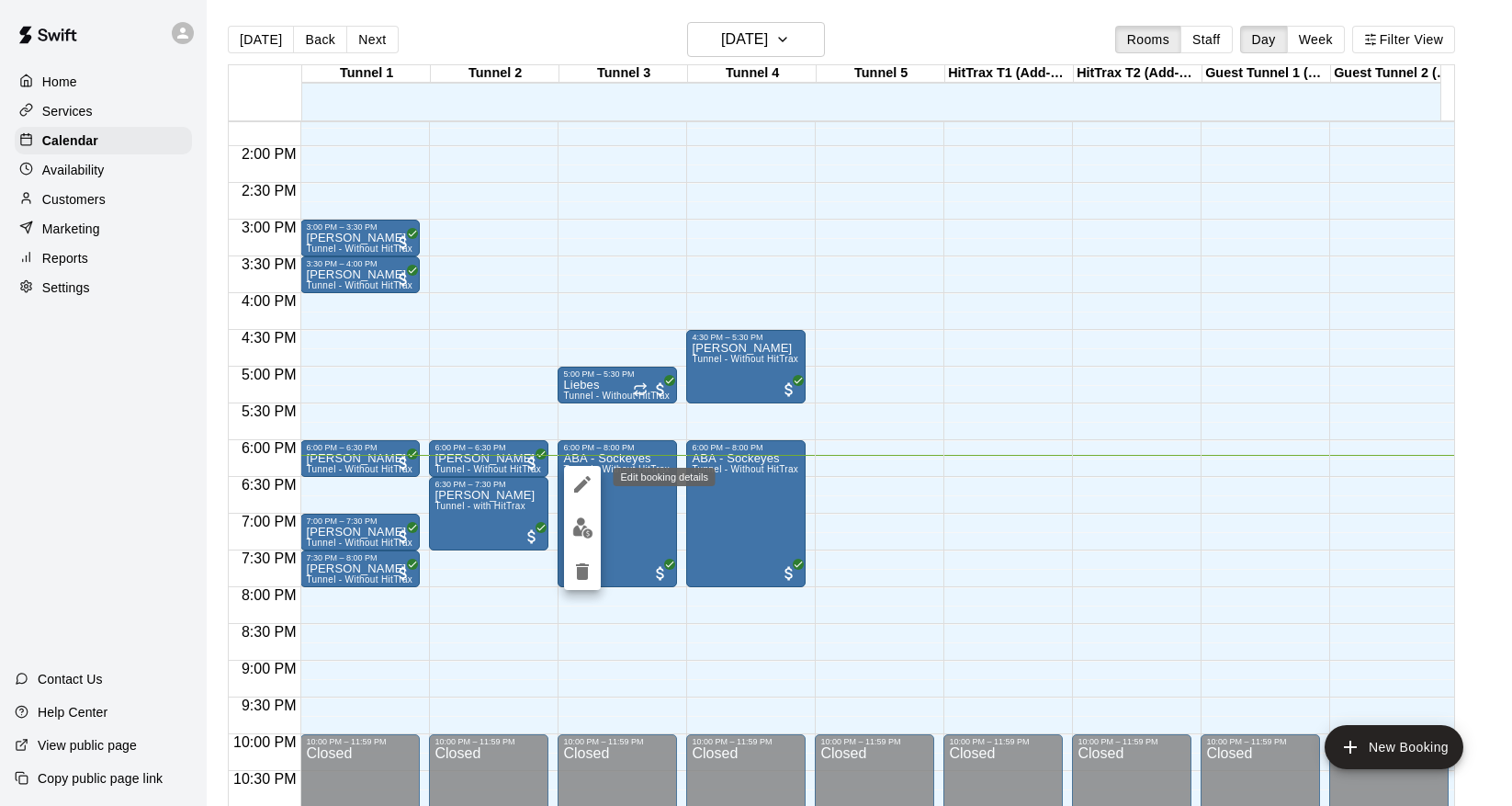
click at [585, 482] on icon "edit" at bounding box center [582, 483] width 17 height 17
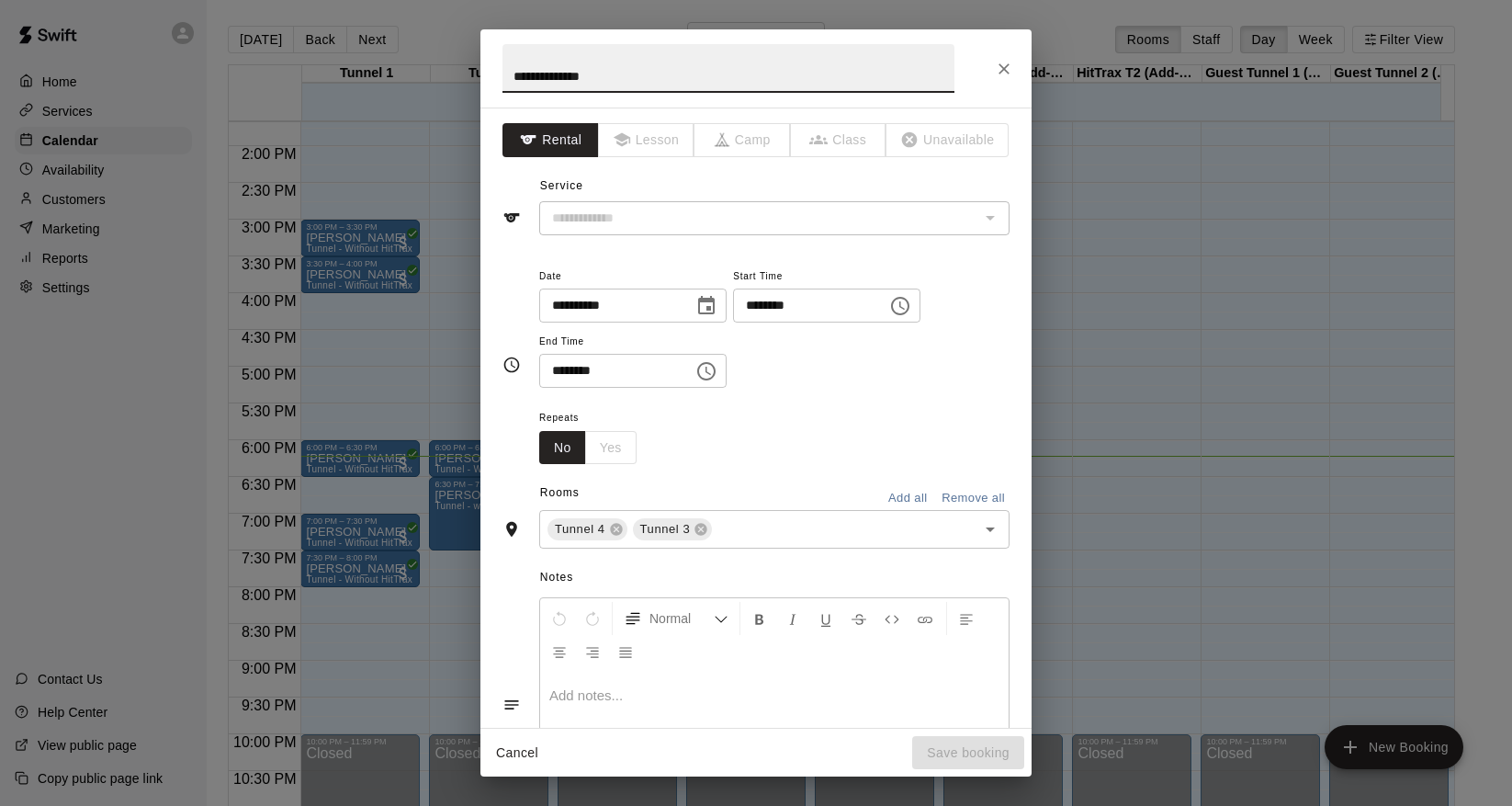
type input "**********"
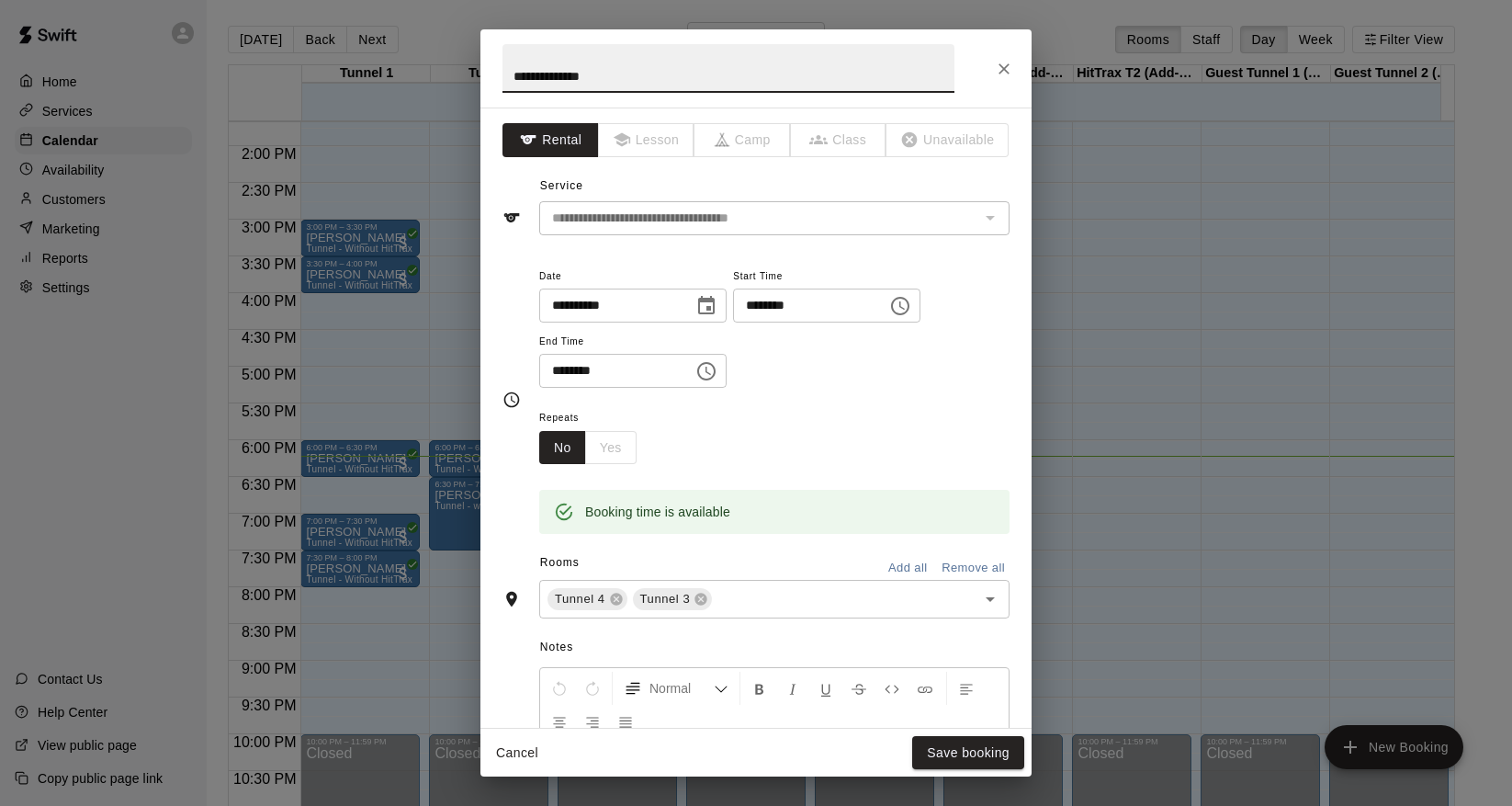
click at [604, 446] on div "No Yes" at bounding box center [588, 447] width 97 height 34
click at [606, 444] on div "No Yes" at bounding box center [588, 447] width 97 height 34
click at [508, 765] on button "Cancel" at bounding box center [517, 752] width 58 height 34
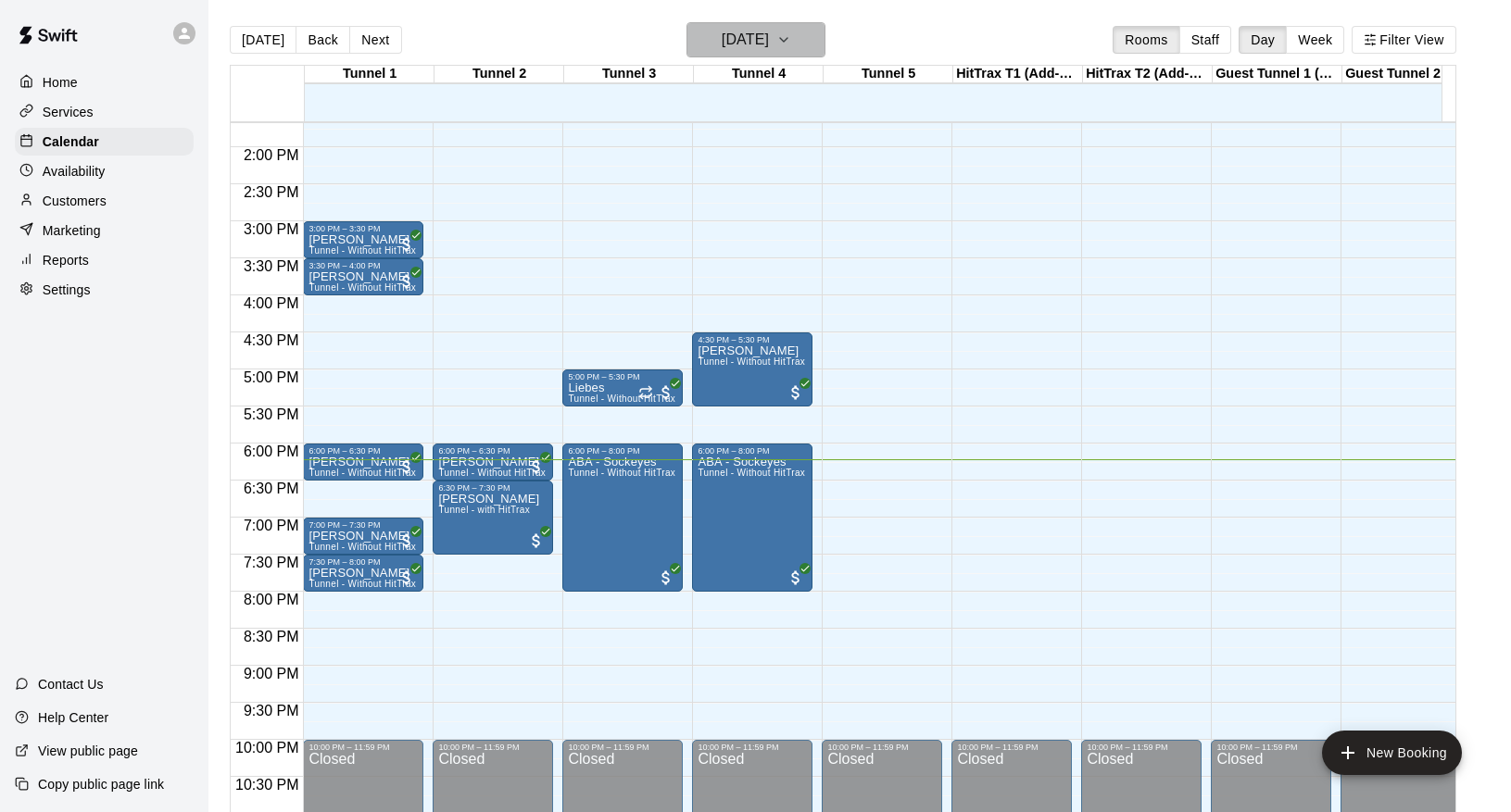
click at [769, 42] on h6 "[DATE]" at bounding box center [746, 39] width 47 height 26
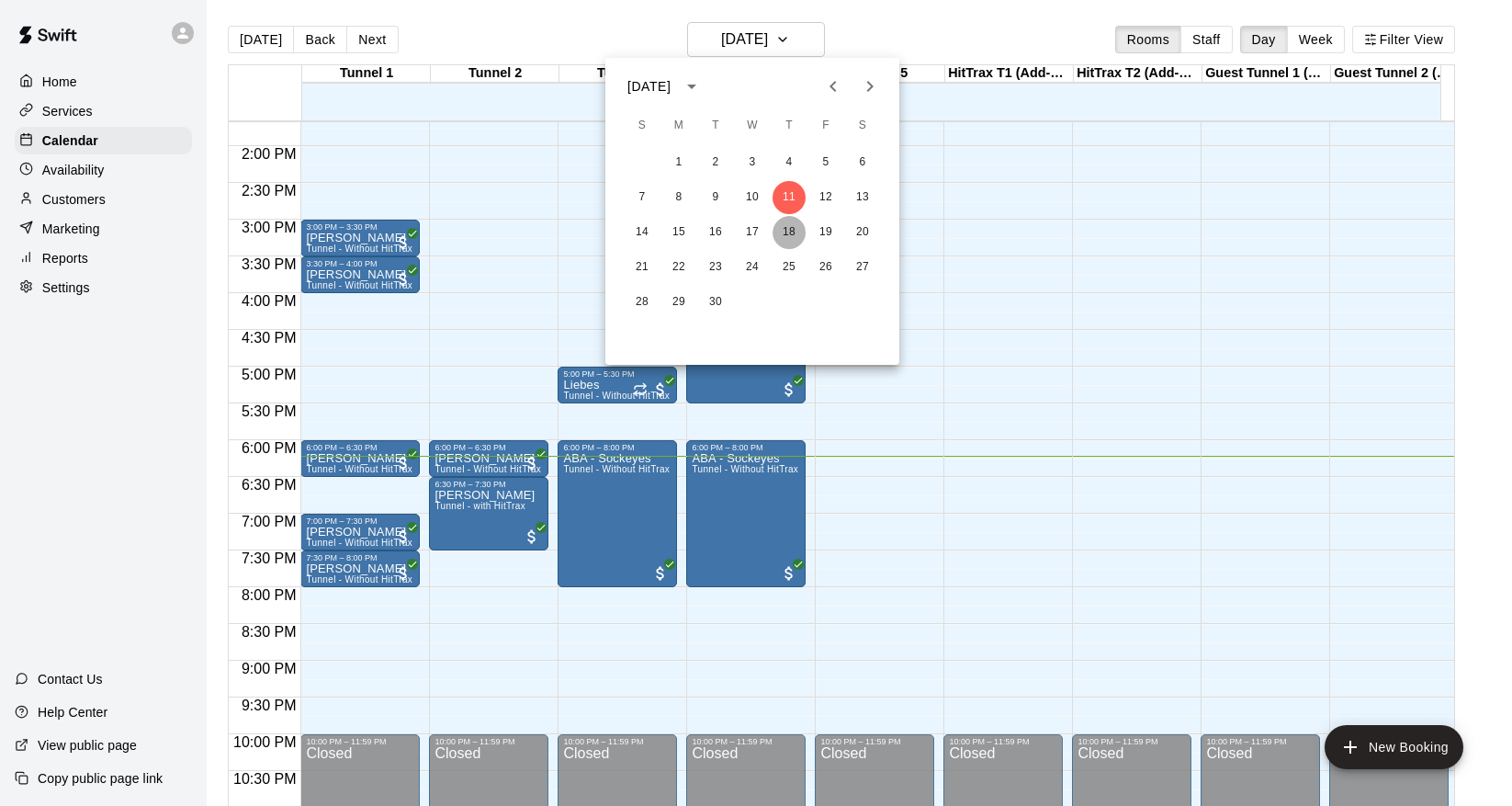
click at [791, 226] on button "18" at bounding box center [789, 233] width 33 height 33
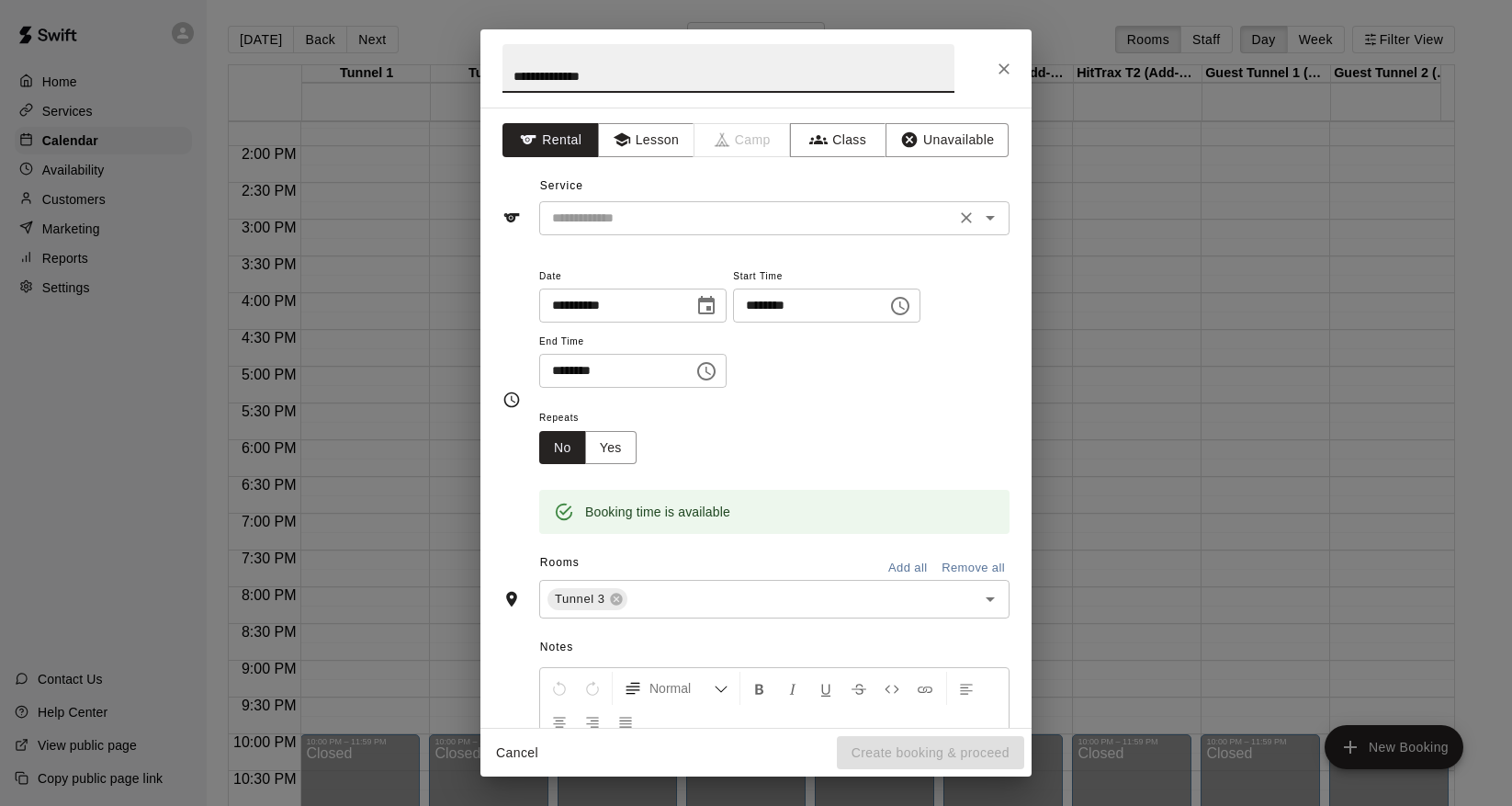
type input "**********"
click at [725, 213] on input "text" at bounding box center [747, 218] width 405 height 23
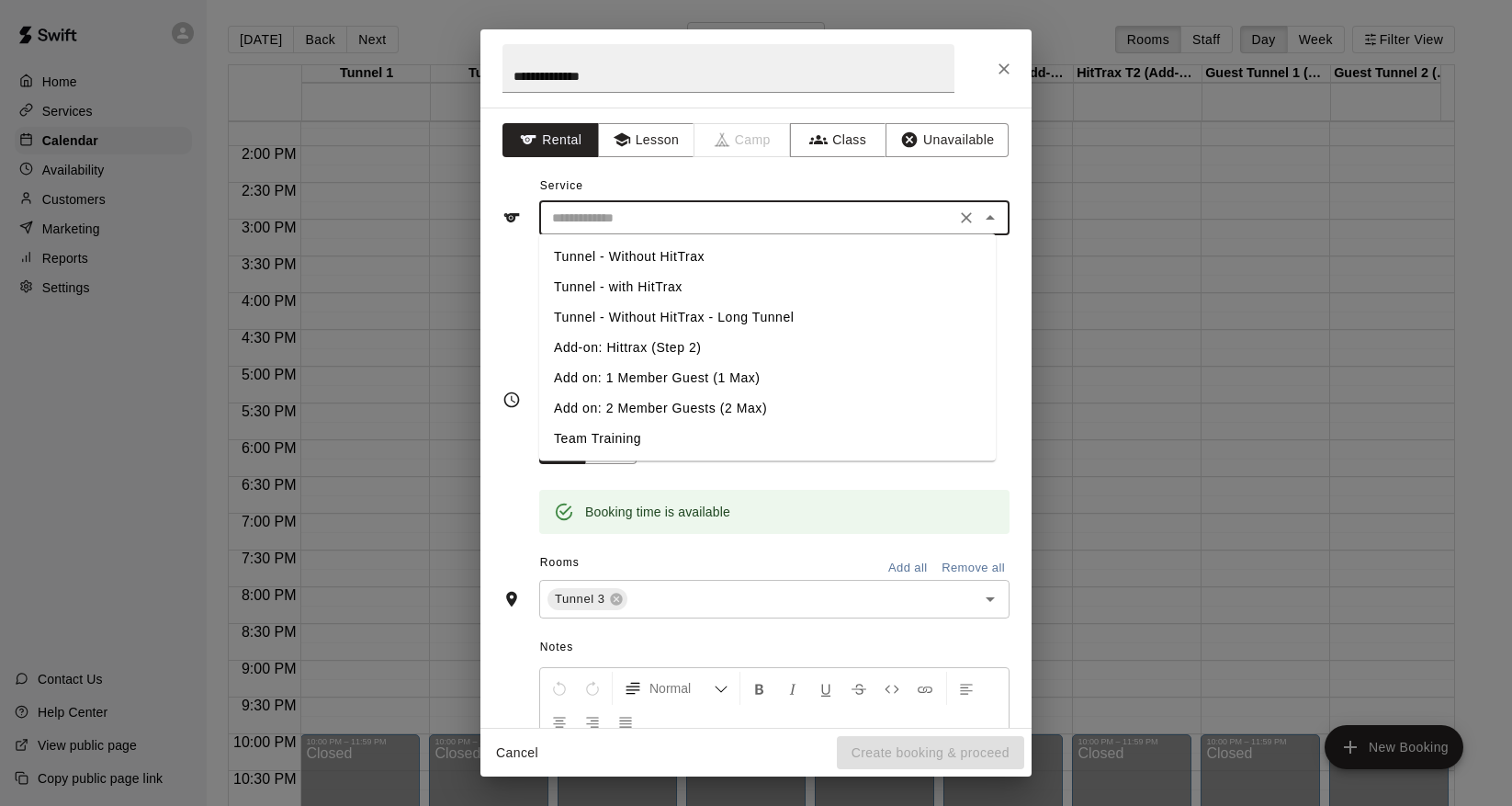
click at [702, 309] on li "Tunnel - Without HitTrax - Long Tunnel" at bounding box center [768, 317] width 457 height 30
type input "**********"
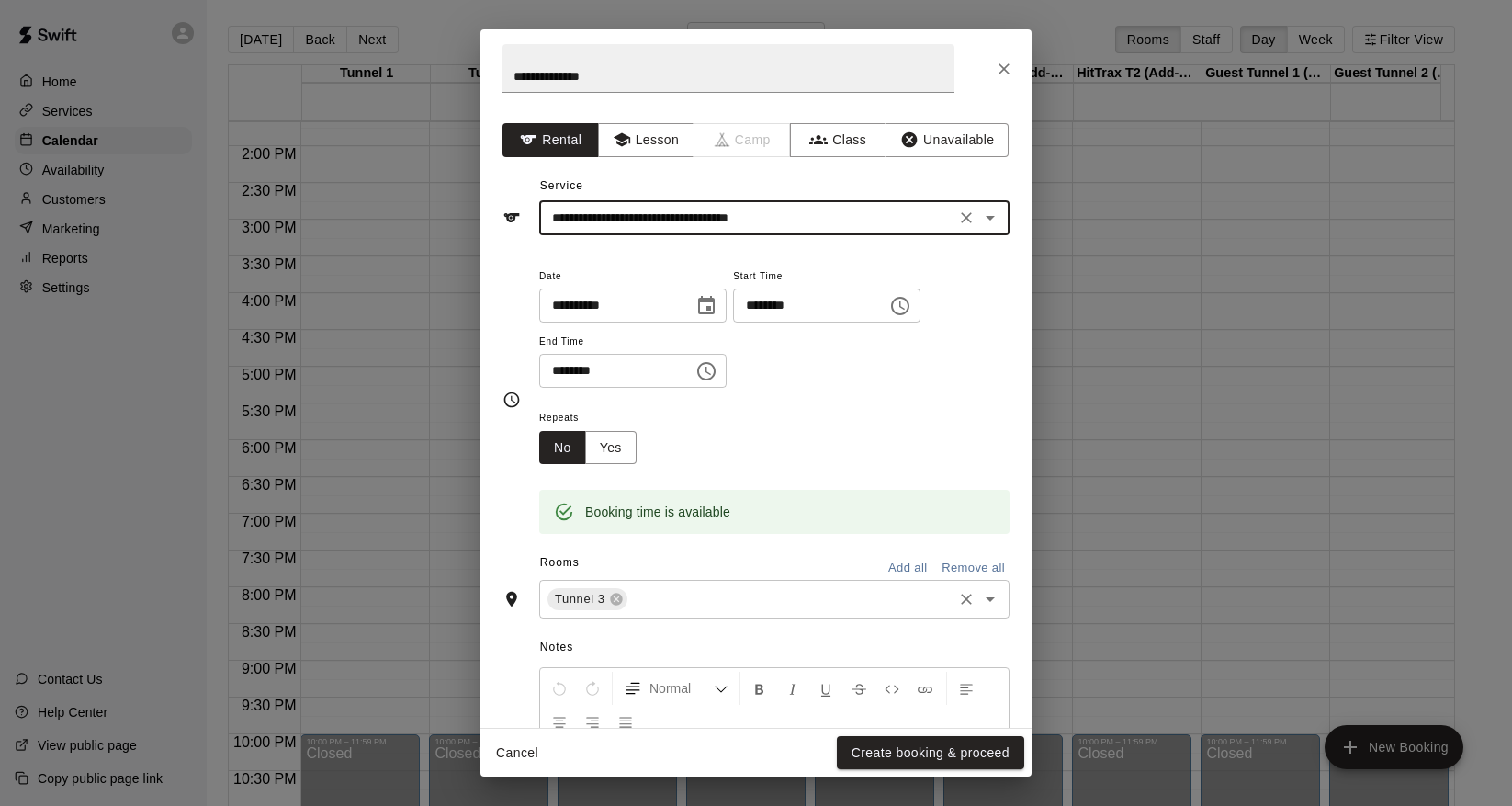
click at [663, 600] on input "text" at bounding box center [790, 600] width 320 height 23
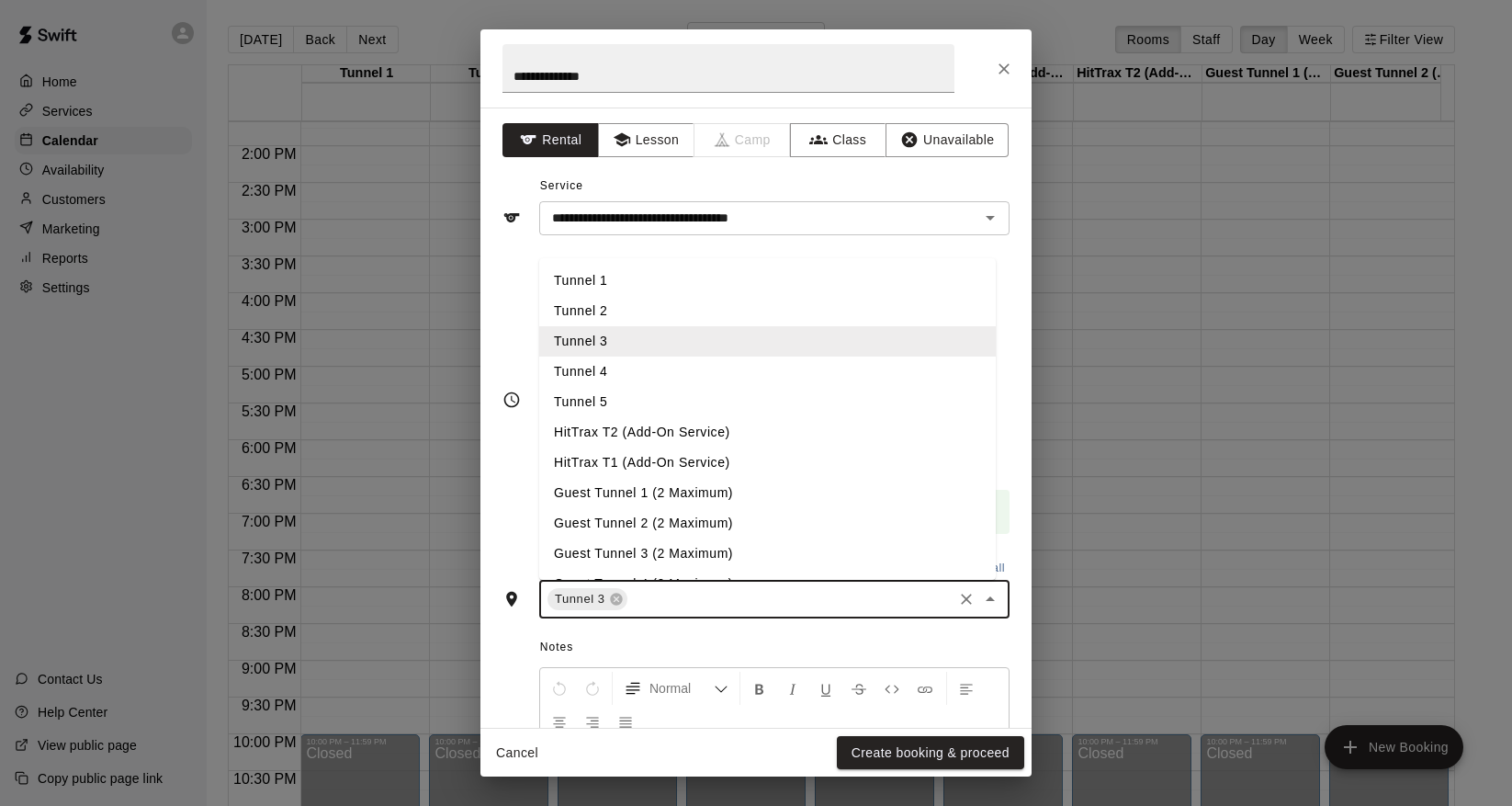
click at [597, 368] on li "Tunnel 4" at bounding box center [768, 371] width 457 height 30
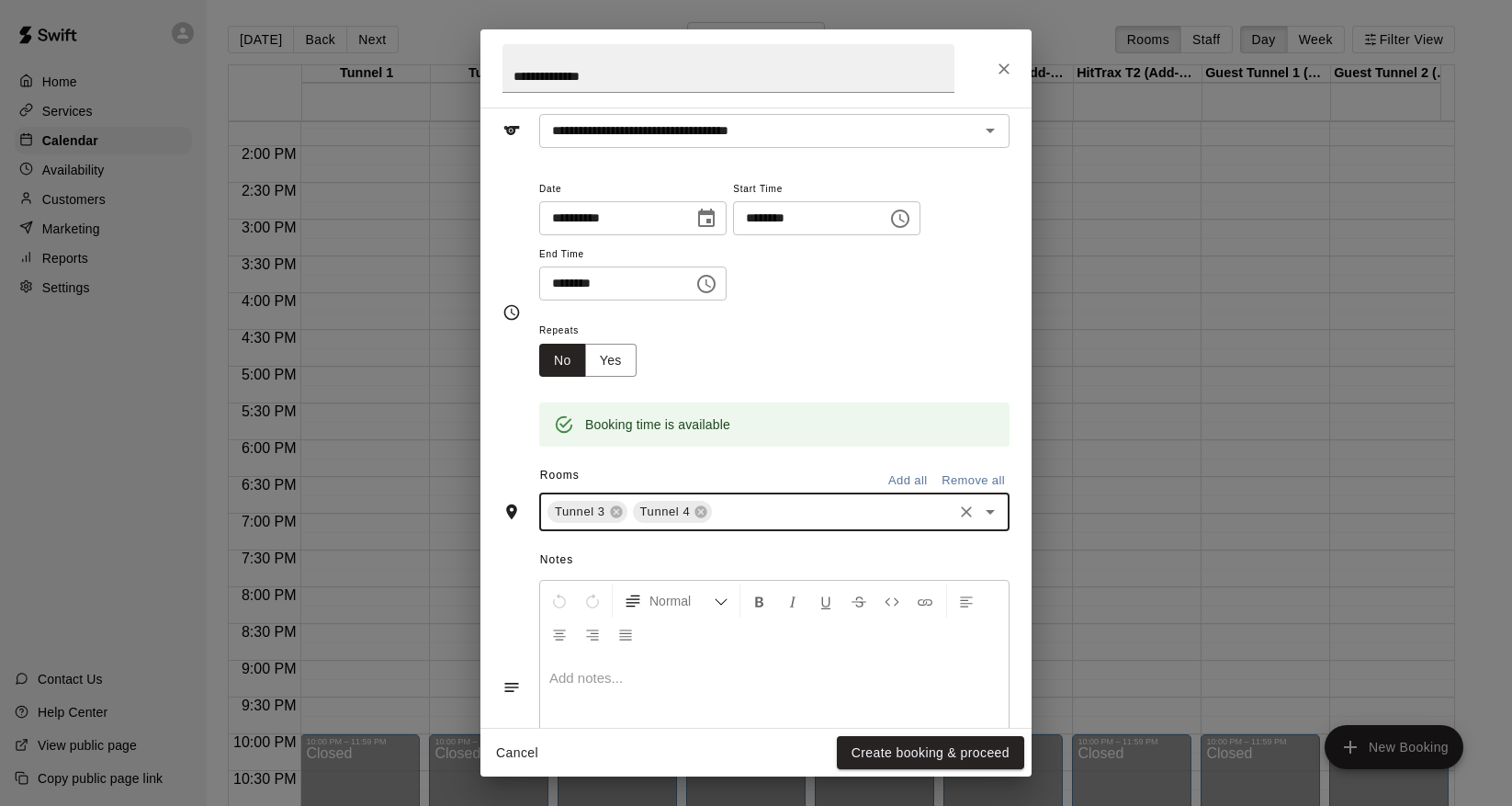
scroll to position [183, 0]
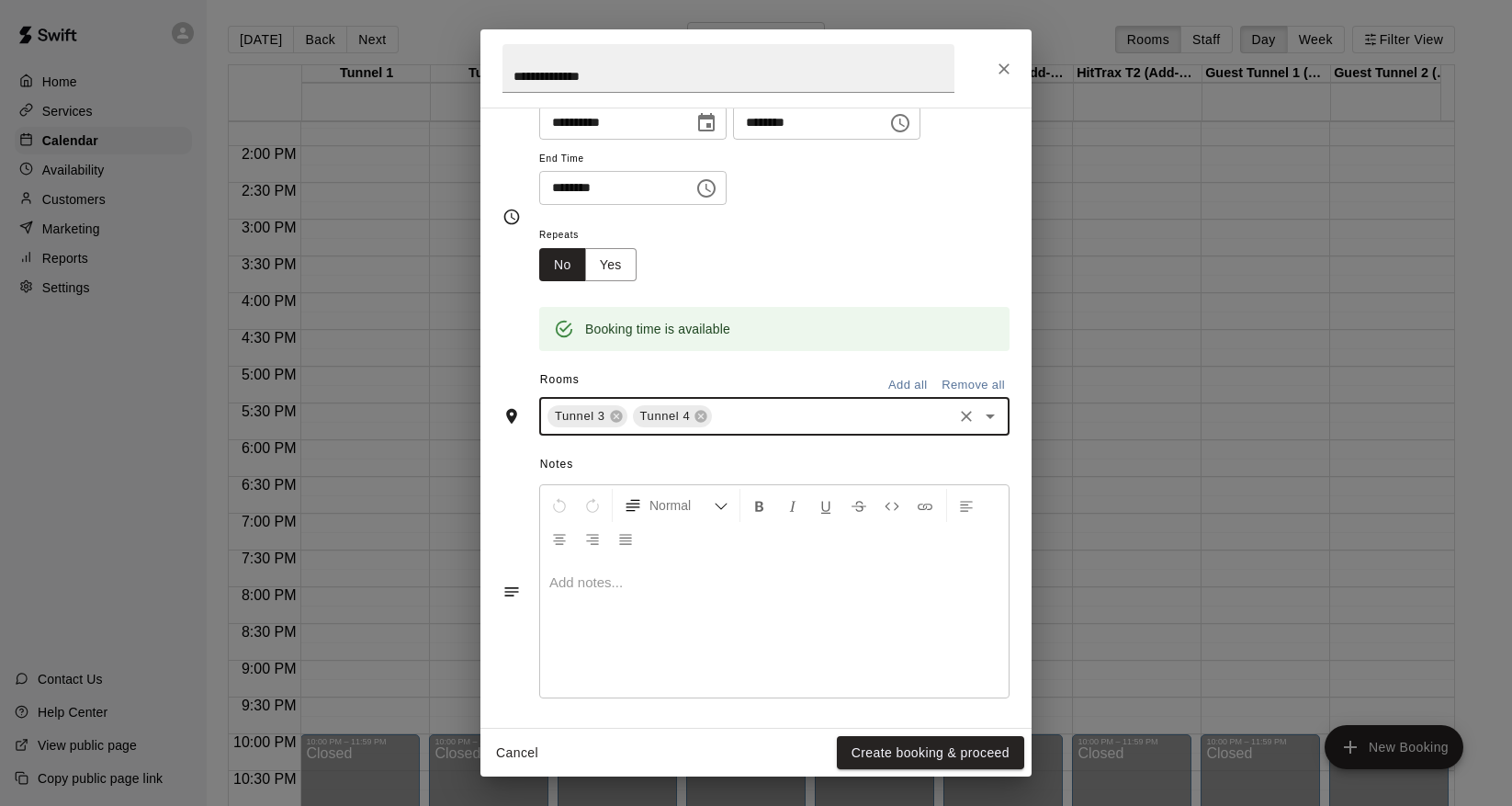
click at [696, 193] on div "******** ​" at bounding box center [633, 187] width 187 height 34
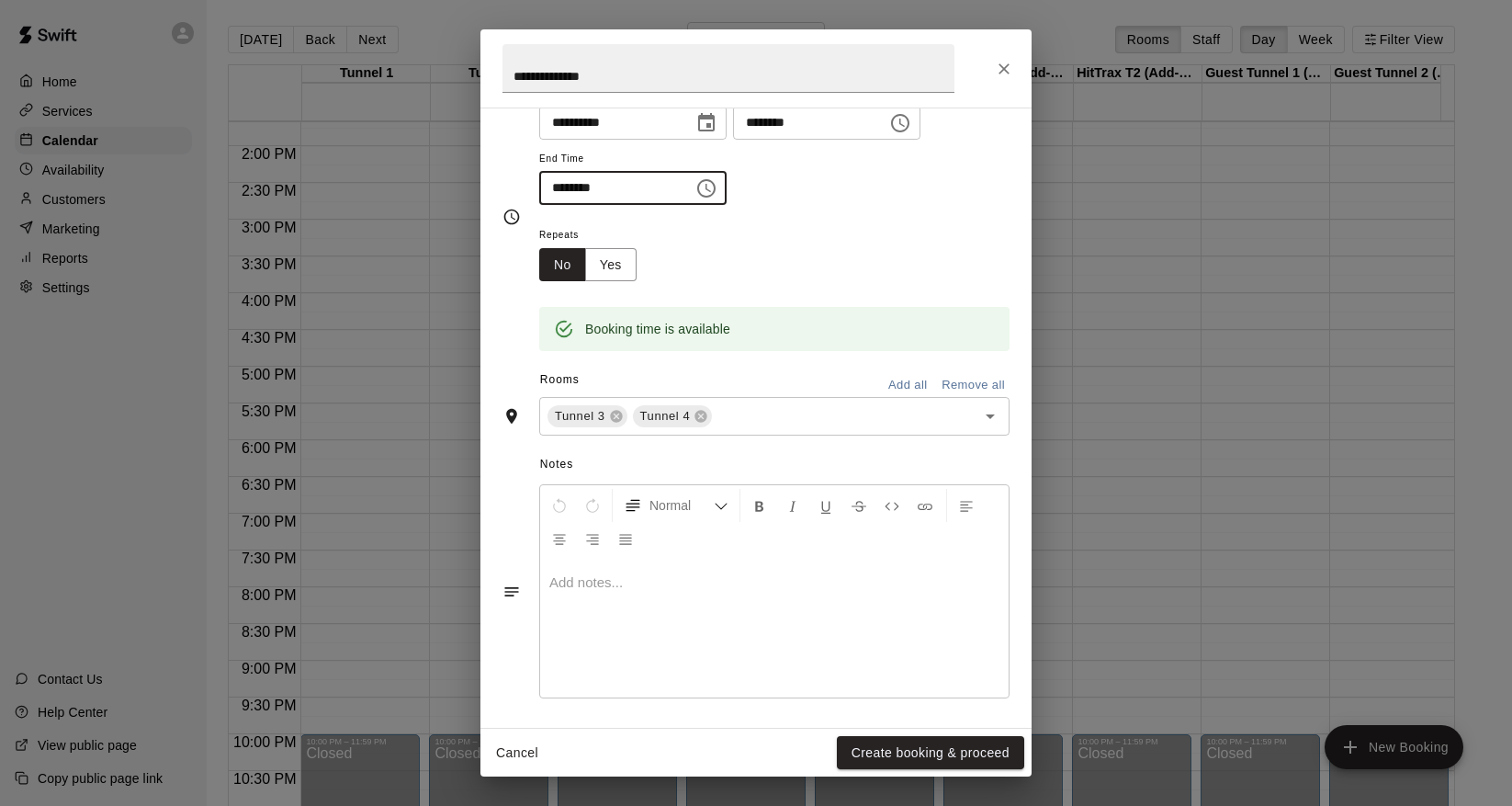
click at [707, 191] on icon "Choose time, selected time is 6:30 PM" at bounding box center [706, 188] width 22 height 22
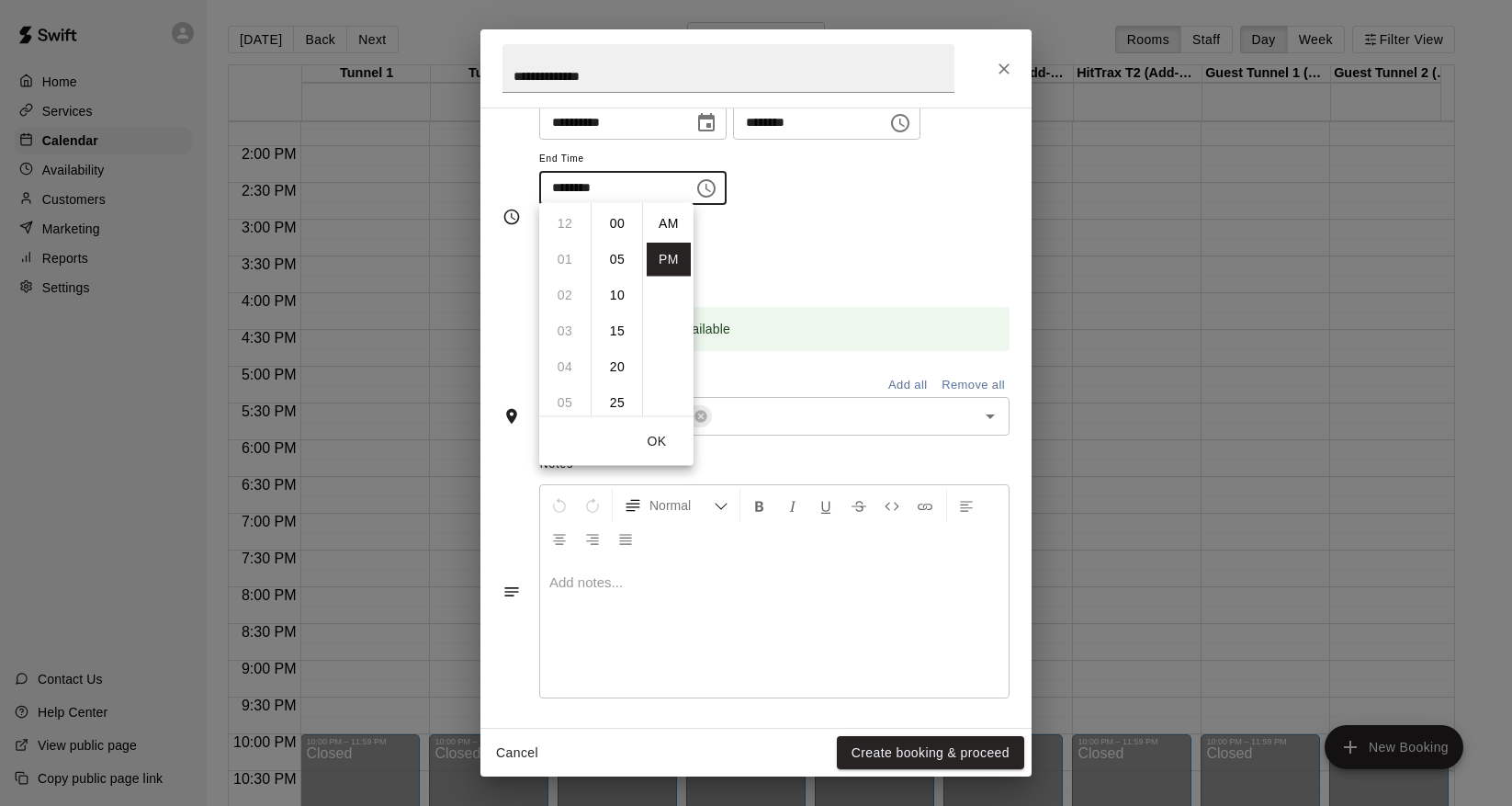
scroll to position [33, 0]
click at [568, 291] on li "08" at bounding box center [564, 295] width 44 height 34
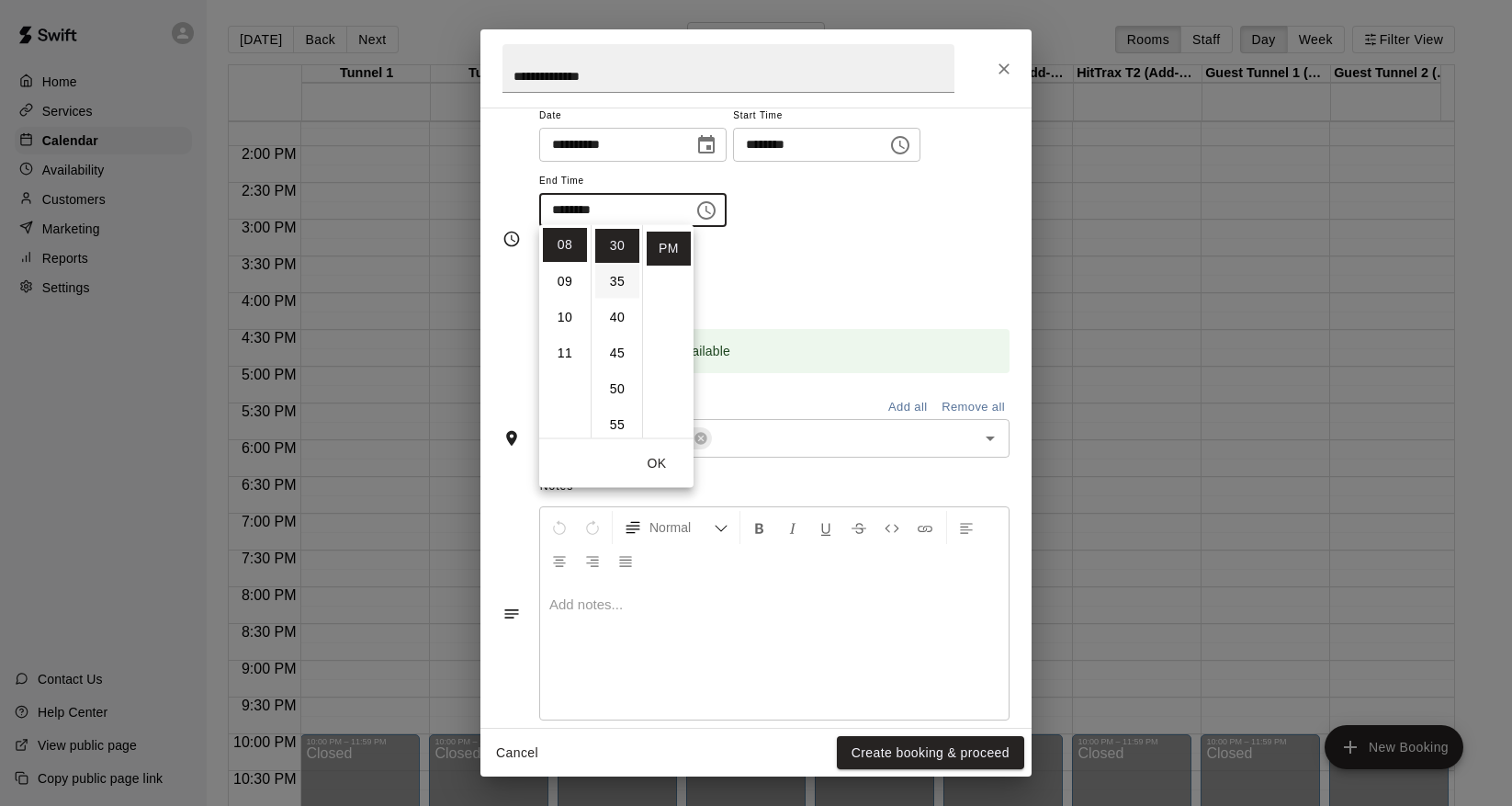
scroll to position [0, 0]
click at [616, 251] on li "00" at bounding box center [617, 246] width 44 height 34
type input "********"
click at [795, 252] on div "Repeats No Yes" at bounding box center [775, 274] width 471 height 58
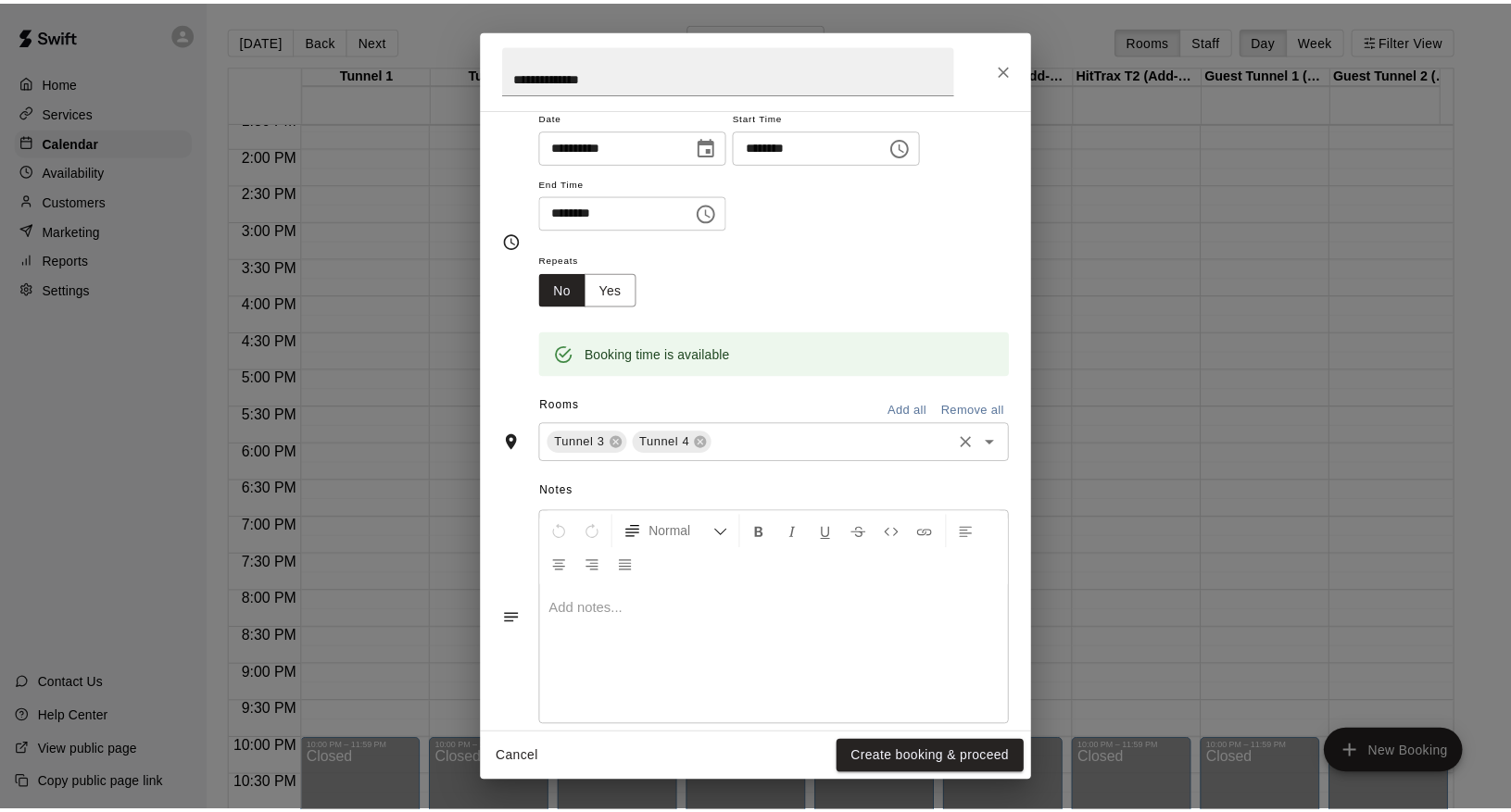
scroll to position [185, 0]
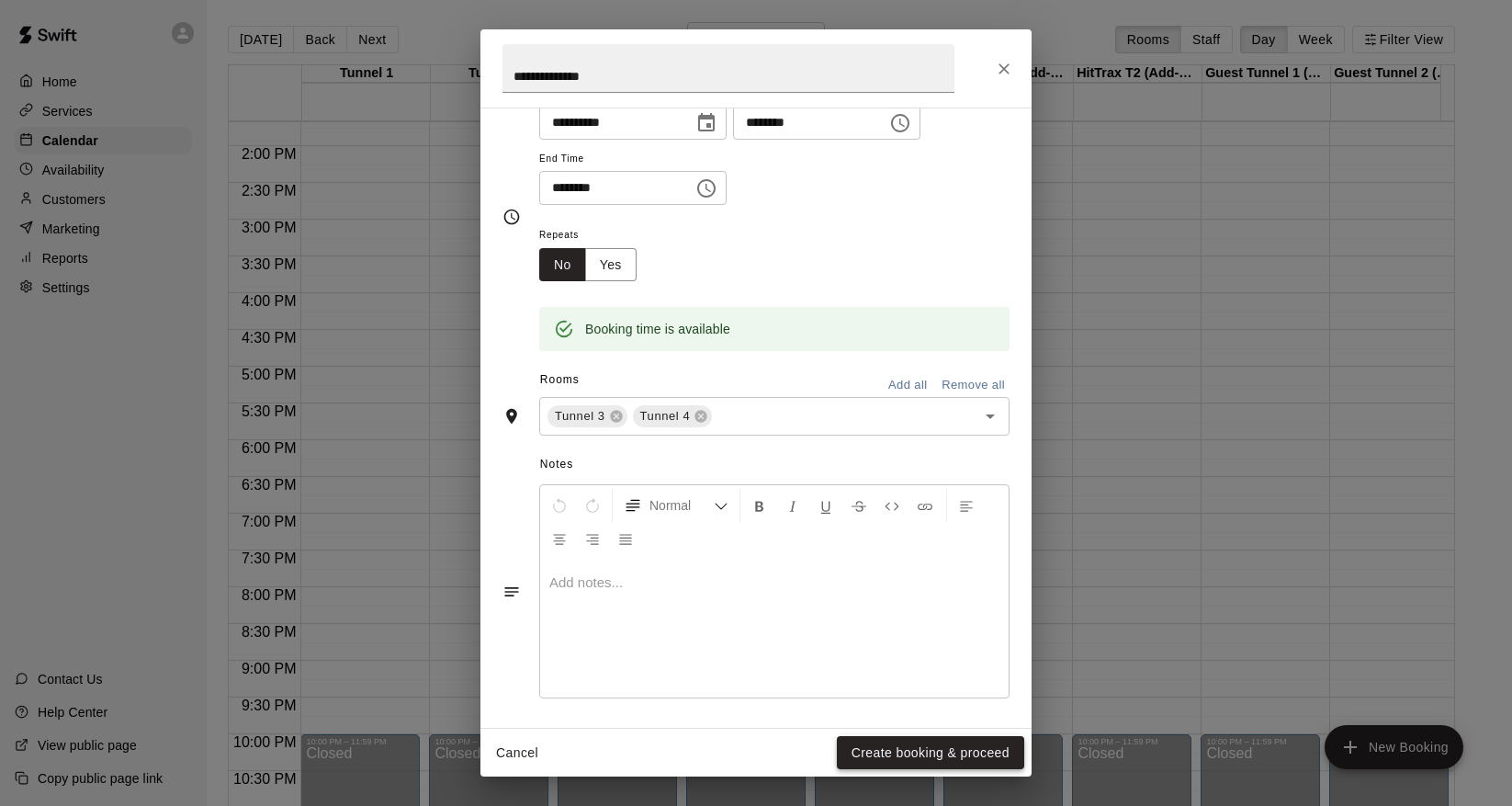
click at [894, 746] on button "Create booking & proceed" at bounding box center [930, 752] width 187 height 34
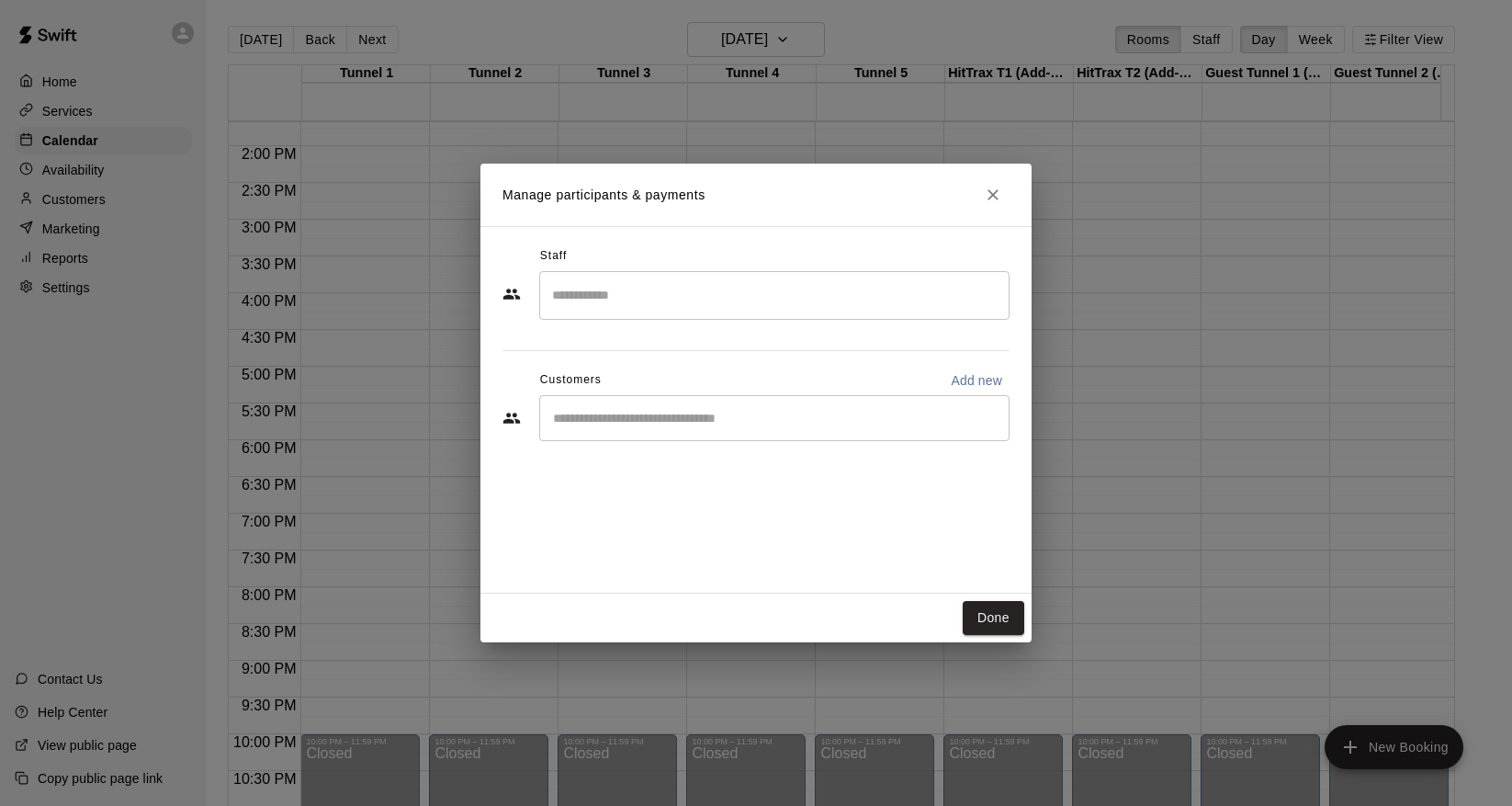
click at [749, 429] on div "​" at bounding box center [775, 417] width 471 height 46
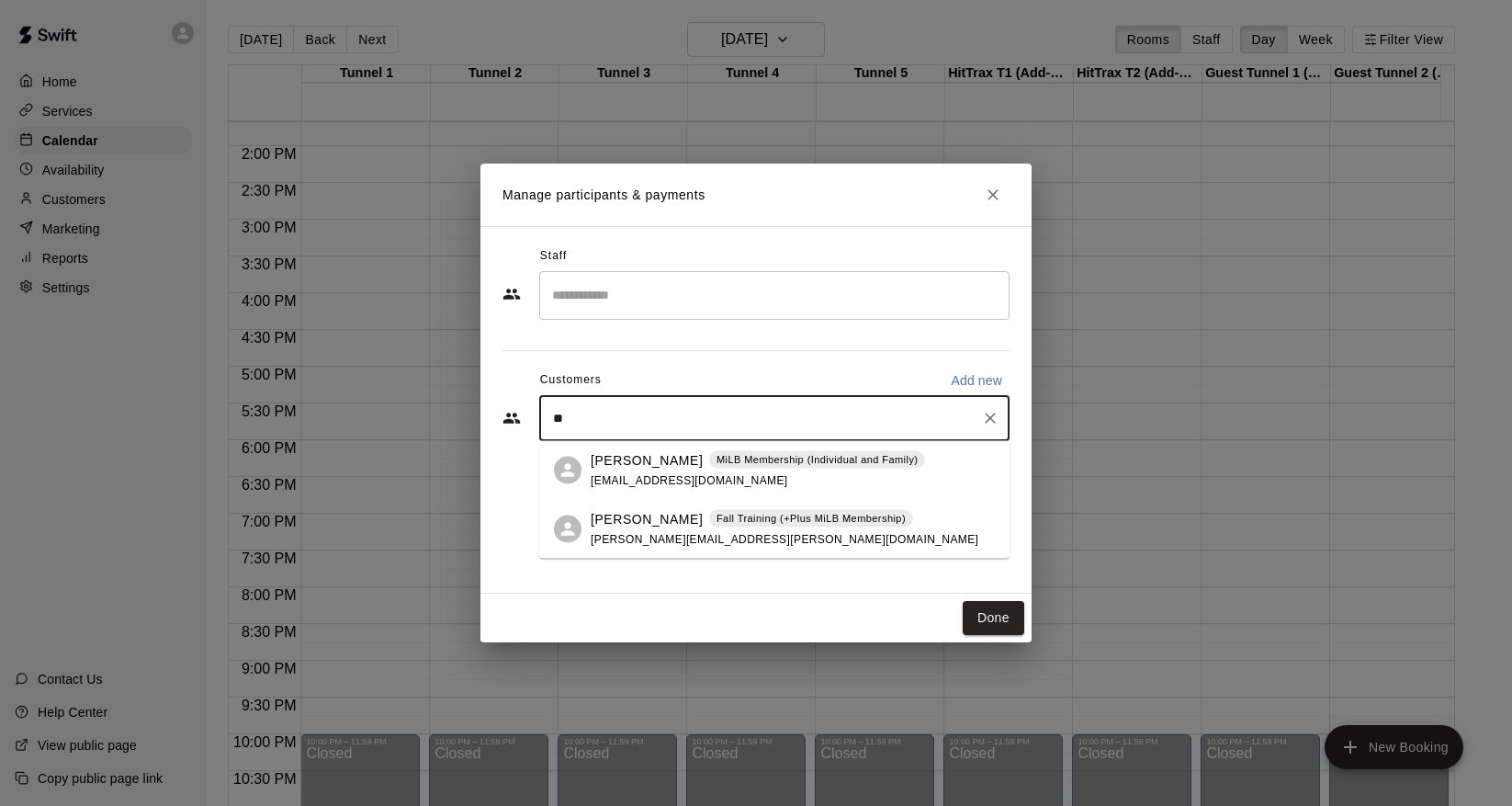
type input "*"
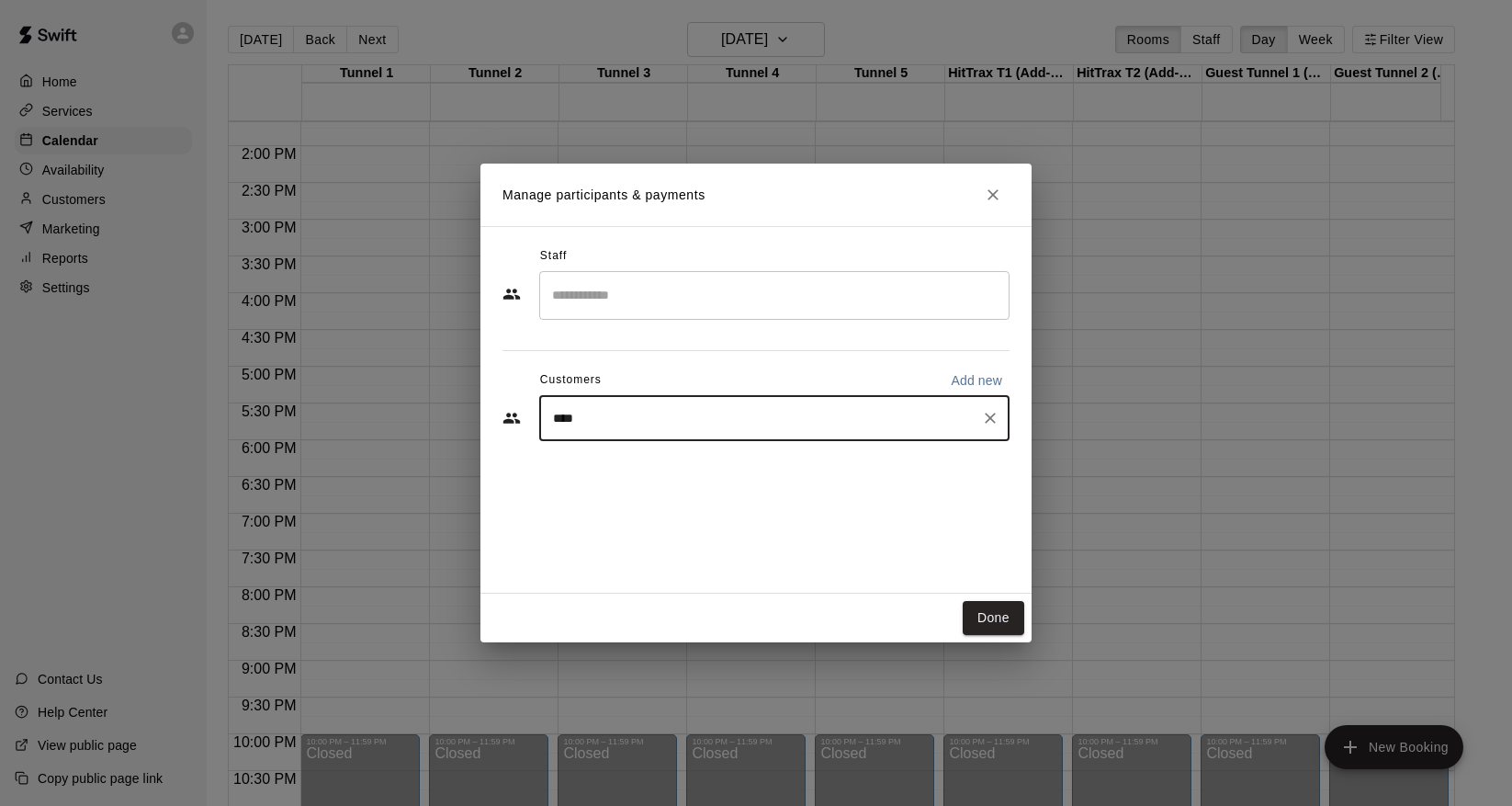
type input "*****"
click at [749, 475] on div "[PERSON_NAME] [PERSON_NAME][EMAIL_ADDRESS][DOMAIN_NAME]" at bounding box center [792, 470] width 404 height 40
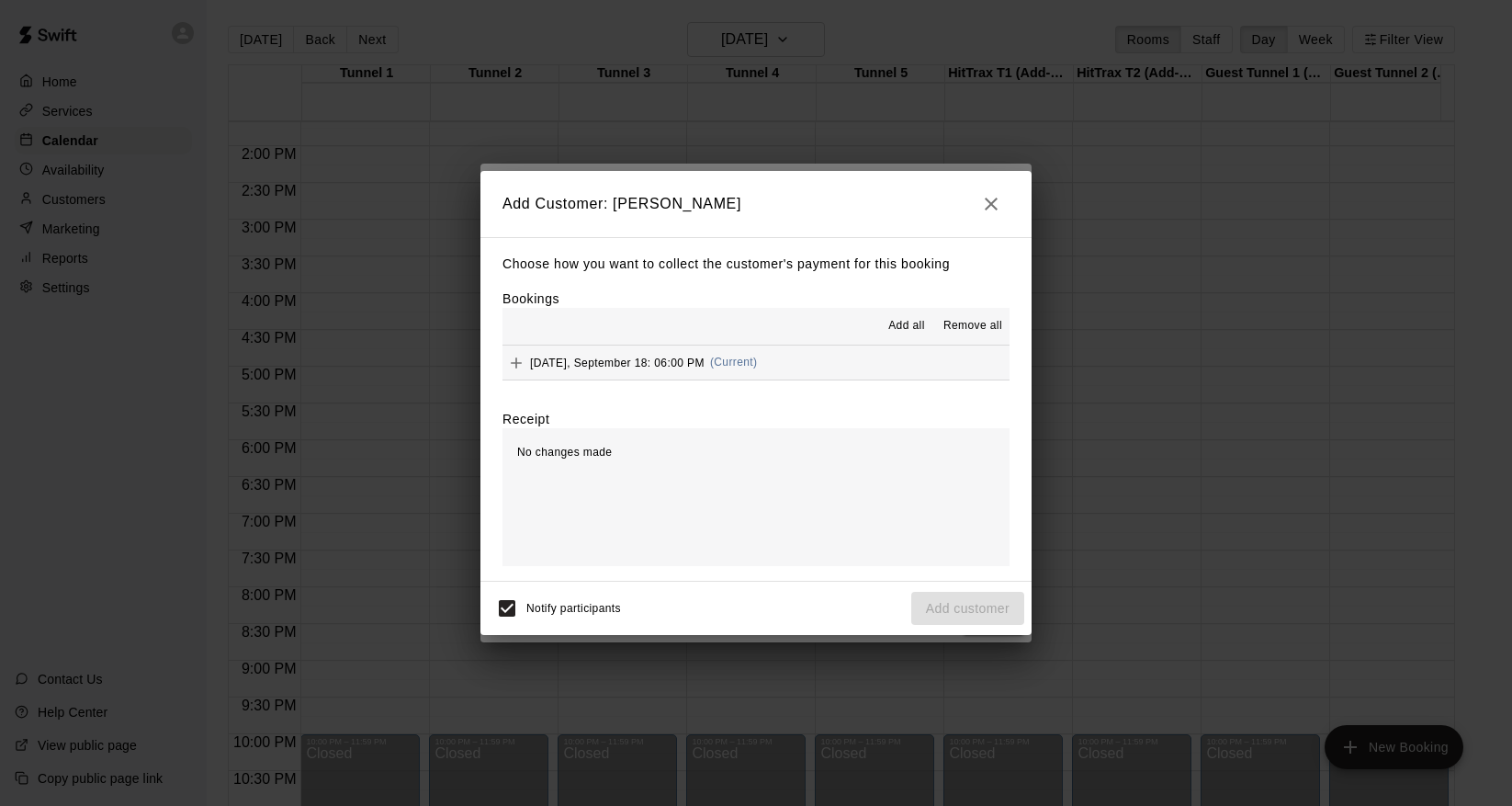
click at [900, 323] on span "Add all" at bounding box center [907, 326] width 37 height 19
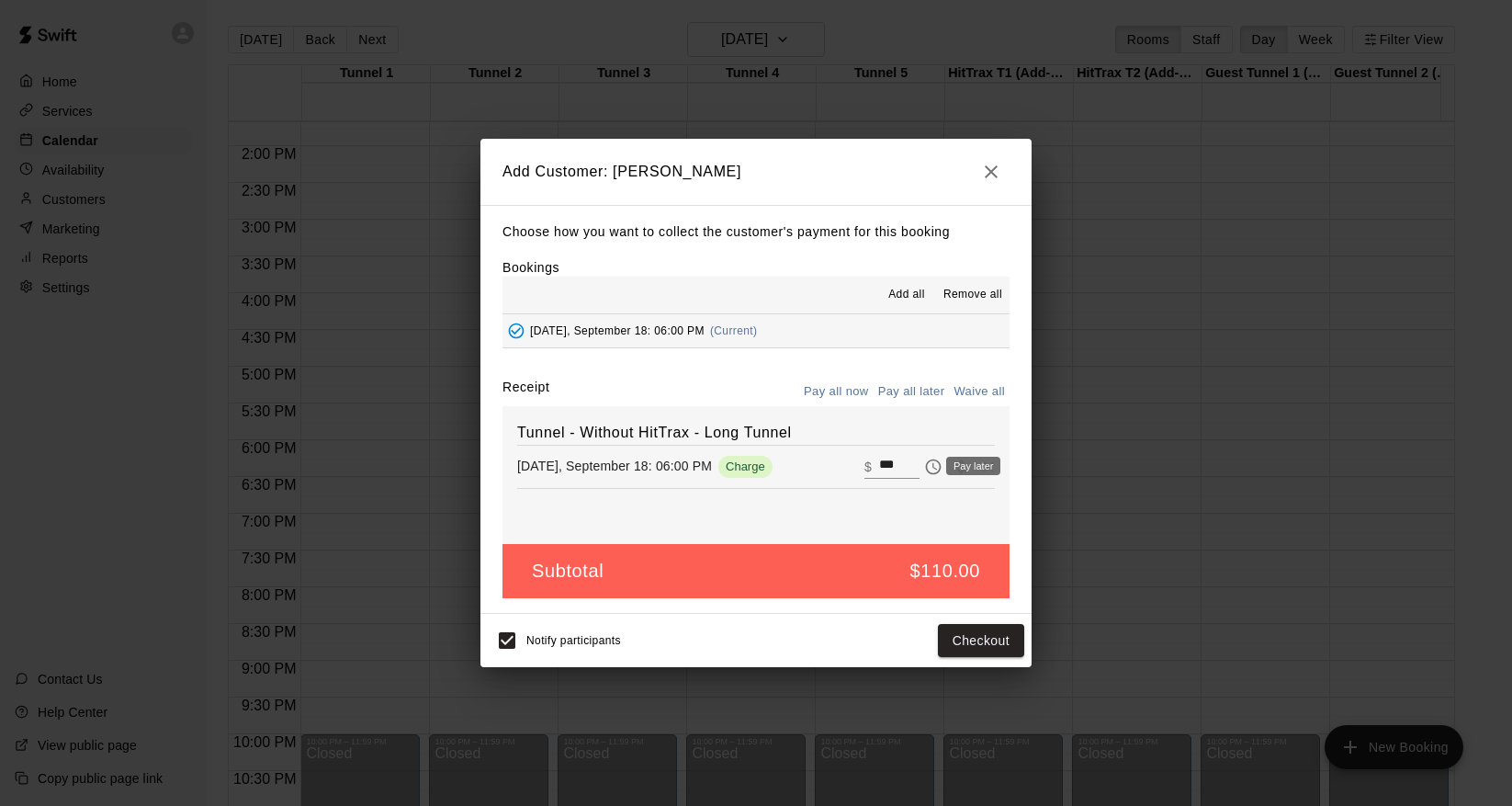
click at [925, 469] on icon "Pay later" at bounding box center [933, 467] width 19 height 19
click at [963, 647] on button "Add customer" at bounding box center [967, 640] width 113 height 34
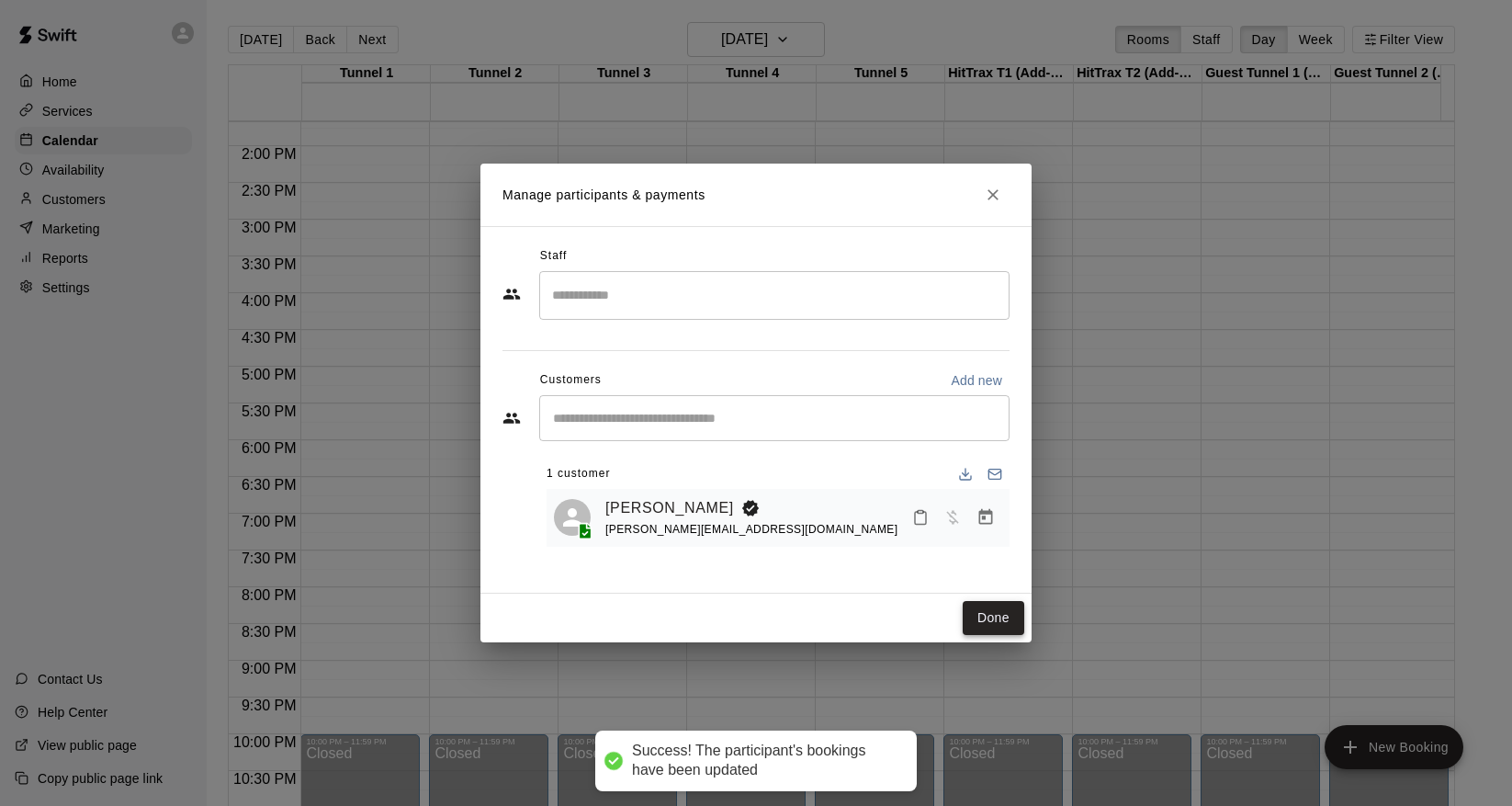
click at [990, 620] on button "Done" at bounding box center [993, 618] width 61 height 34
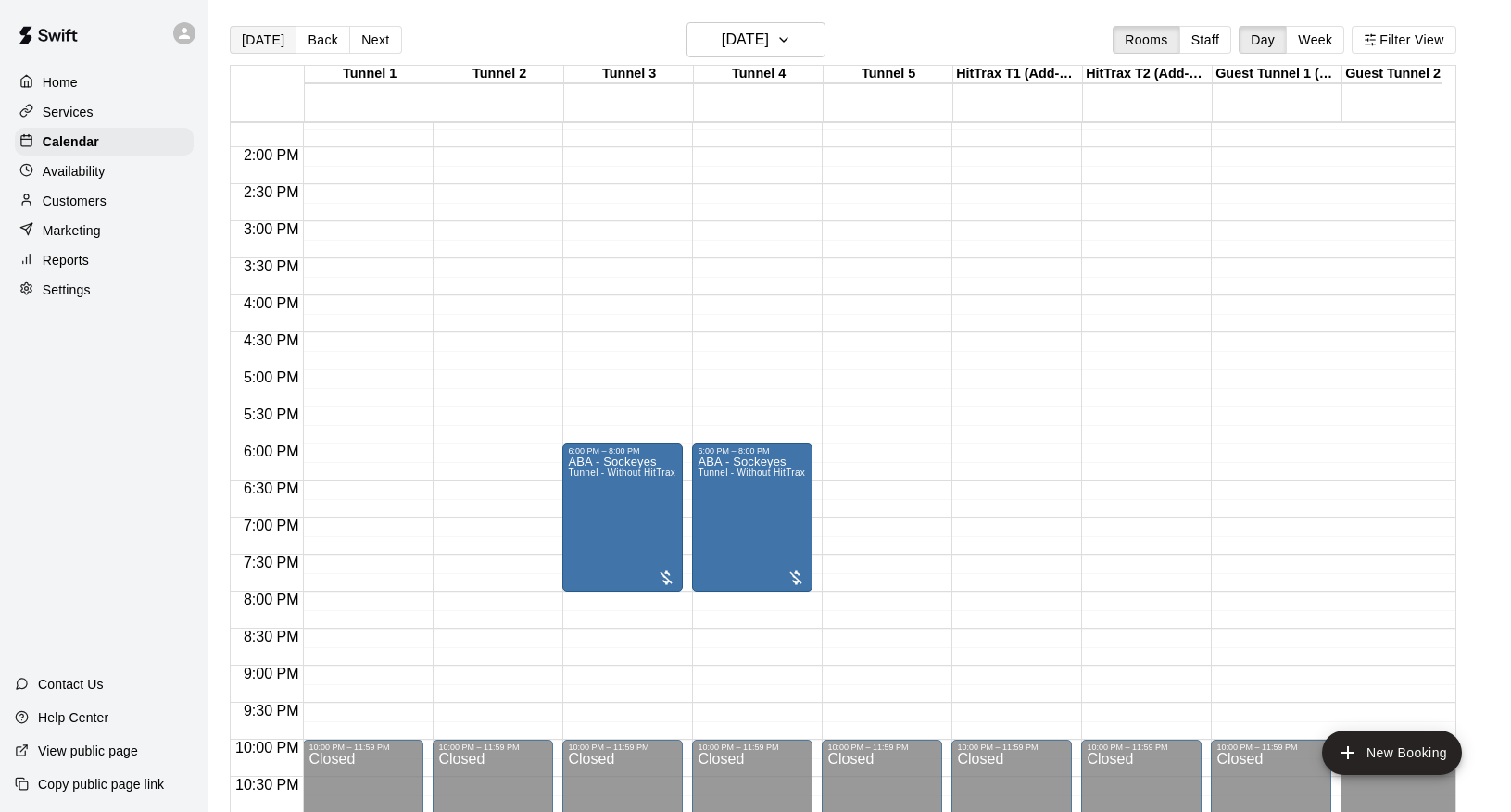
click at [264, 46] on button "[DATE]" at bounding box center [263, 39] width 67 height 27
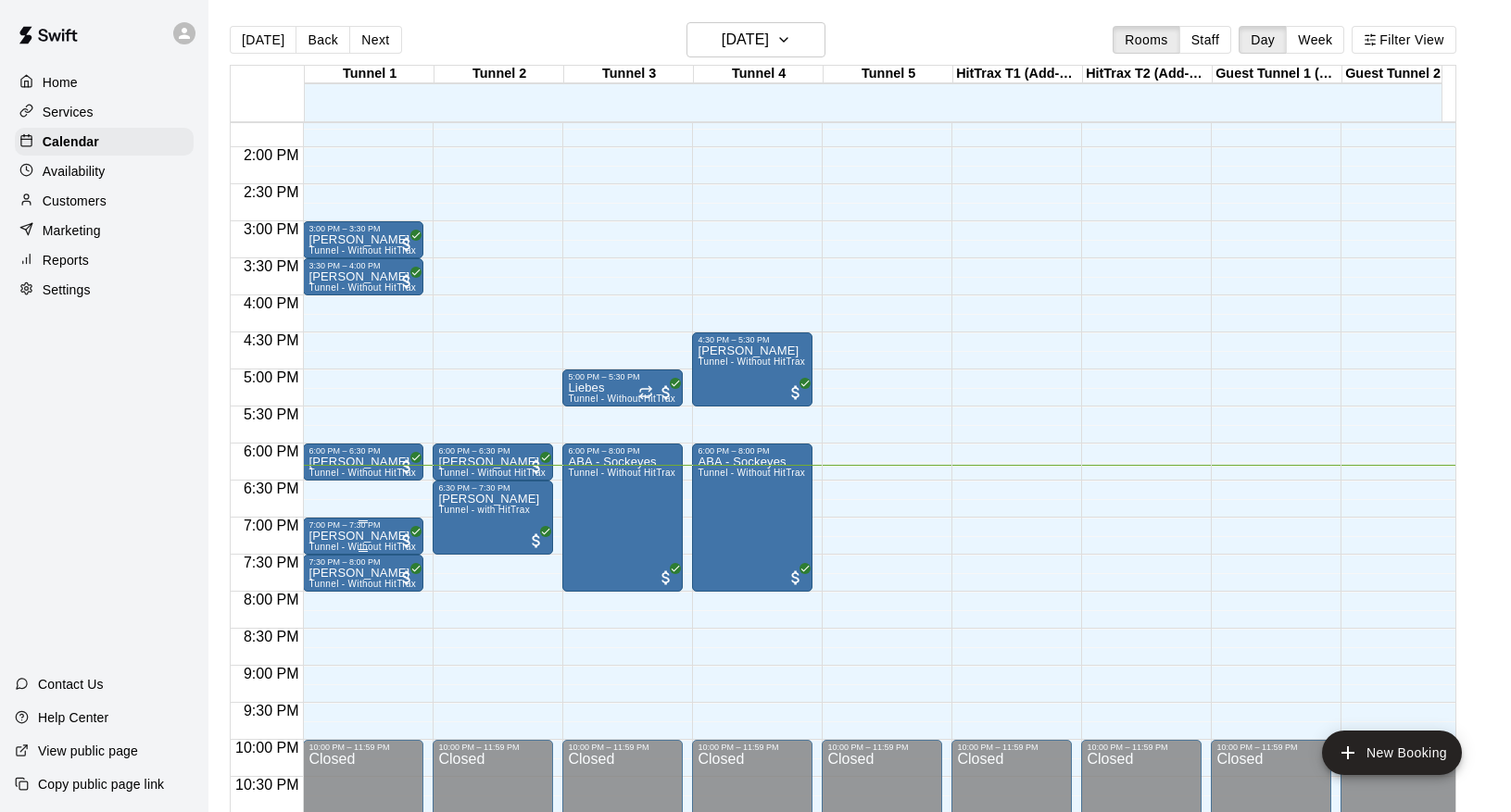
click at [346, 536] on p "[PERSON_NAME]" at bounding box center [363, 536] width 109 height 0
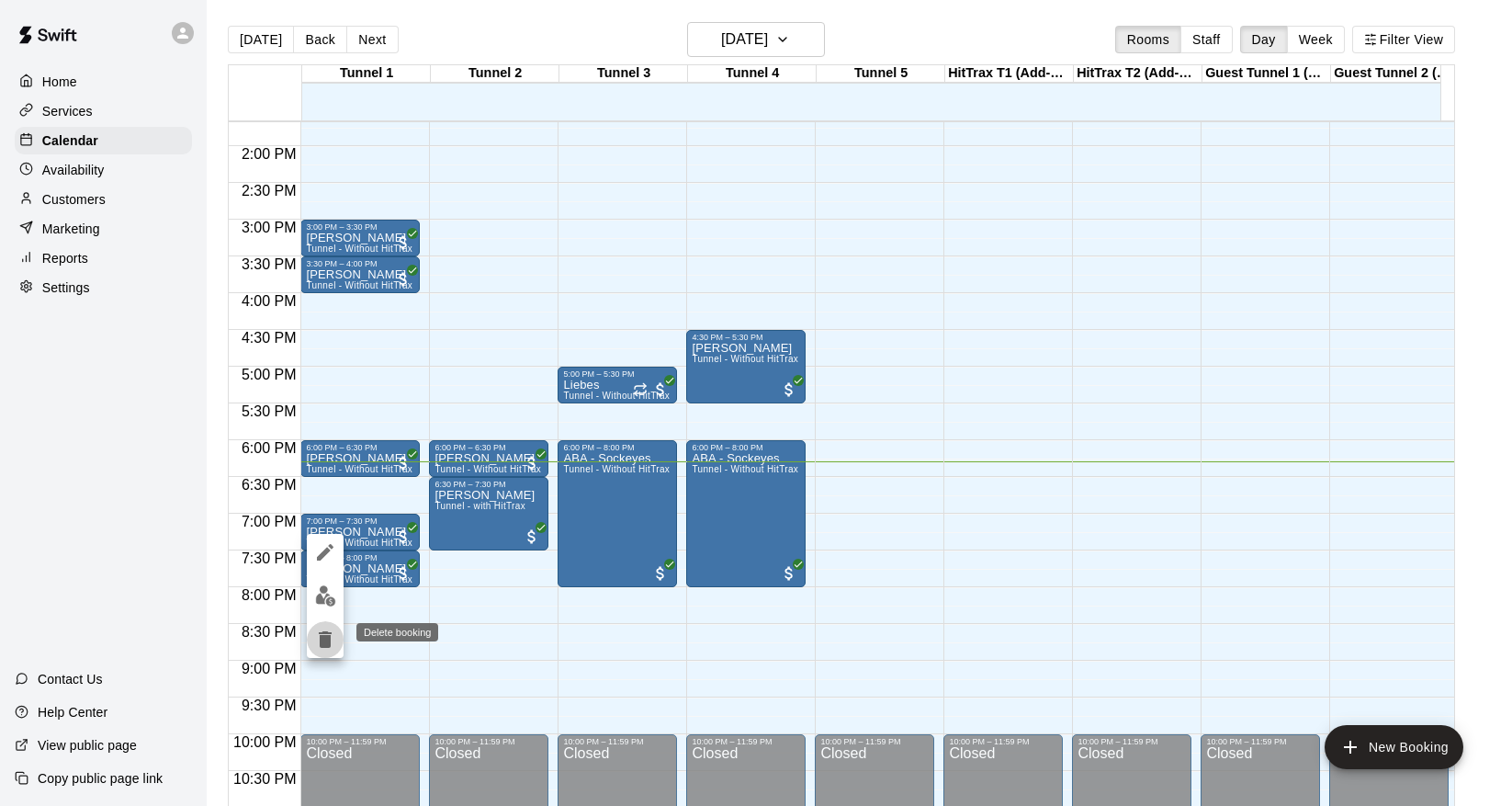
click at [326, 636] on icon "delete" at bounding box center [324, 639] width 13 height 17
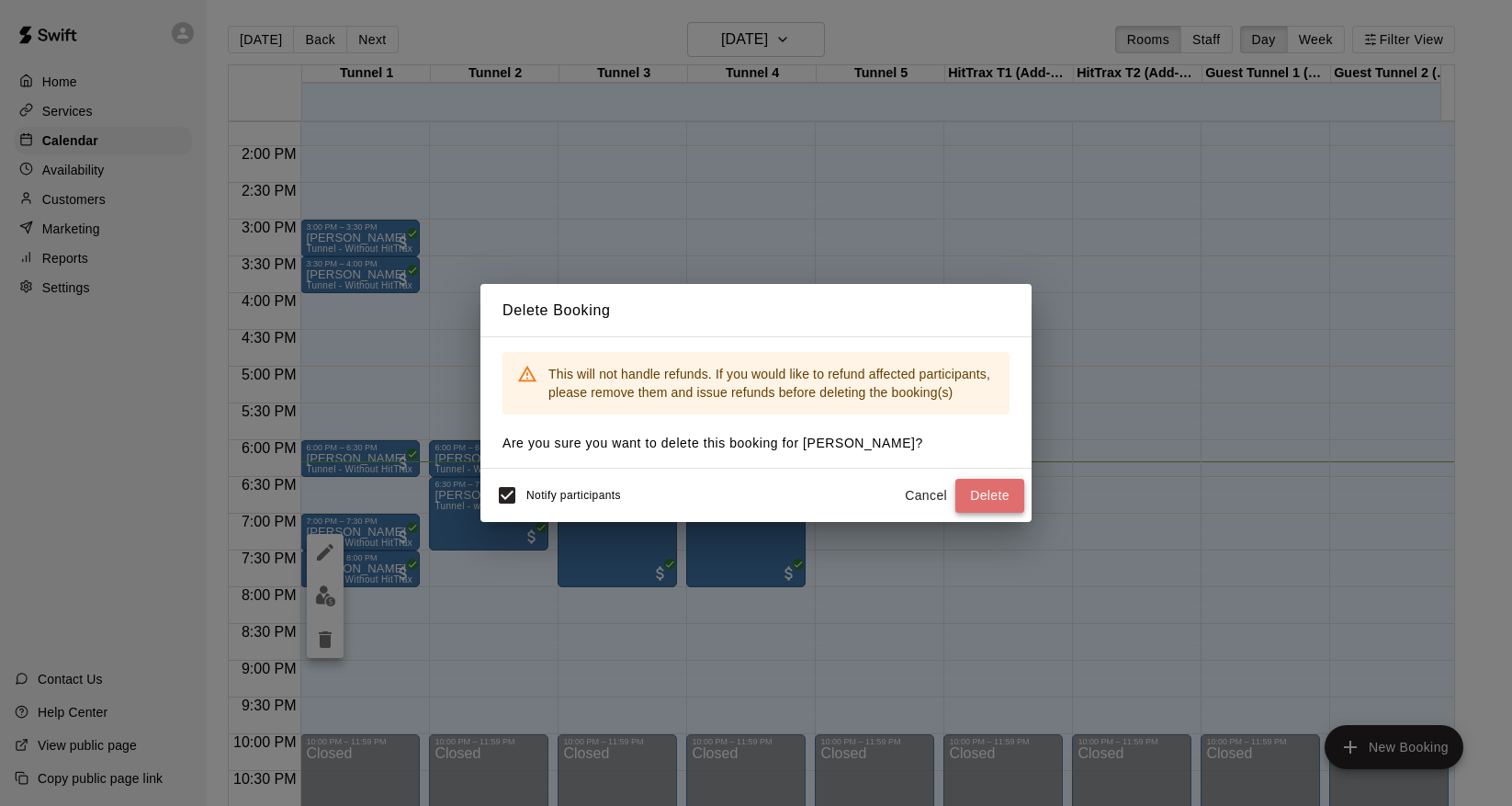
click at [979, 492] on button "Delete" at bounding box center [990, 495] width 69 height 34
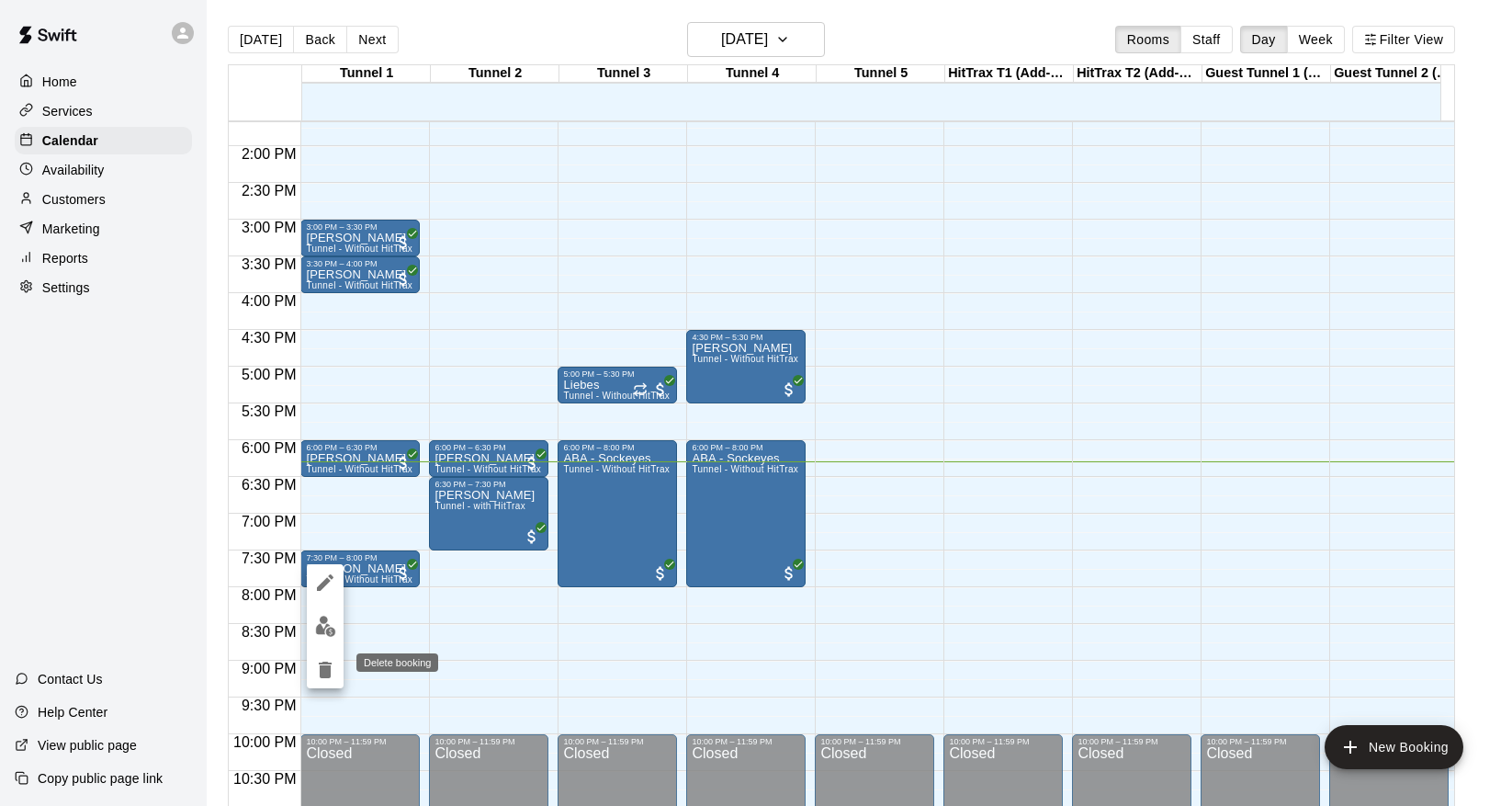
click at [324, 672] on icon "delete" at bounding box center [324, 670] width 13 height 17
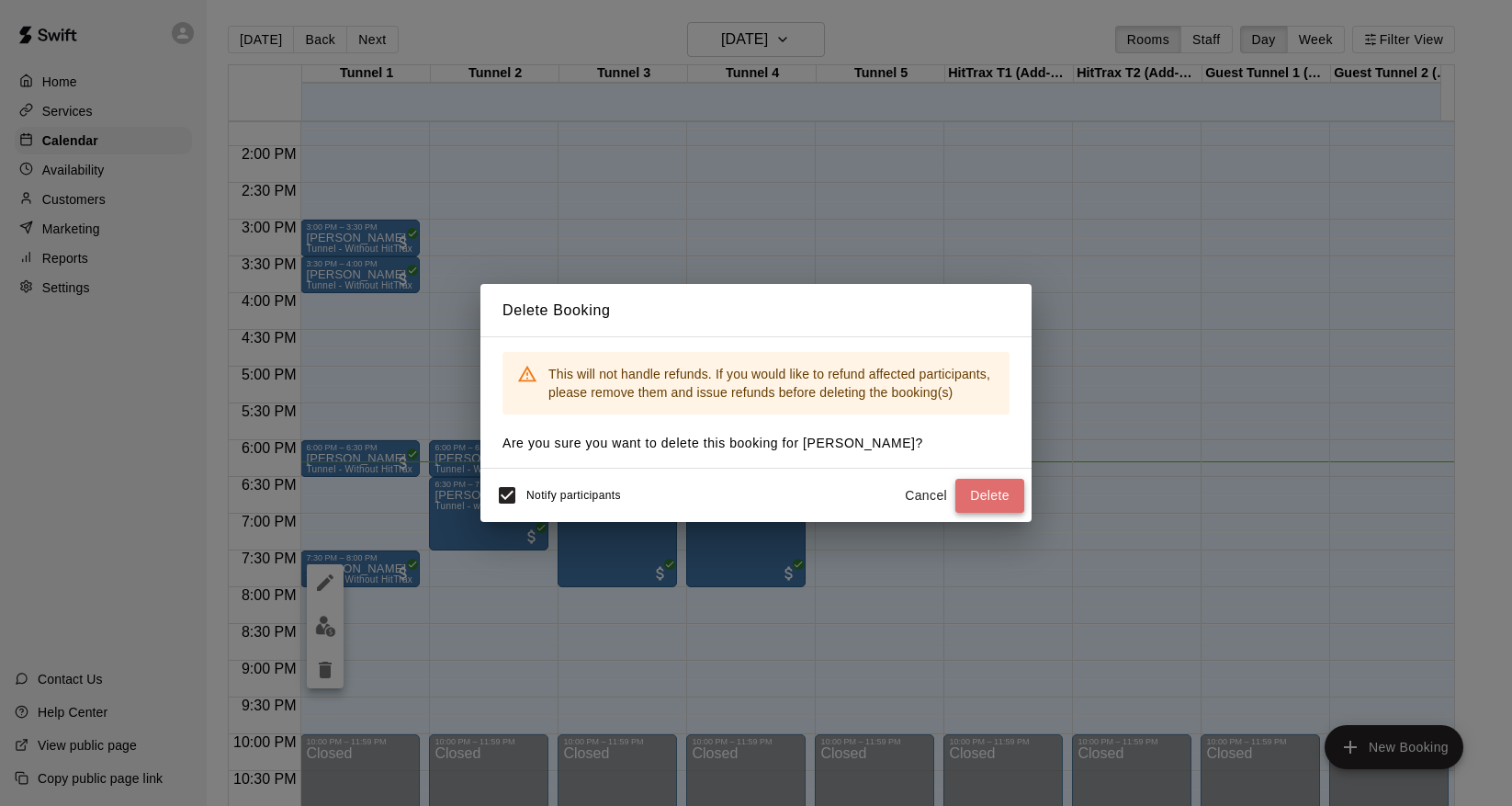
click at [1005, 491] on button "Delete" at bounding box center [990, 495] width 69 height 34
